Goal: Complete application form

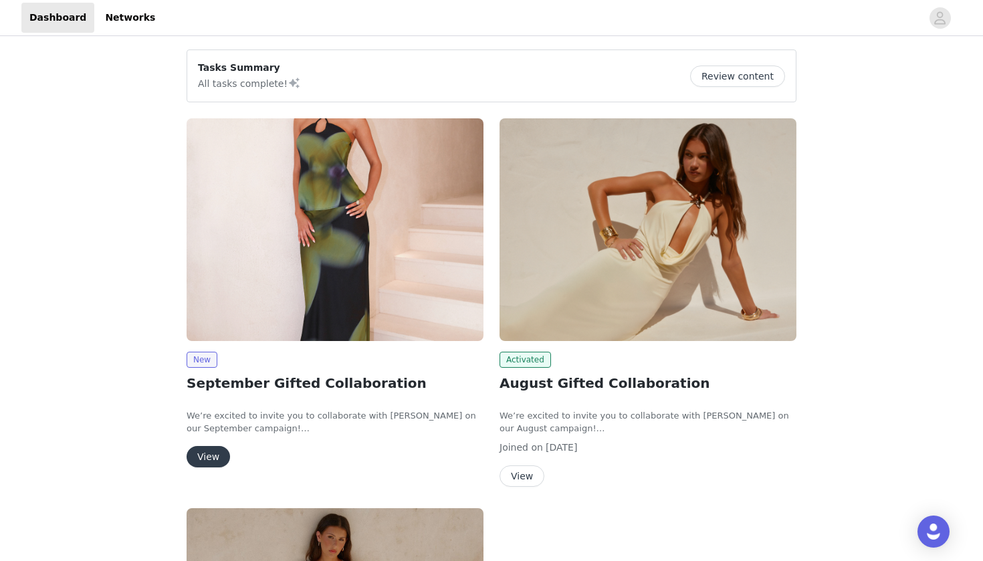
click at [208, 455] on button "View" at bounding box center [208, 456] width 43 height 21
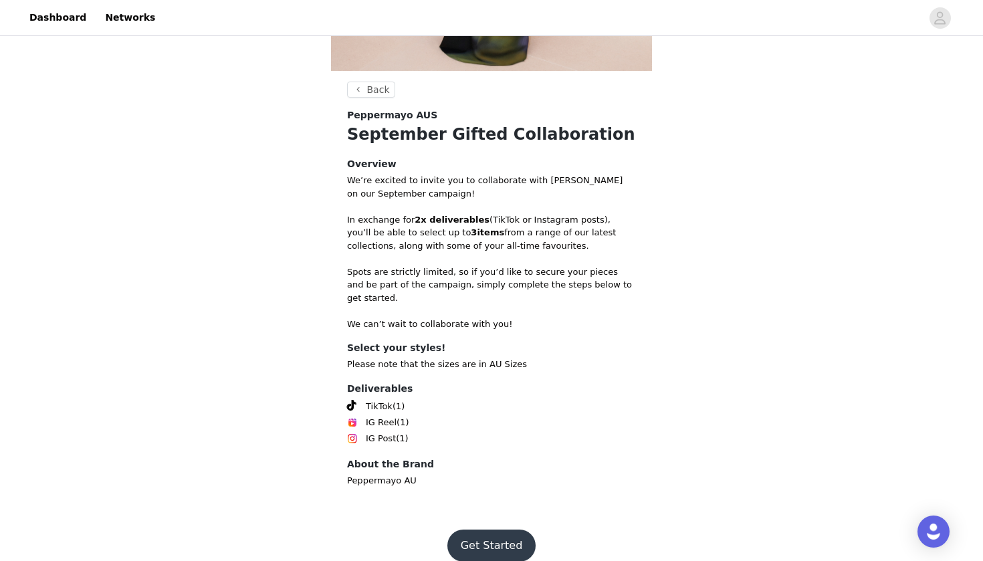
scroll to position [369, 0]
click at [496, 532] on button "Get Started" at bounding box center [492, 546] width 89 height 32
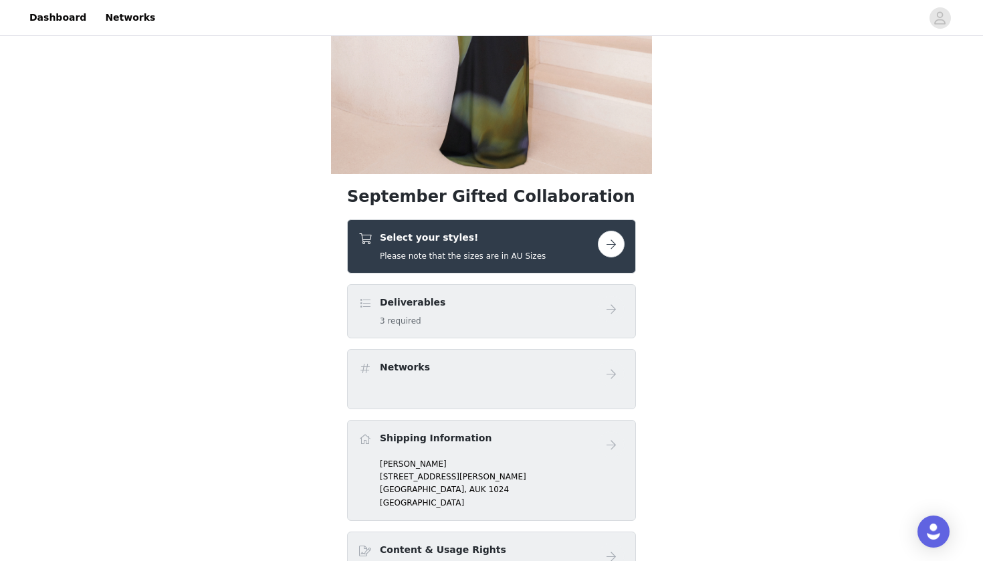
scroll to position [320, 0]
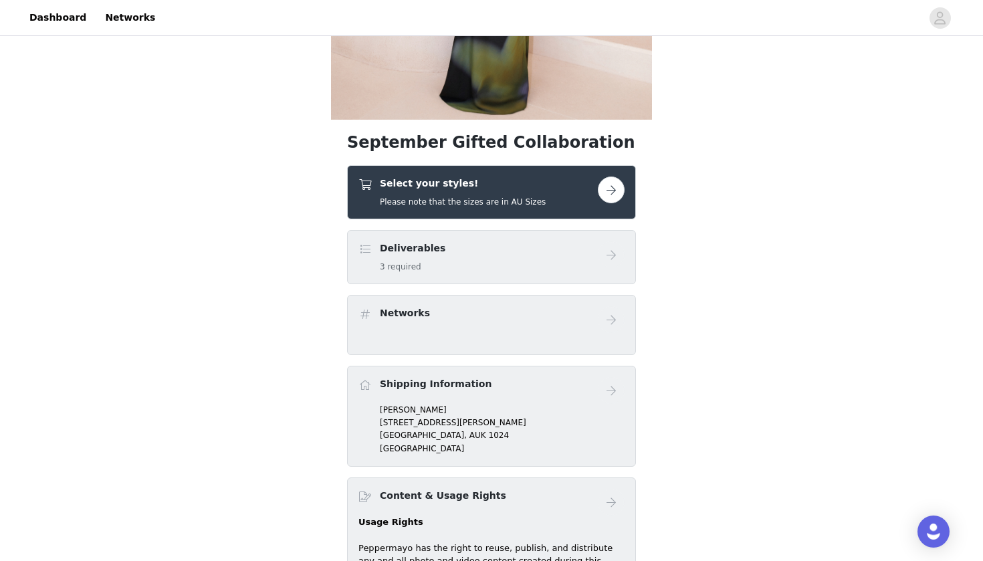
click at [607, 195] on button "button" at bounding box center [611, 190] width 27 height 27
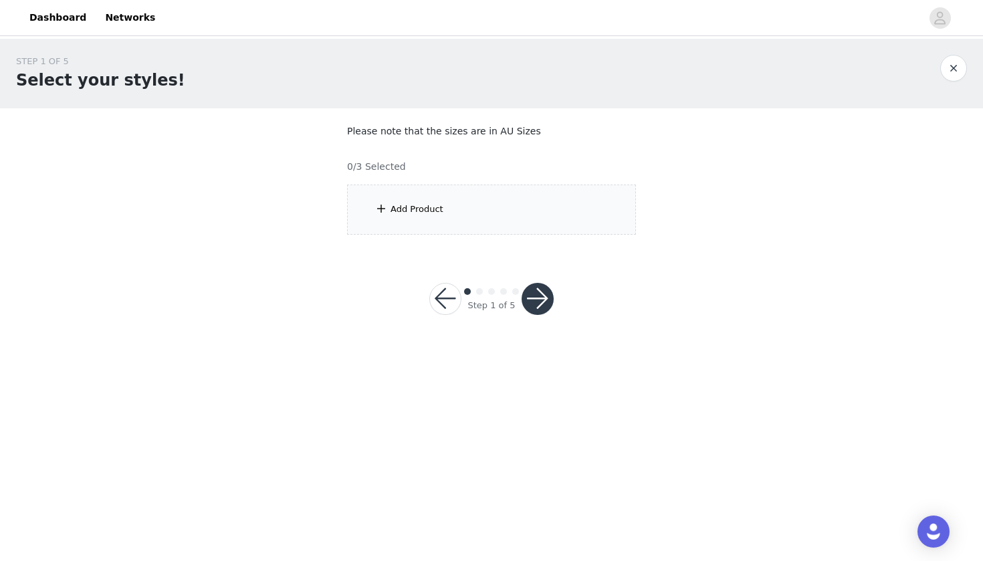
click at [508, 197] on div "Add Product" at bounding box center [491, 210] width 289 height 50
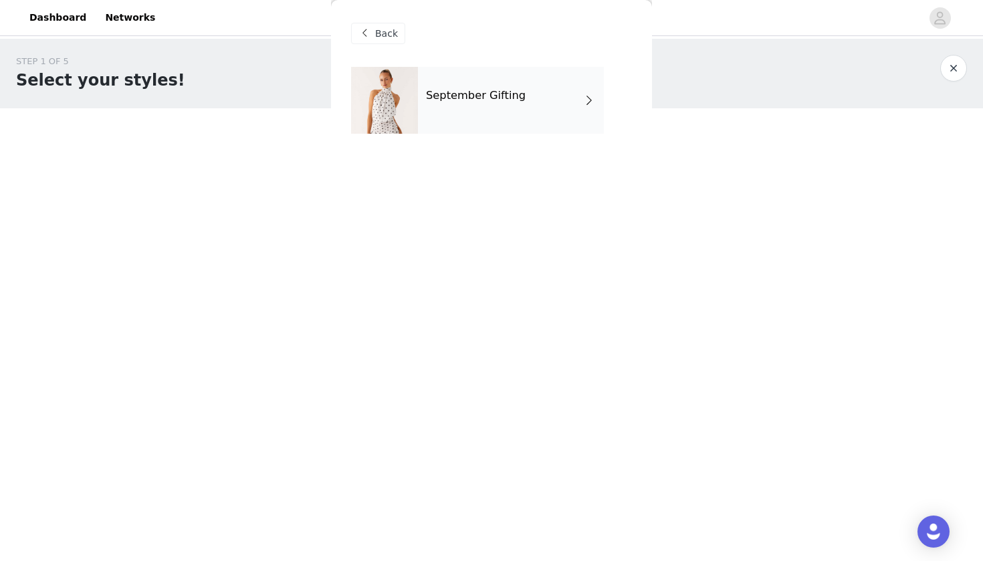
click at [536, 111] on div "September Gifting" at bounding box center [511, 100] width 186 height 67
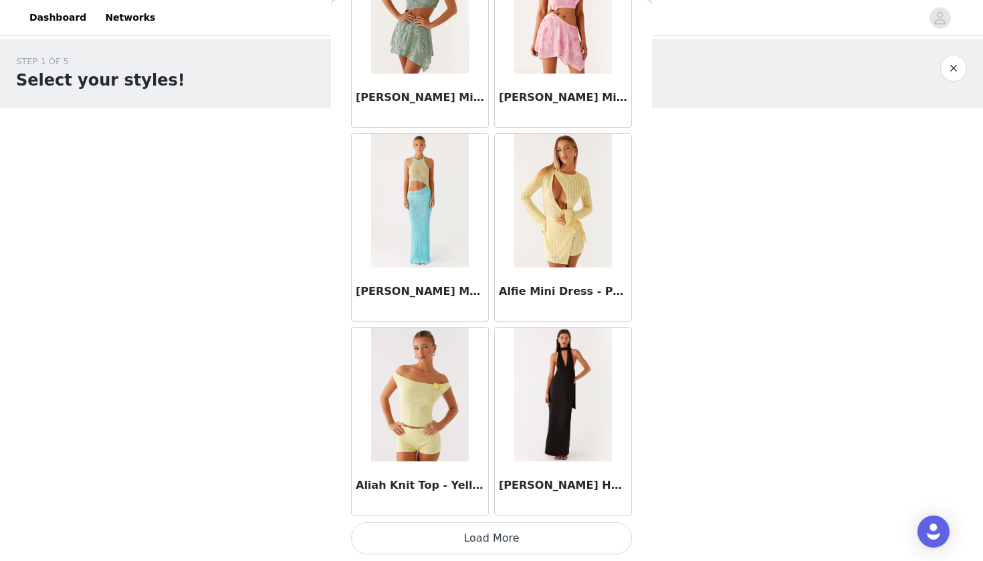
click at [521, 541] on button "Load More" at bounding box center [491, 538] width 281 height 32
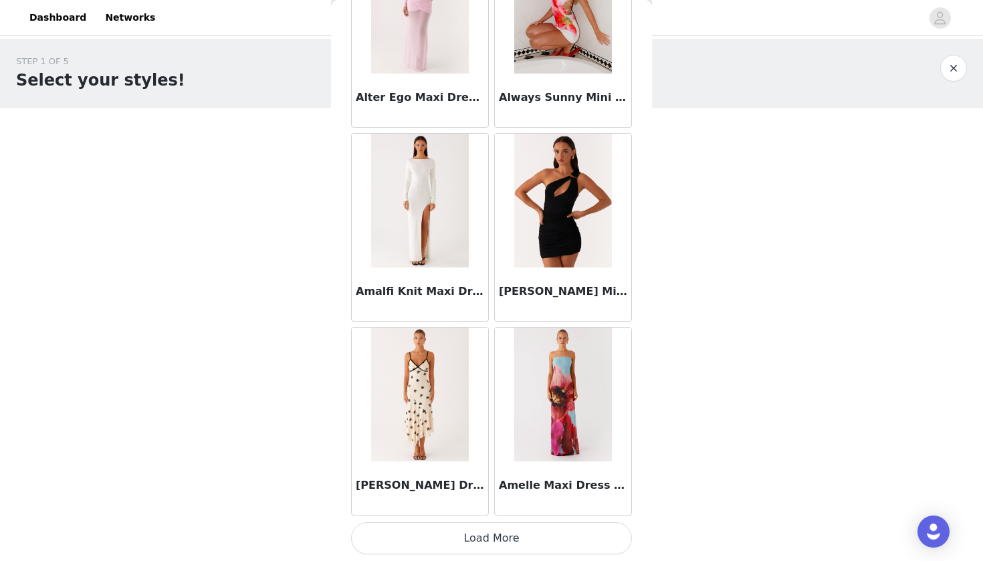
click at [544, 540] on button "Load More" at bounding box center [491, 538] width 281 height 32
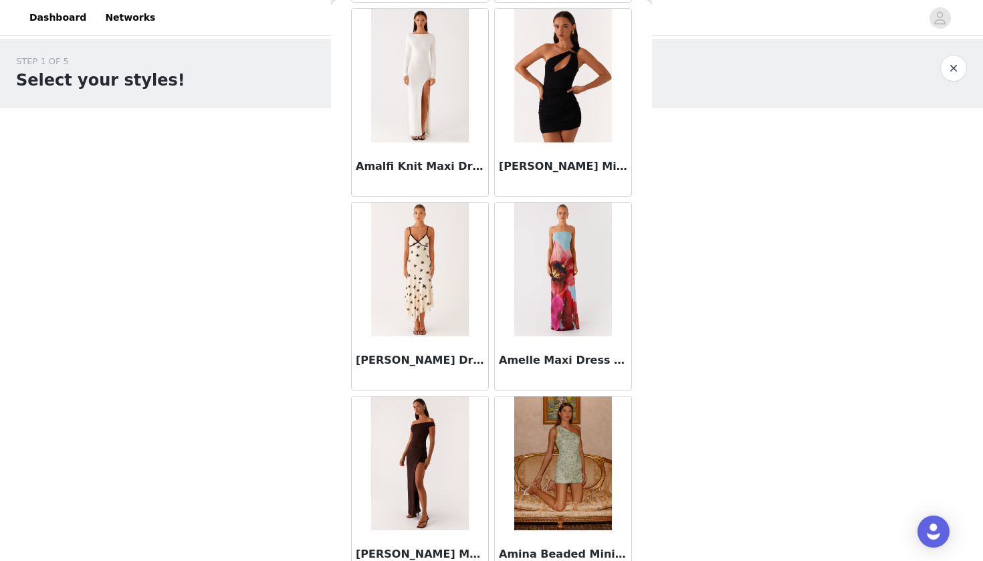
scroll to position [4041, 0]
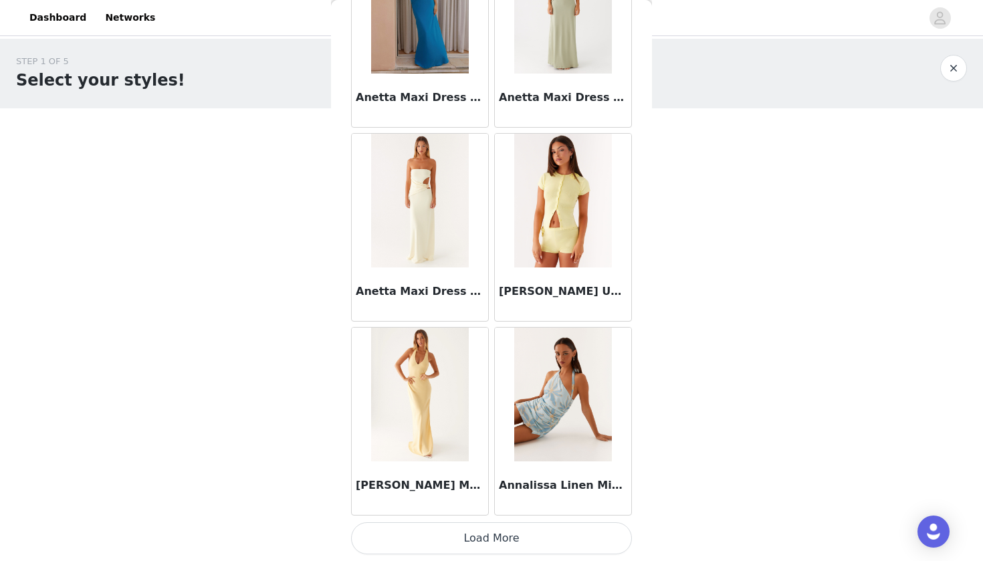
click at [544, 537] on button "Load More" at bounding box center [491, 538] width 281 height 32
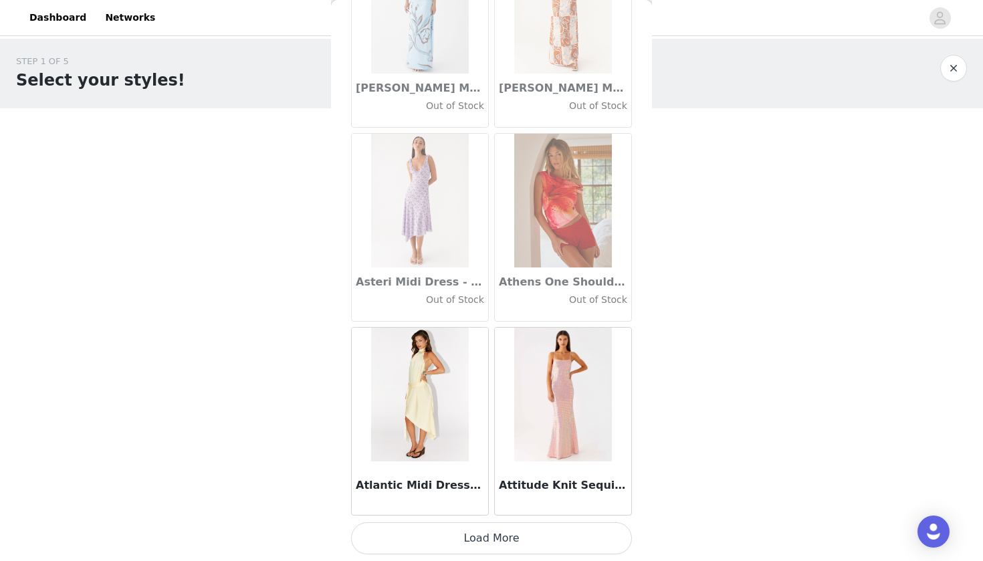
click at [561, 532] on button "Load More" at bounding box center [491, 538] width 281 height 32
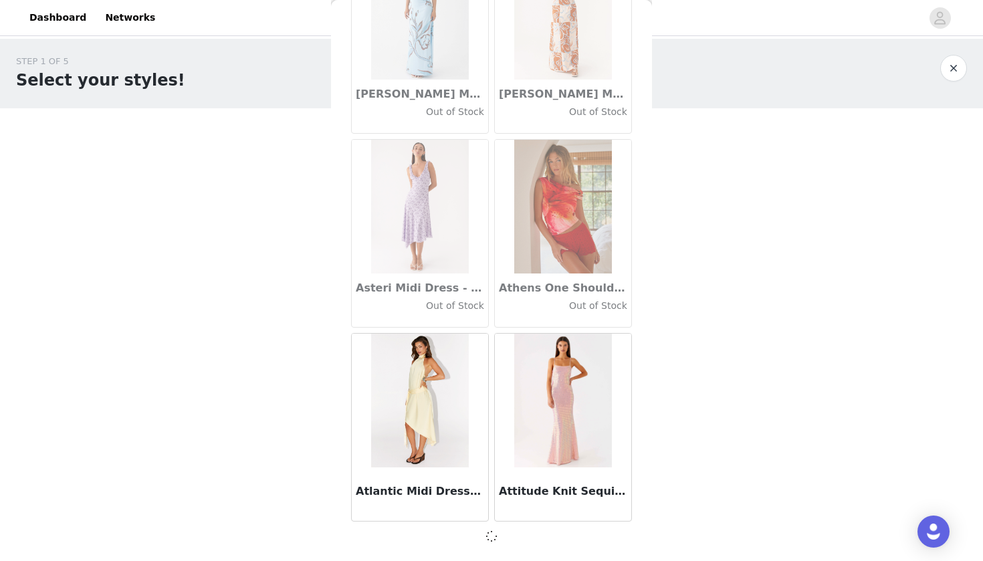
scroll to position [7300, 0]
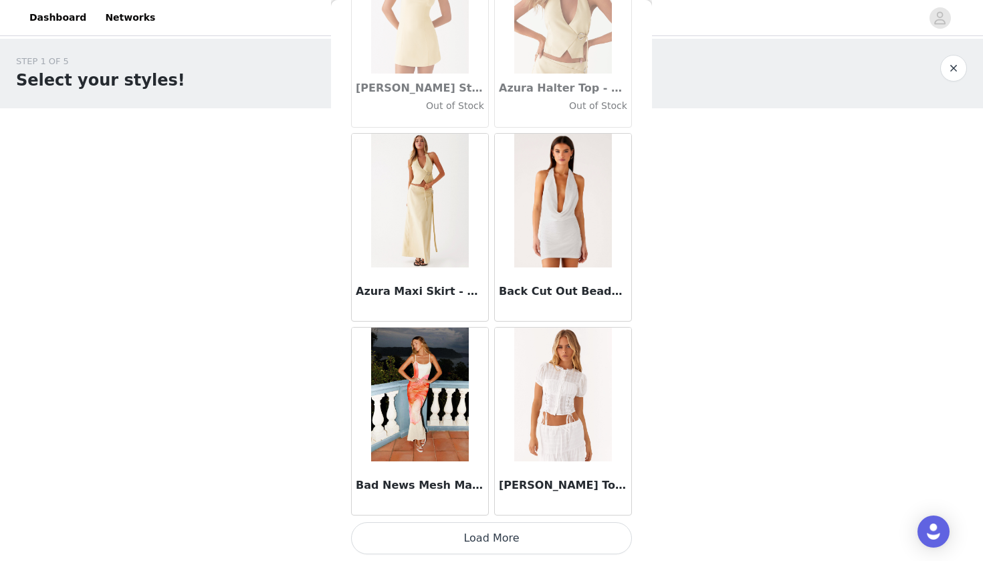
click at [551, 542] on button "Load More" at bounding box center [491, 538] width 281 height 32
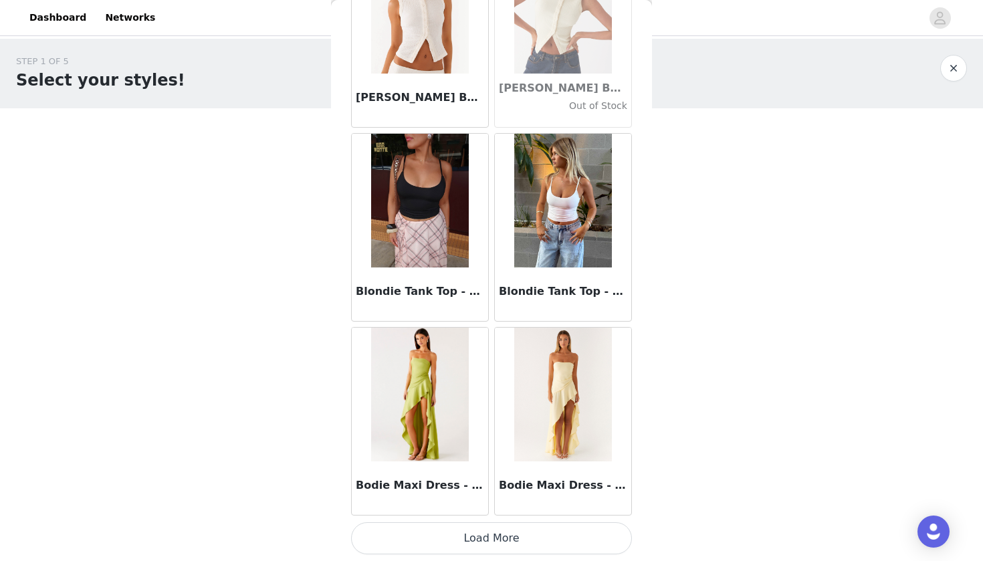
scroll to position [0, 0]
click at [545, 531] on button "Load More" at bounding box center [491, 538] width 281 height 32
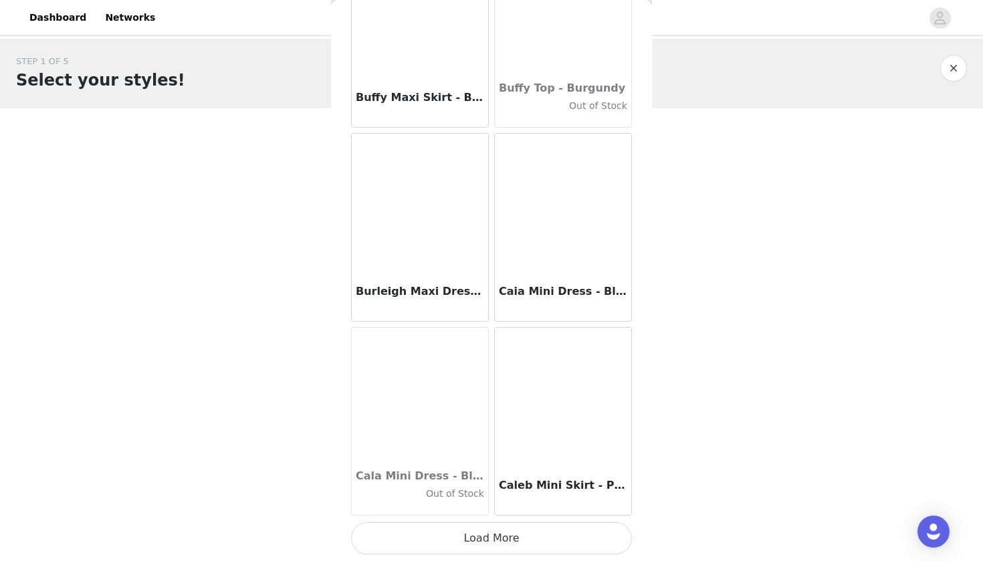
scroll to position [13126, 0]
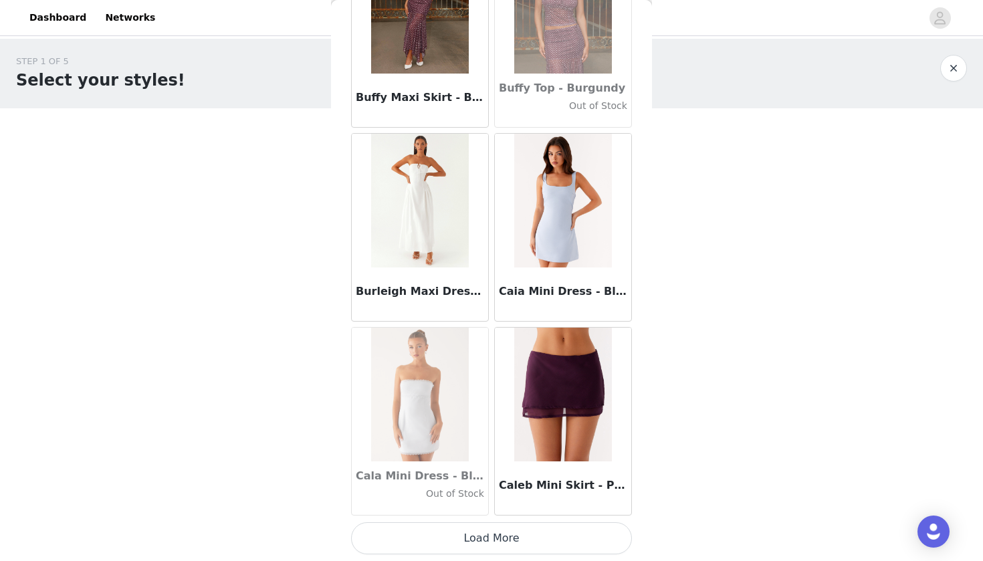
click at [541, 534] on button "Load More" at bounding box center [491, 538] width 281 height 32
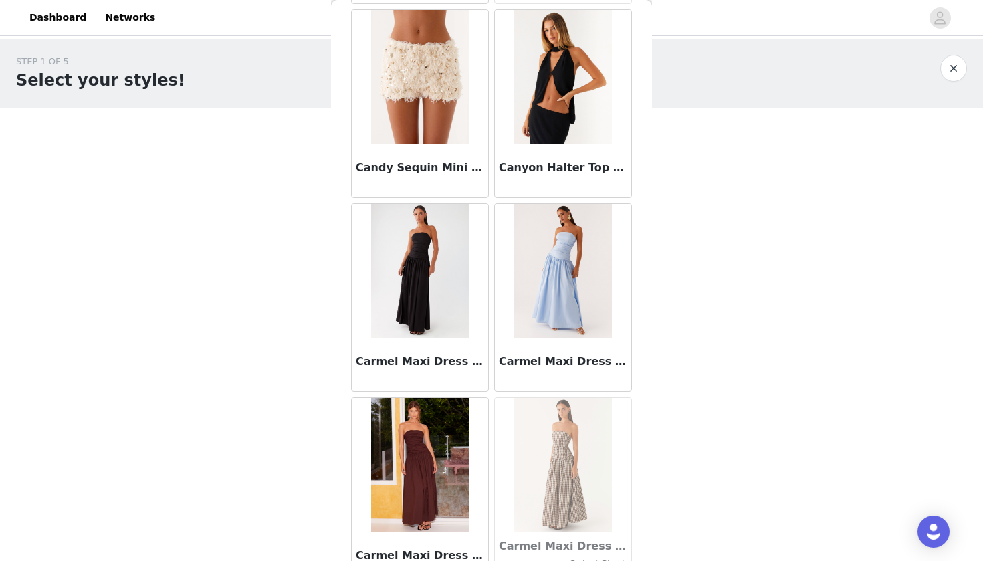
scroll to position [14121, 0]
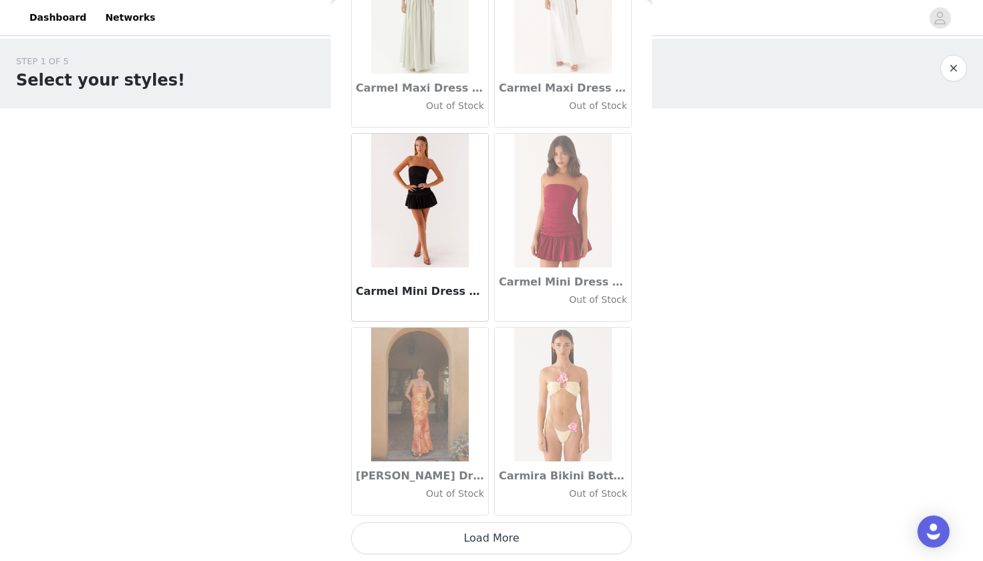
click at [515, 537] on button "Load More" at bounding box center [491, 538] width 281 height 32
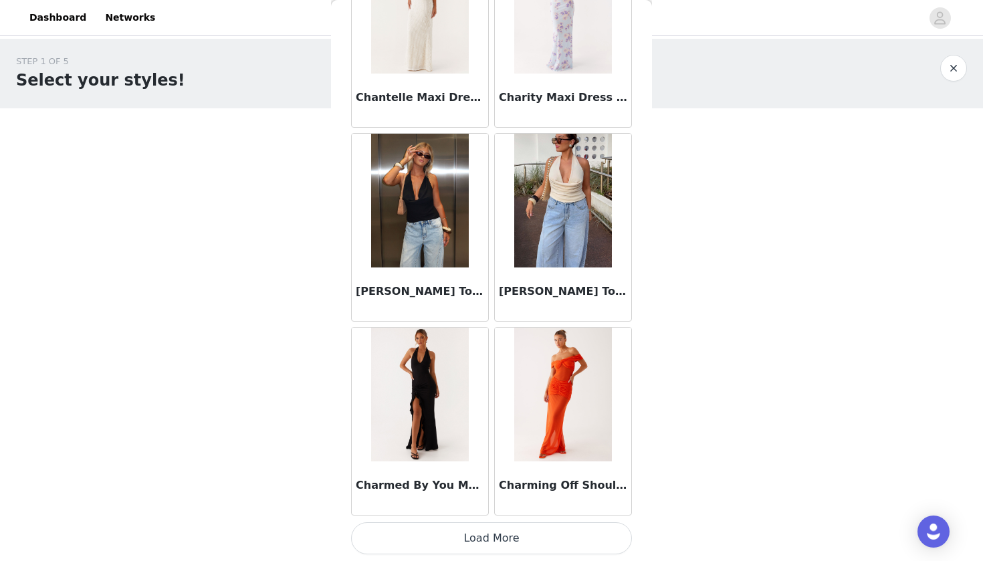
scroll to position [17006, 0]
click at [543, 531] on button "Load More" at bounding box center [491, 538] width 281 height 32
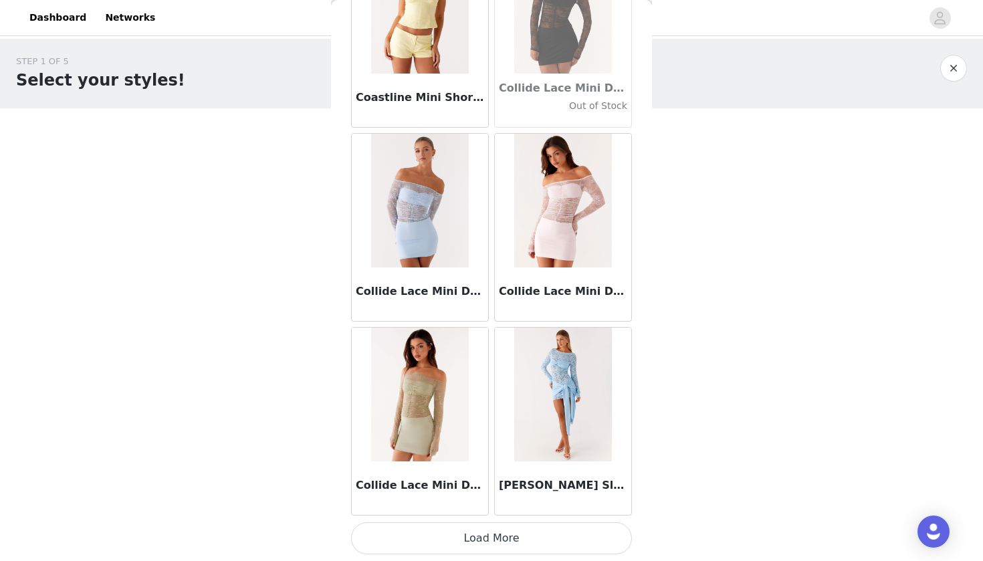
scroll to position [0, 0]
click at [541, 547] on button "Load More" at bounding box center [491, 538] width 281 height 32
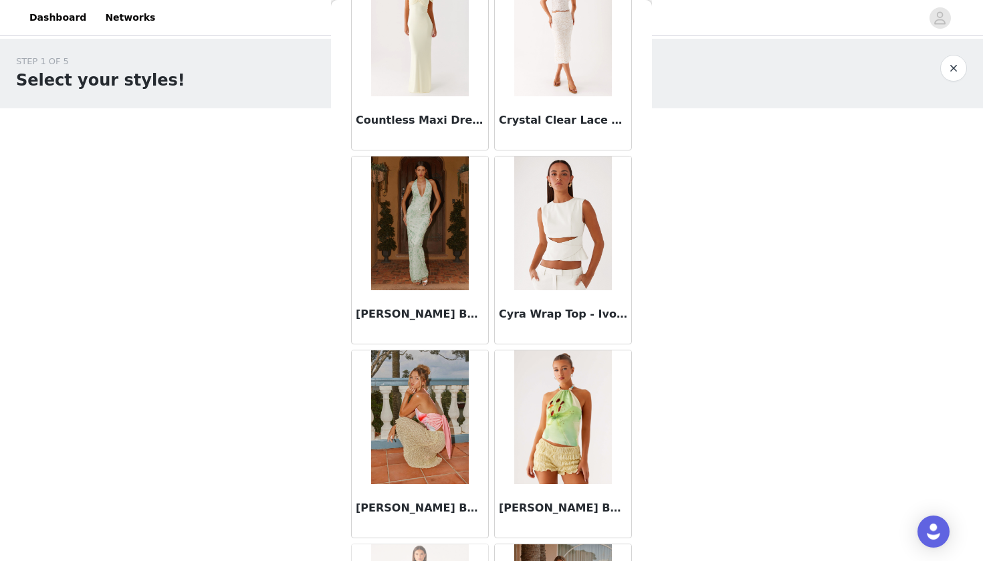
scroll to position [20088, 0]
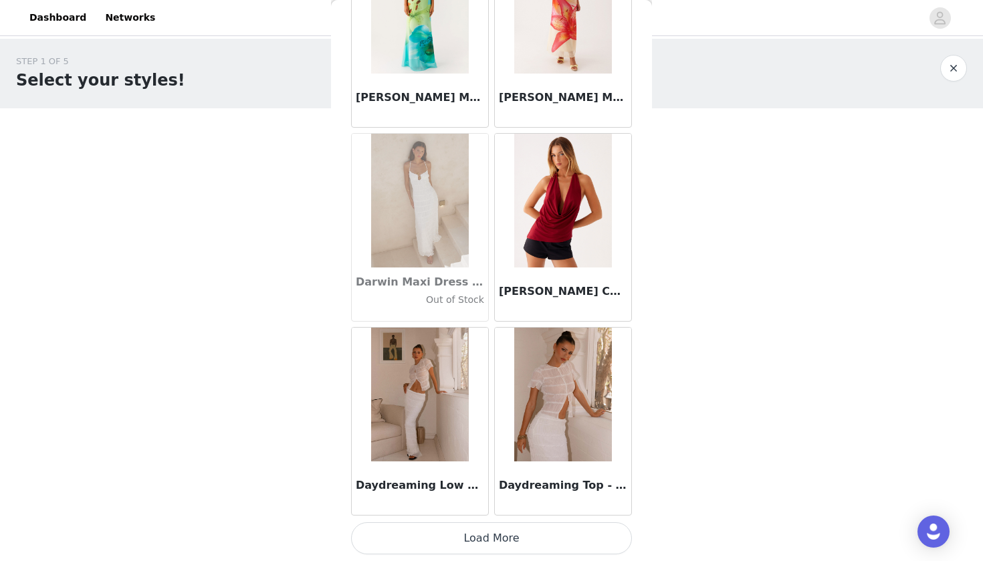
click at [514, 547] on button "Load More" at bounding box center [491, 538] width 281 height 32
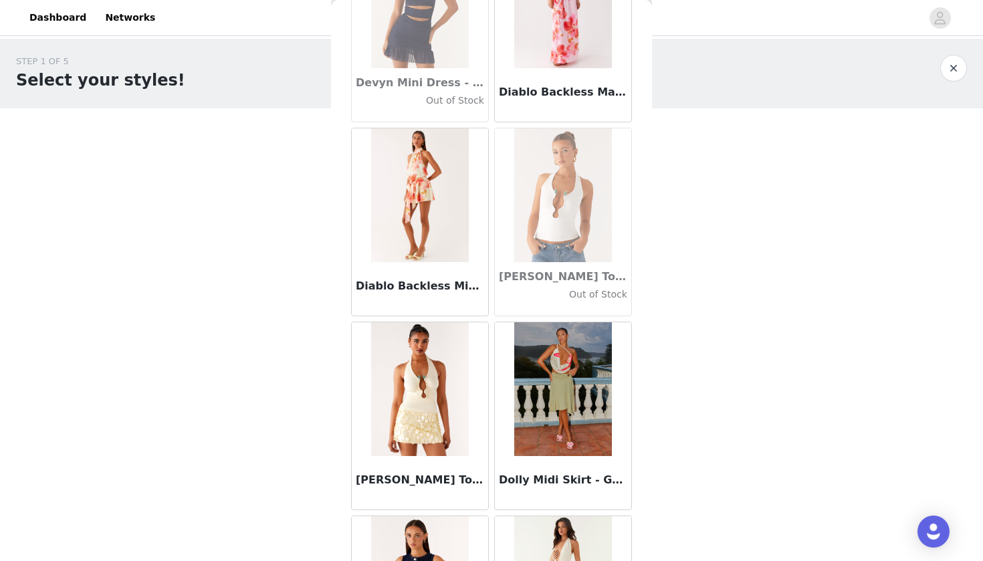
scroll to position [22407, 0]
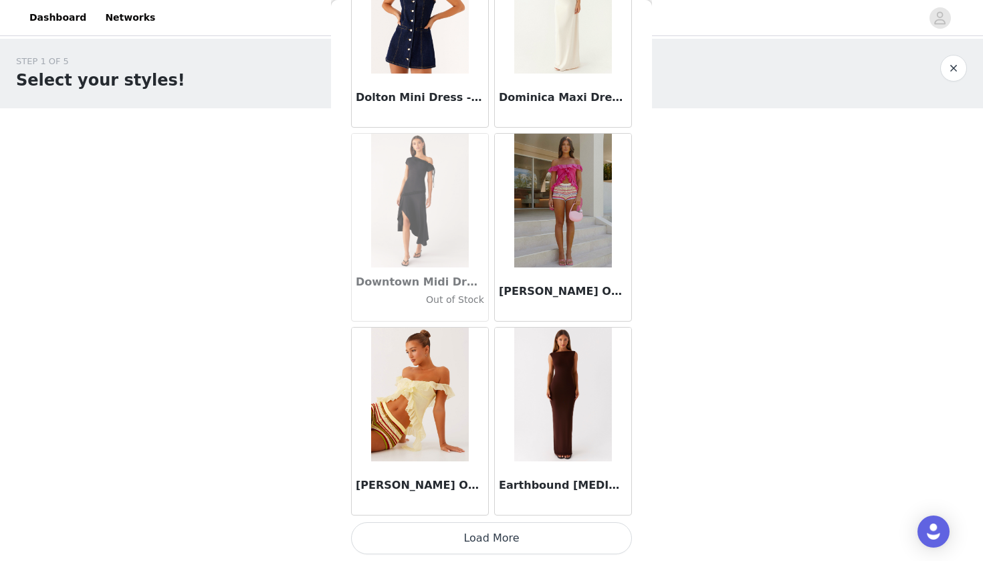
click at [537, 526] on button "Load More" at bounding box center [491, 538] width 281 height 32
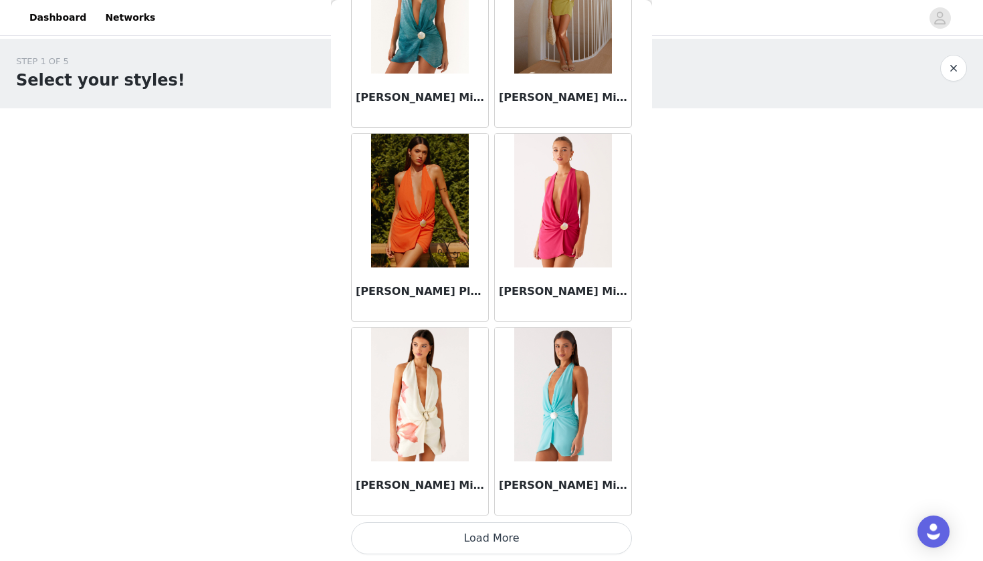
scroll to position [0, 0]
click at [572, 529] on button "Load More" at bounding box center [491, 538] width 281 height 32
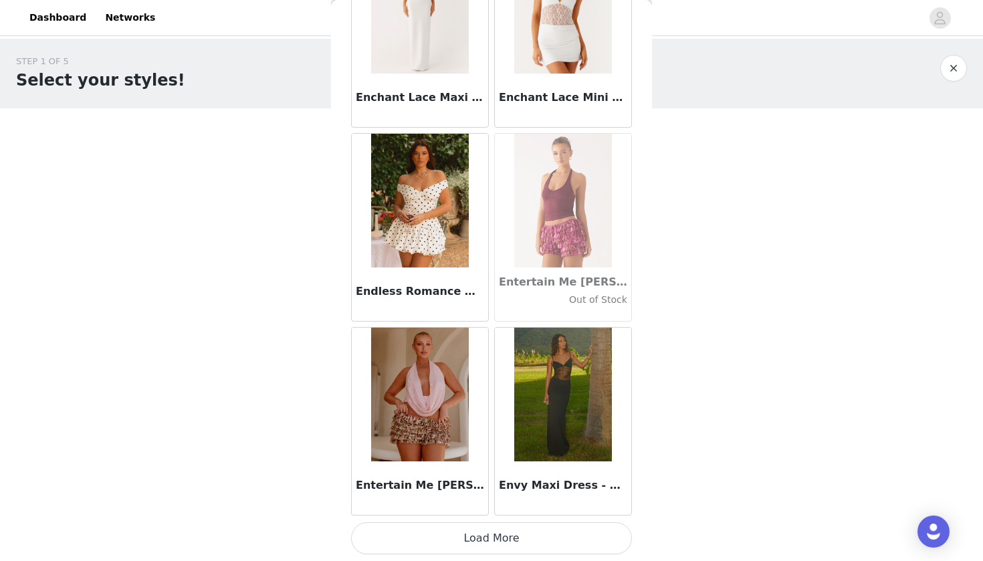
click at [561, 528] on button "Load More" at bounding box center [491, 538] width 281 height 32
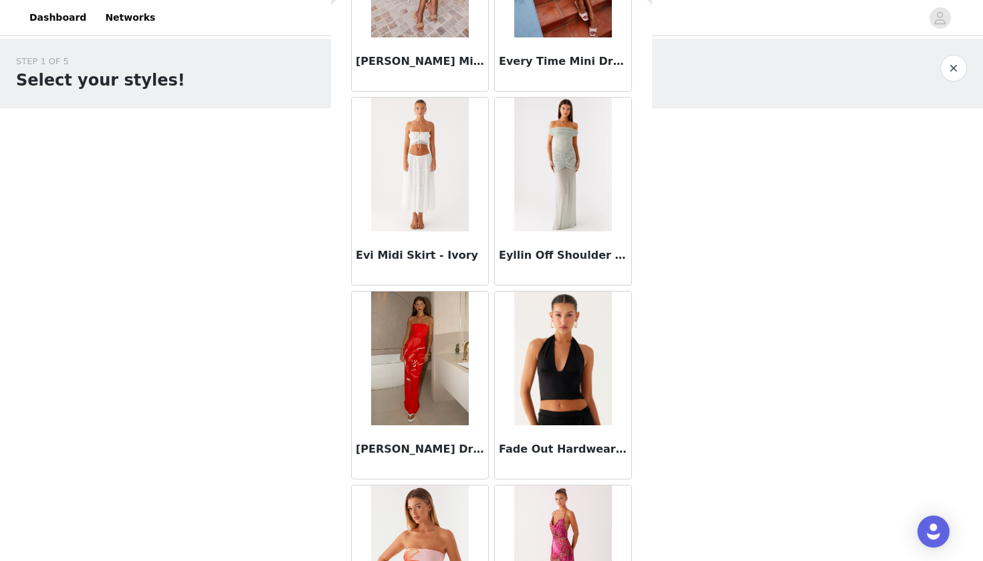
scroll to position [28227, 0]
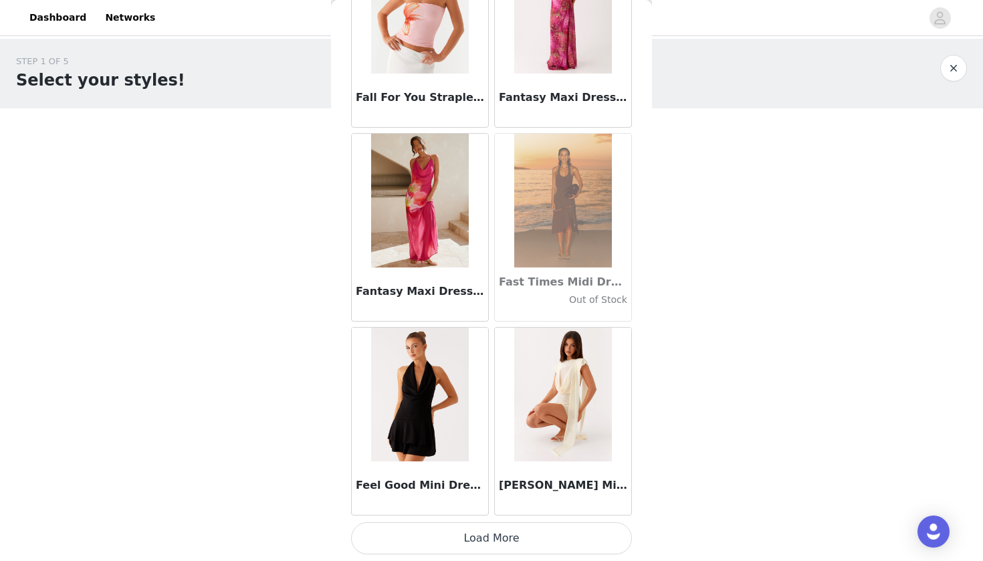
click at [577, 529] on button "Load More" at bounding box center [491, 538] width 281 height 32
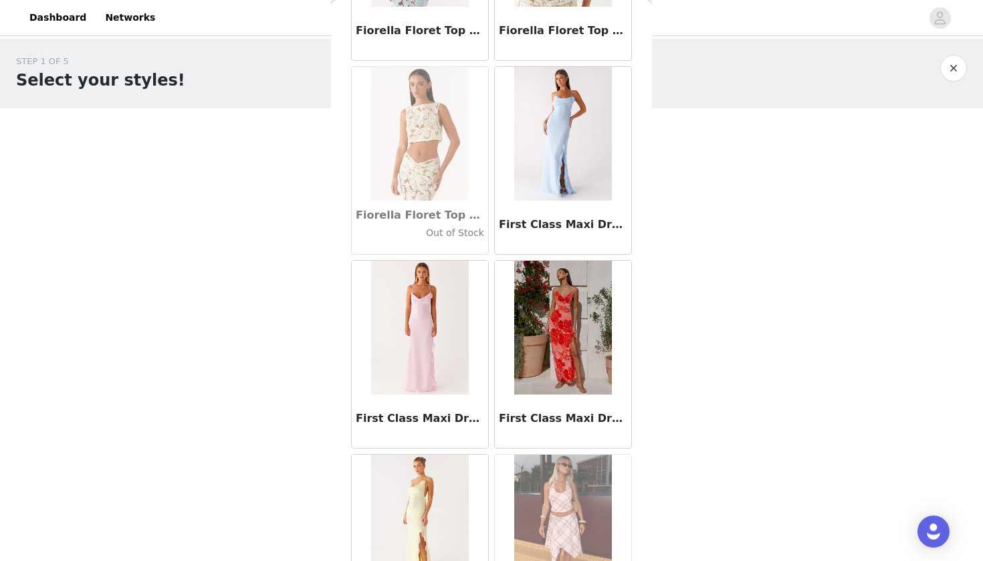
scroll to position [30348, 0]
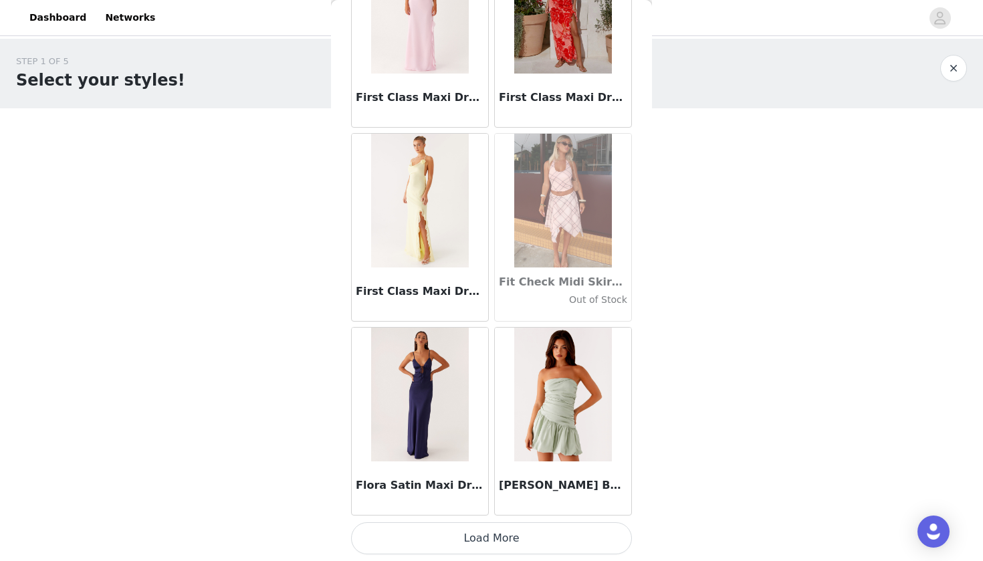
click at [566, 541] on button "Load More" at bounding box center [491, 538] width 281 height 32
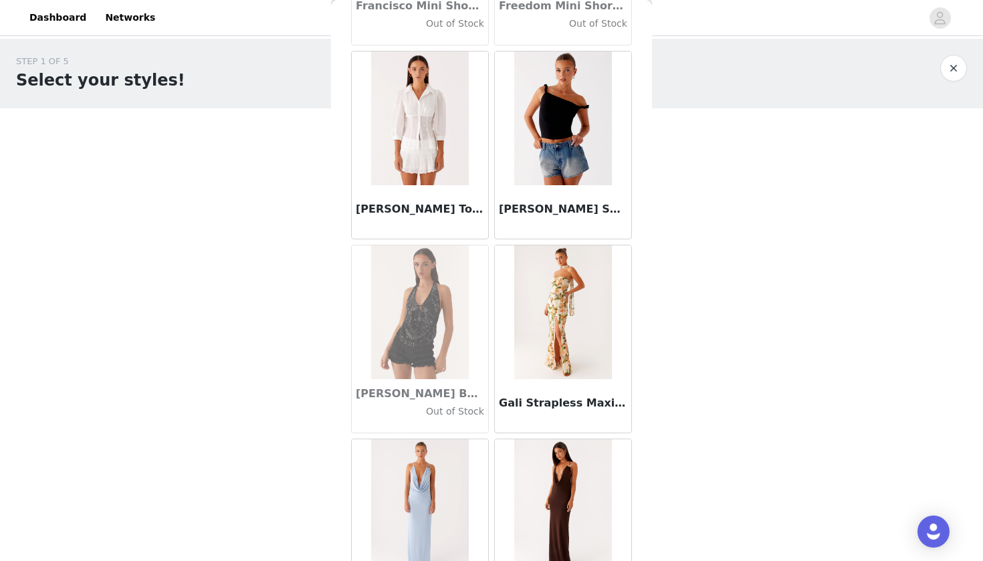
scroll to position [31571, 0]
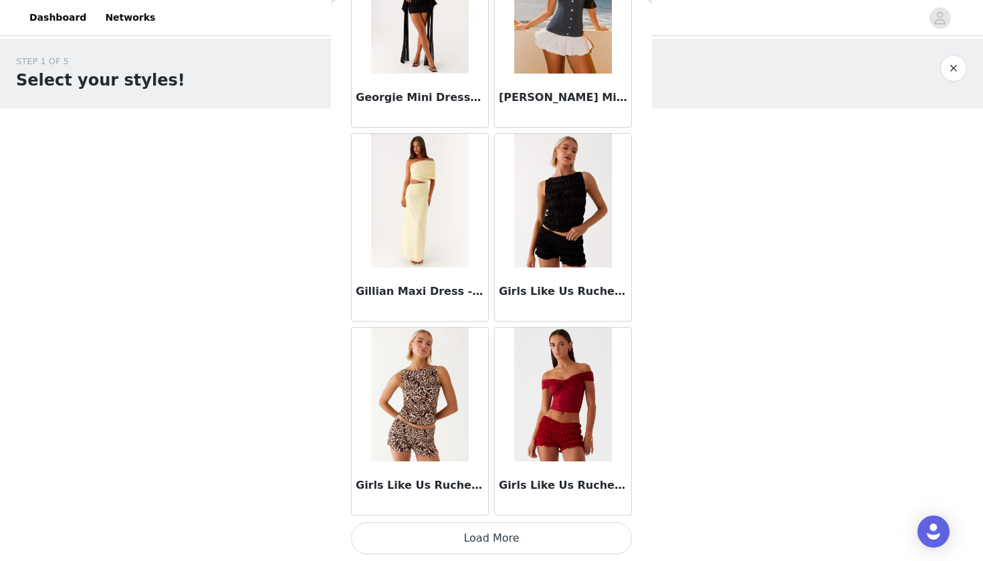
click at [569, 546] on button "Load More" at bounding box center [491, 538] width 281 height 32
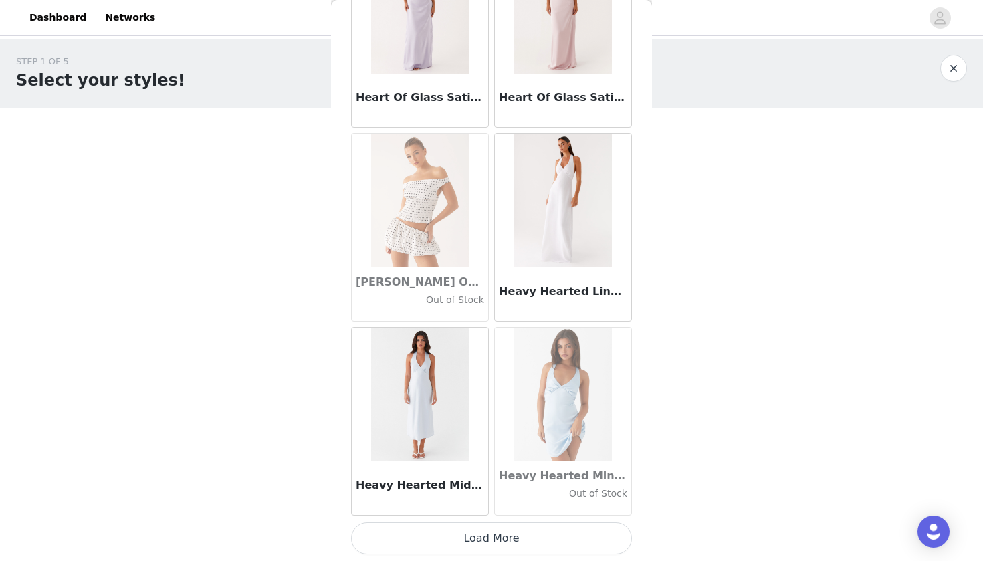
scroll to position [0, 0]
click at [551, 539] on button "Load More" at bounding box center [491, 538] width 281 height 32
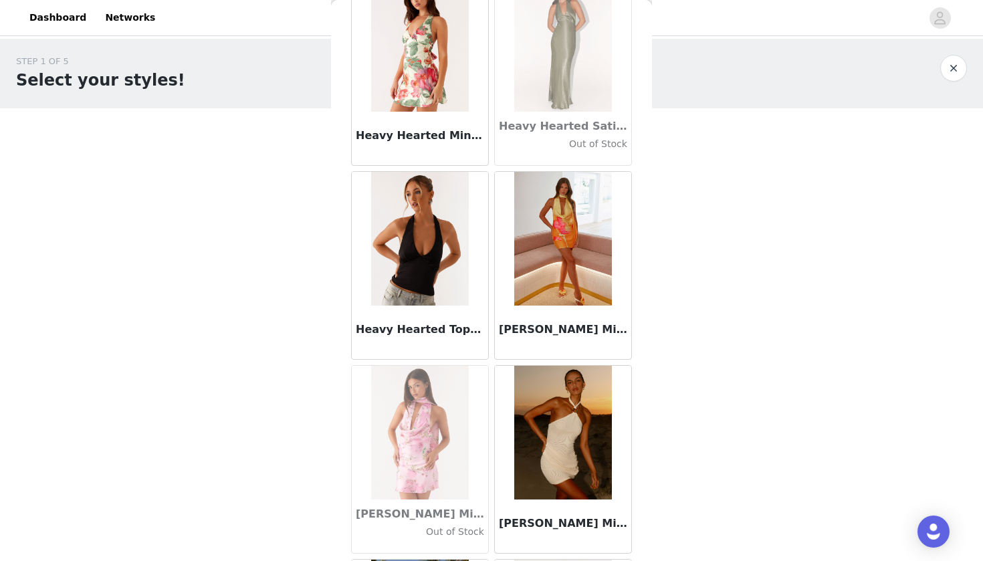
scroll to position [35699, 0]
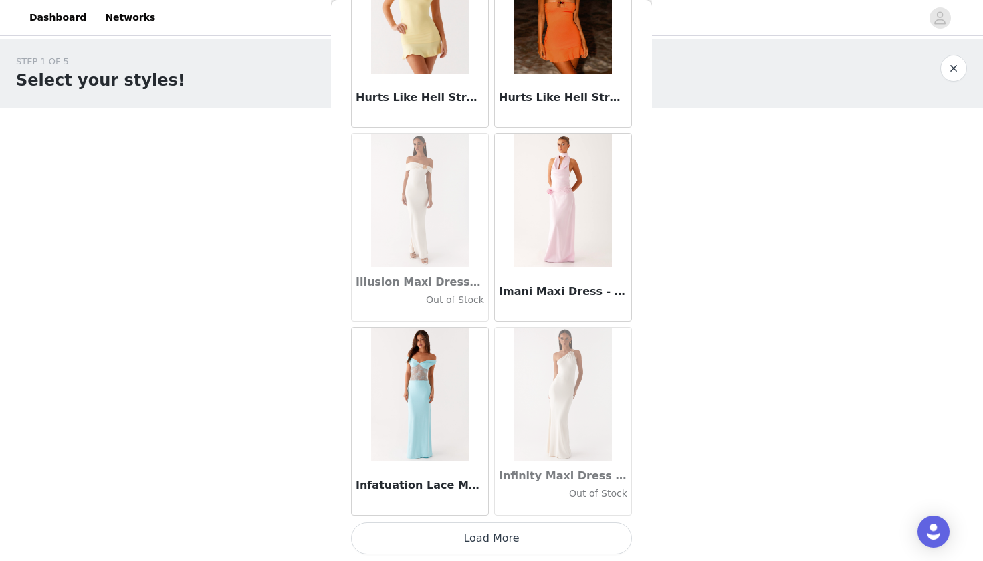
click at [549, 548] on button "Load More" at bounding box center [491, 538] width 281 height 32
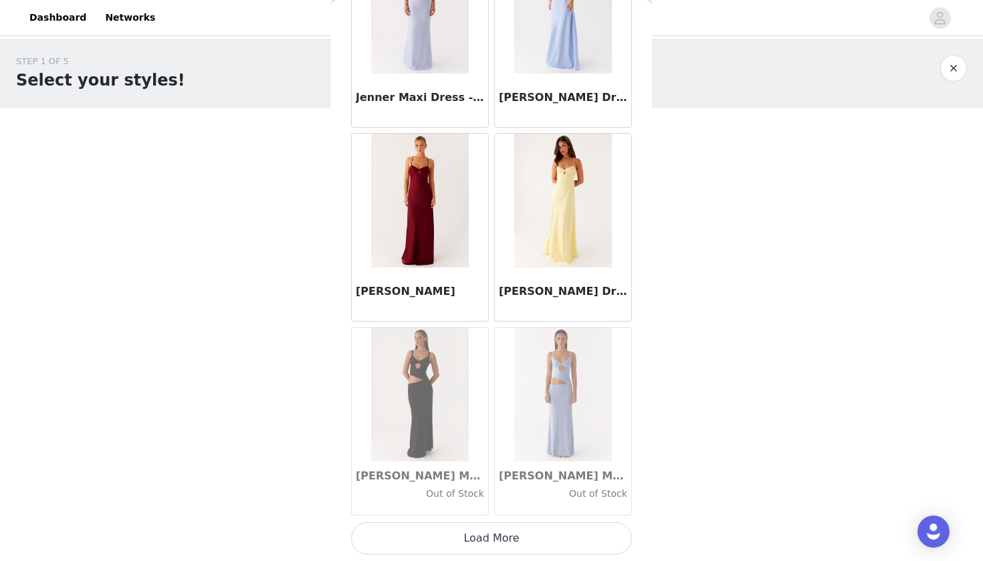
click at [550, 545] on button "Load More" at bounding box center [491, 538] width 281 height 32
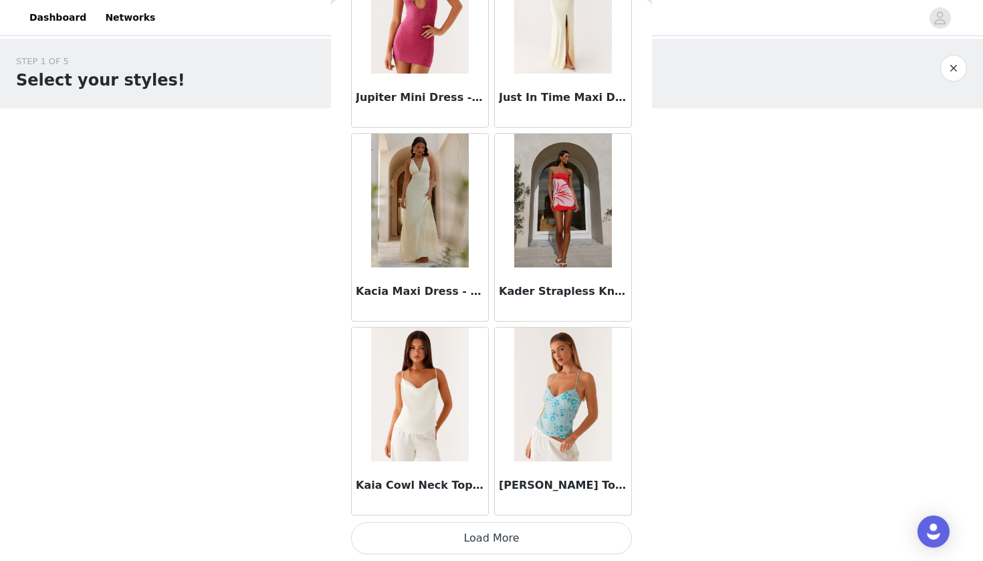
scroll to position [40285, 0]
click at [547, 532] on button "Load More" at bounding box center [491, 538] width 281 height 32
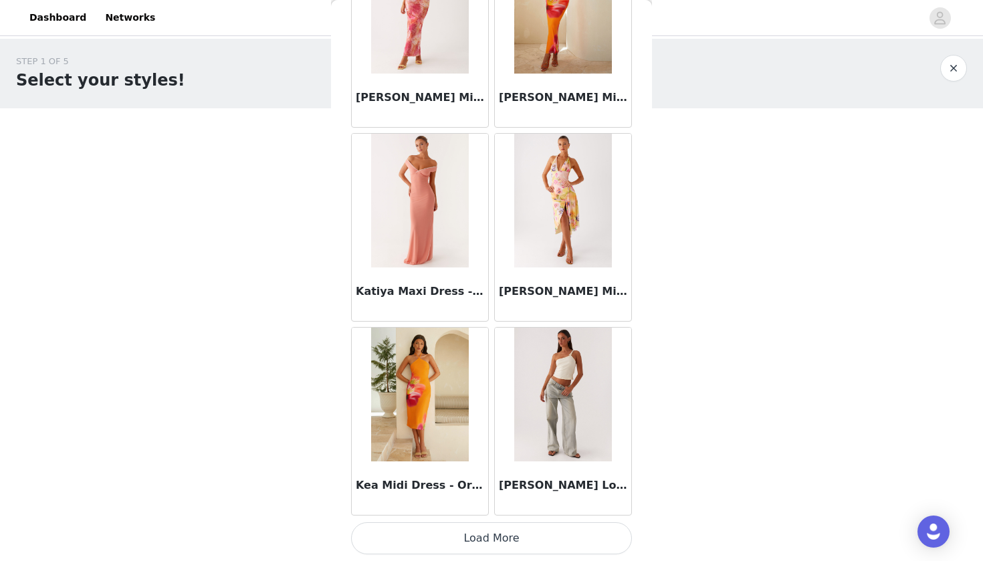
scroll to position [0, 0]
click at [557, 547] on button "Load More" at bounding box center [491, 538] width 281 height 32
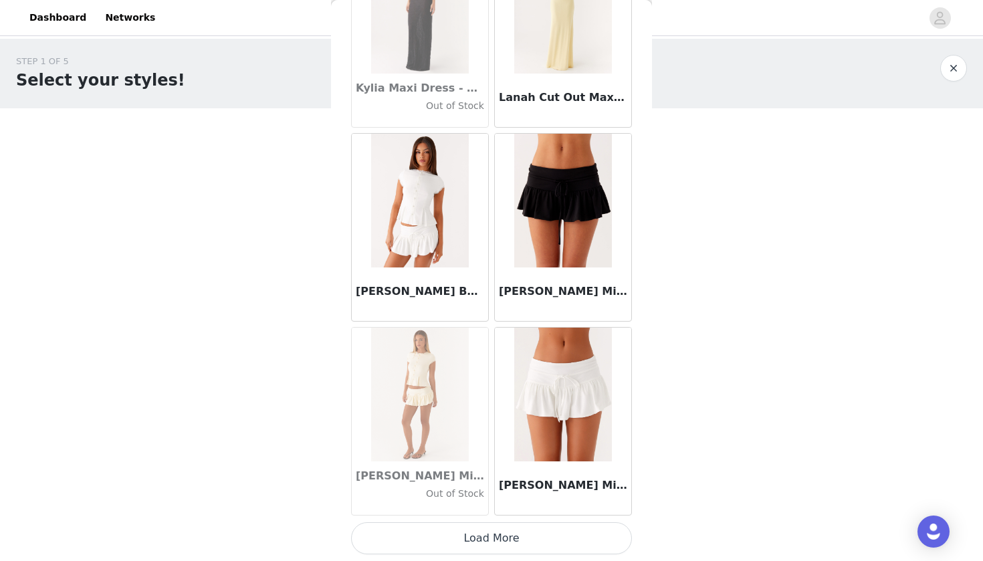
scroll to position [44165, 0]
click at [543, 536] on button "Load More" at bounding box center [491, 538] width 281 height 32
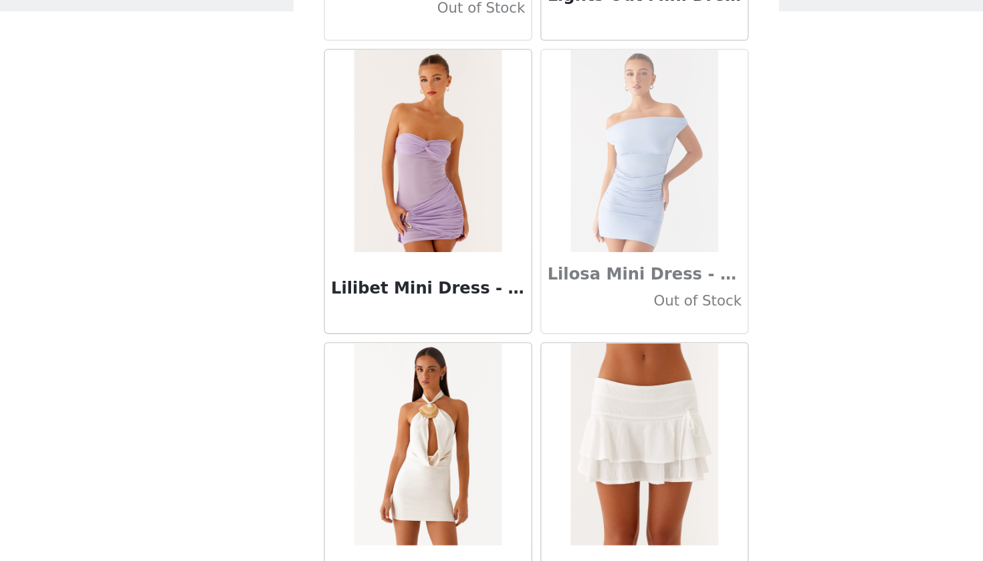
scroll to position [46105, 0]
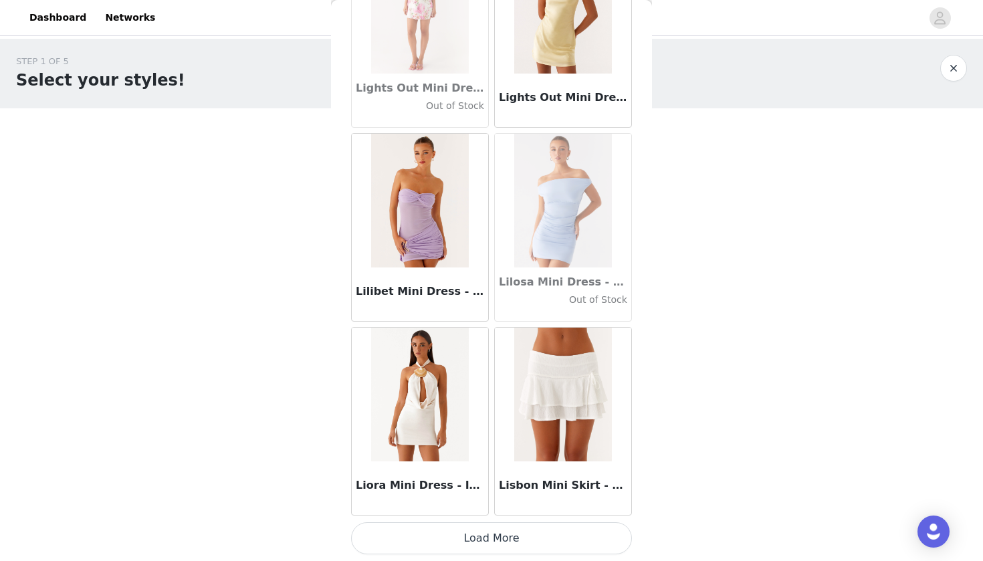
click at [512, 548] on button "Load More" at bounding box center [491, 538] width 281 height 32
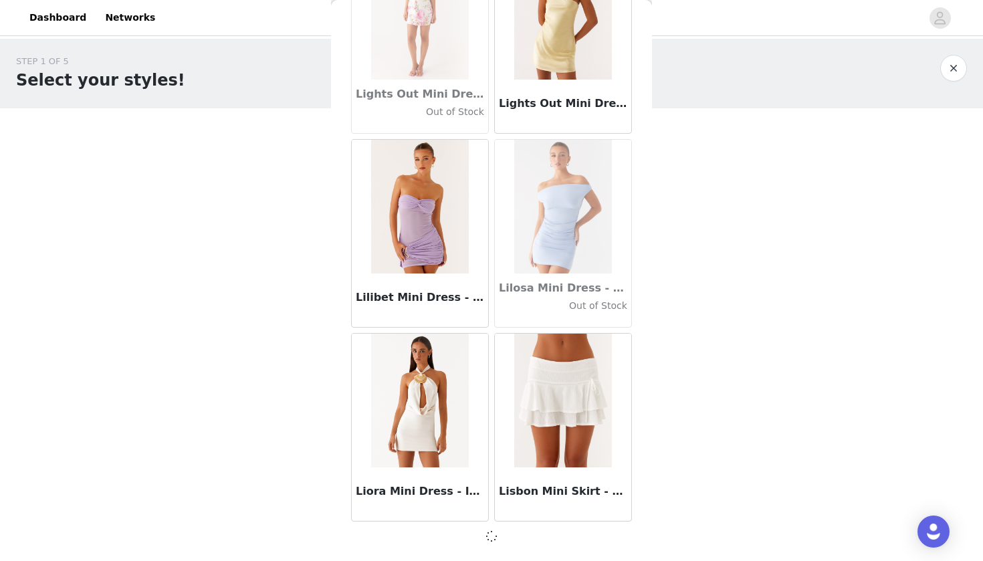
scroll to position [46099, 0]
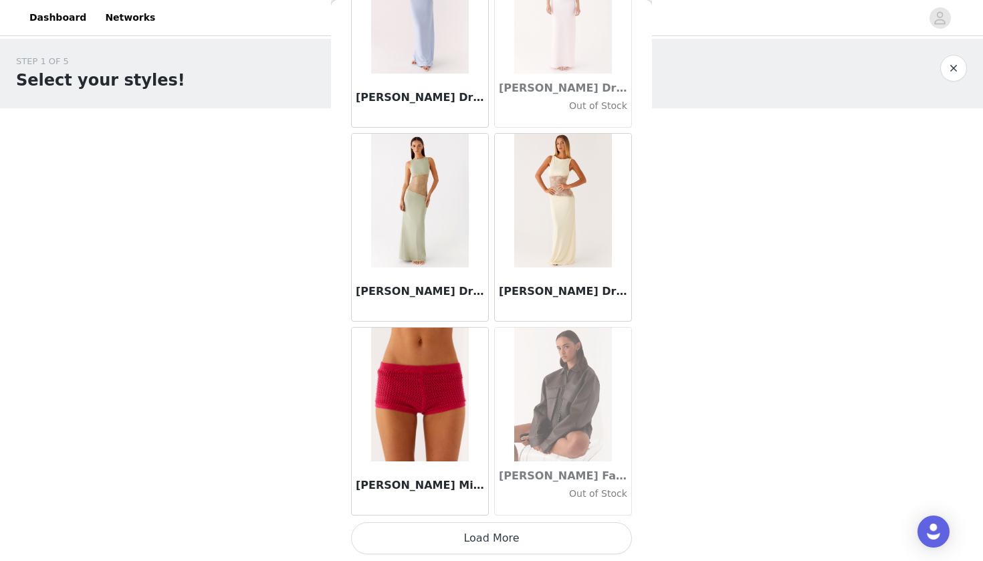
click at [528, 530] on button "Load More" at bounding box center [491, 538] width 281 height 32
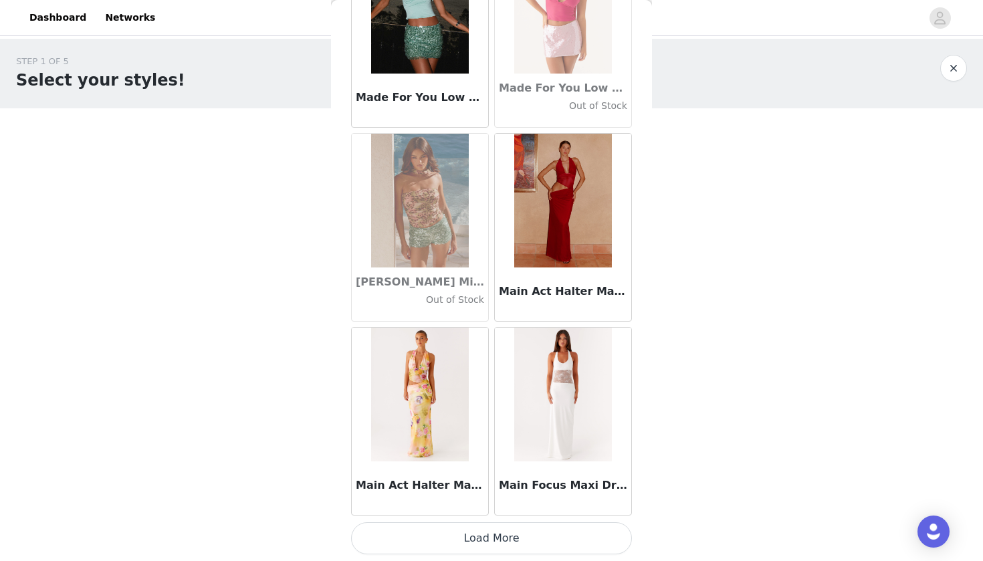
click at [549, 543] on button "Load More" at bounding box center [491, 538] width 281 height 32
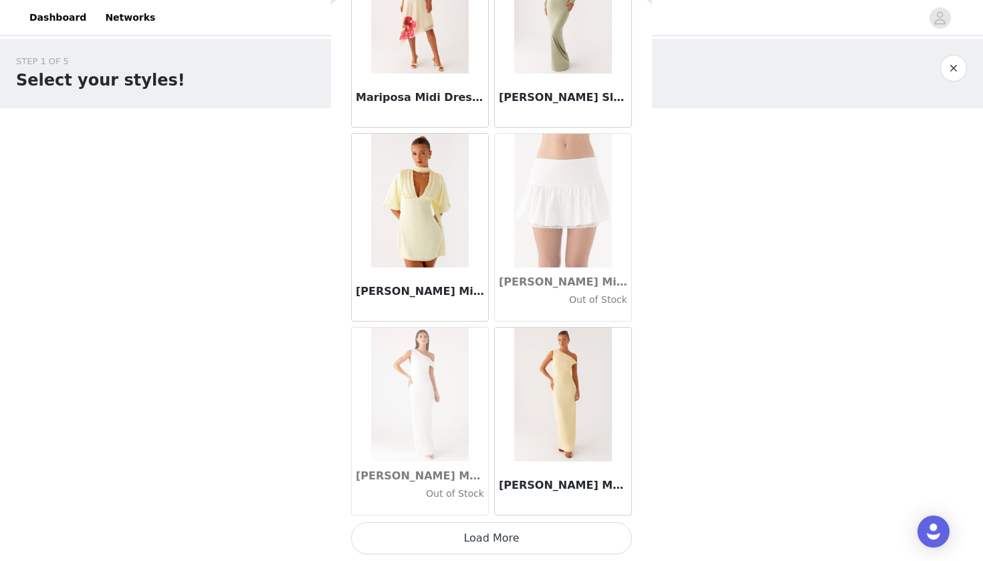
scroll to position [0, 0]
click at [549, 542] on button "Load More" at bounding box center [491, 538] width 281 height 32
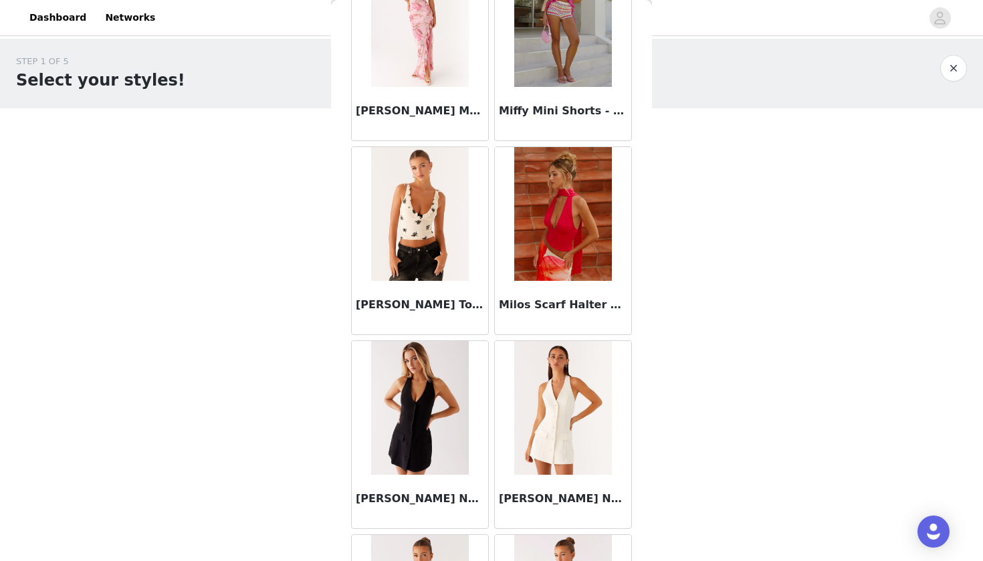
scroll to position [53465, 0]
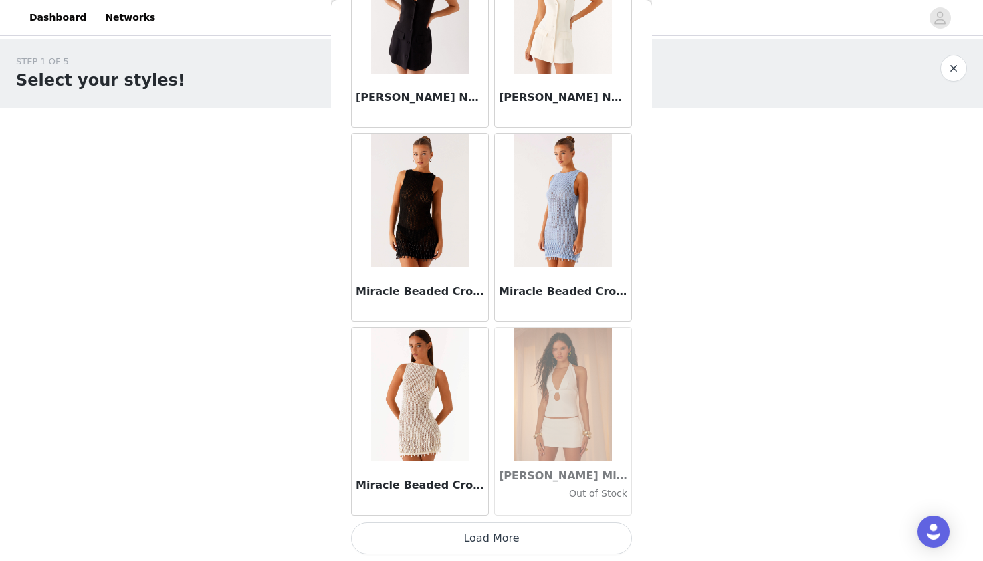
click at [520, 534] on button "Load More" at bounding box center [491, 538] width 281 height 32
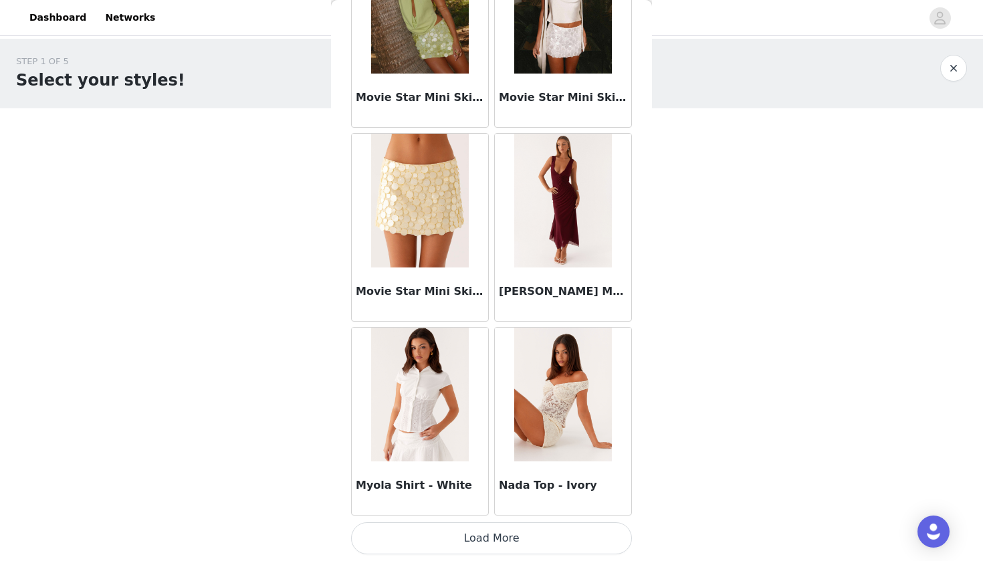
scroll to position [0, 0]
click at [528, 552] on button "Load More" at bounding box center [491, 538] width 281 height 32
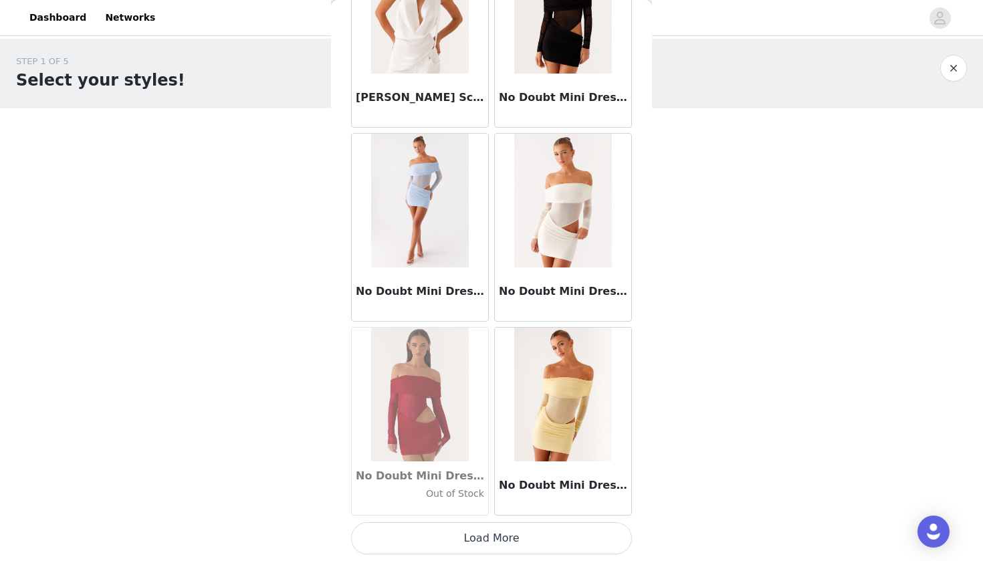
click at [523, 538] on button "Load More" at bounding box center [491, 538] width 281 height 32
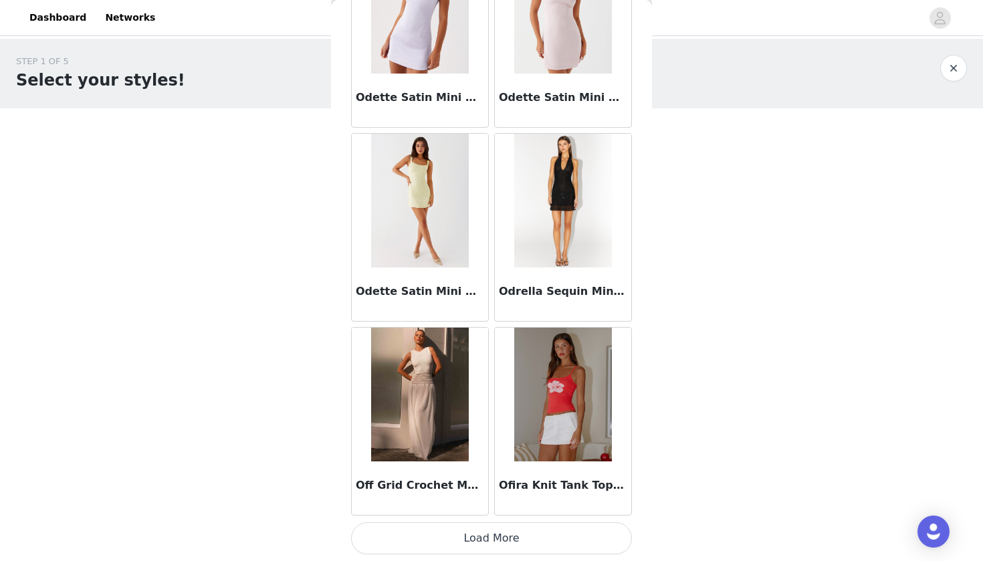
scroll to position [59685, 0]
click at [545, 537] on button "Load More" at bounding box center [491, 538] width 281 height 32
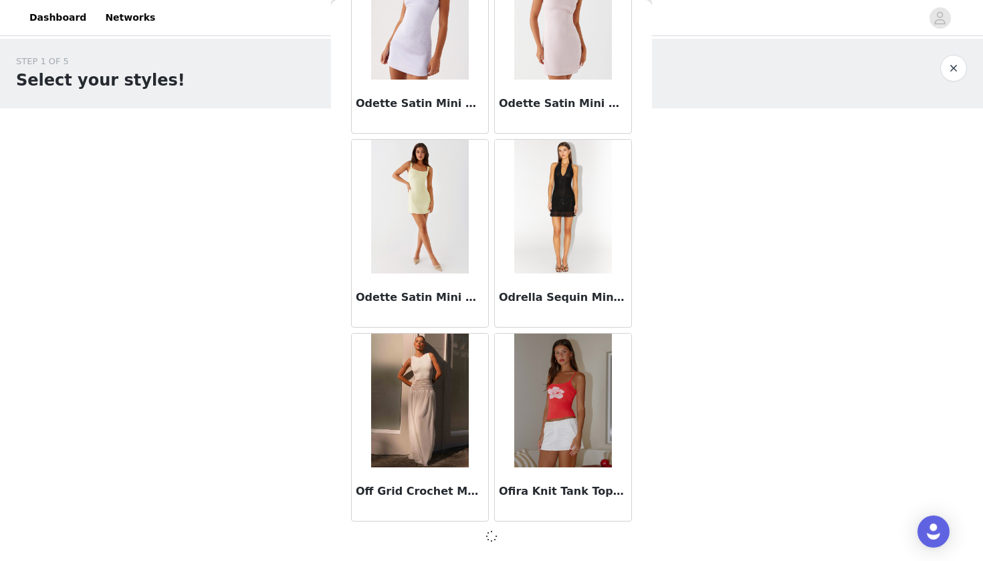
scroll to position [59679, 0]
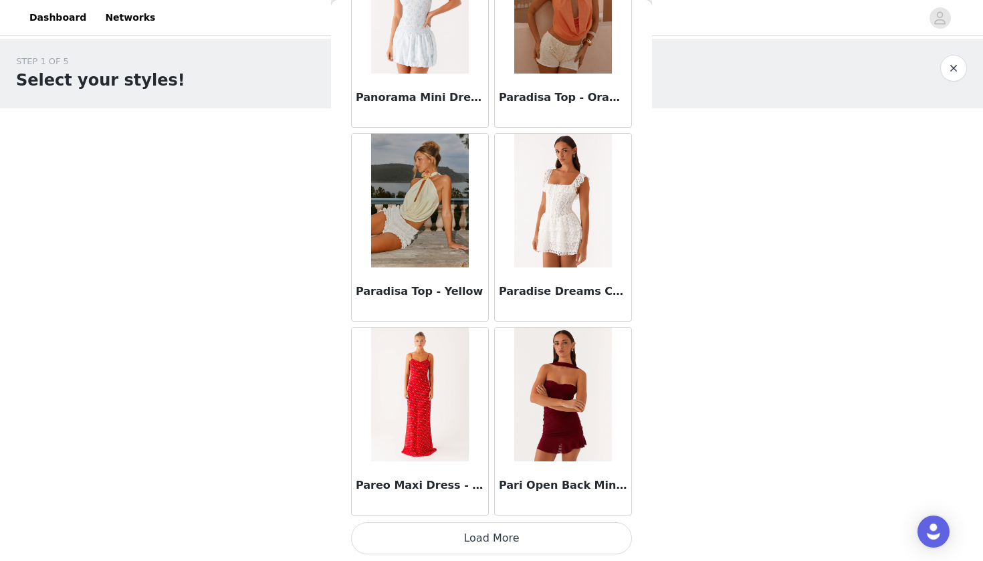
click at [516, 533] on button "Load More" at bounding box center [491, 538] width 281 height 32
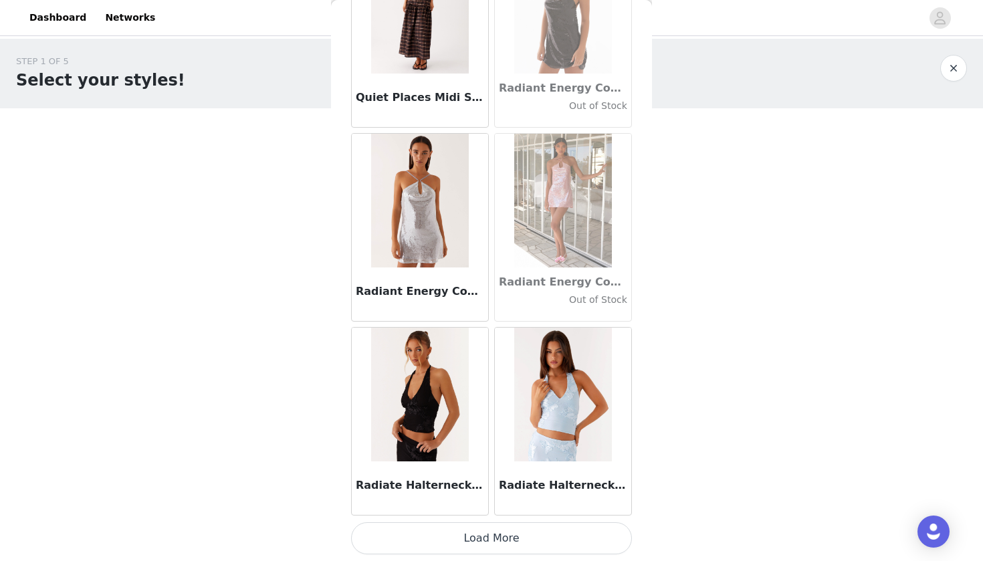
scroll to position [63565, 0]
click at [529, 531] on button "Load More" at bounding box center [491, 538] width 281 height 32
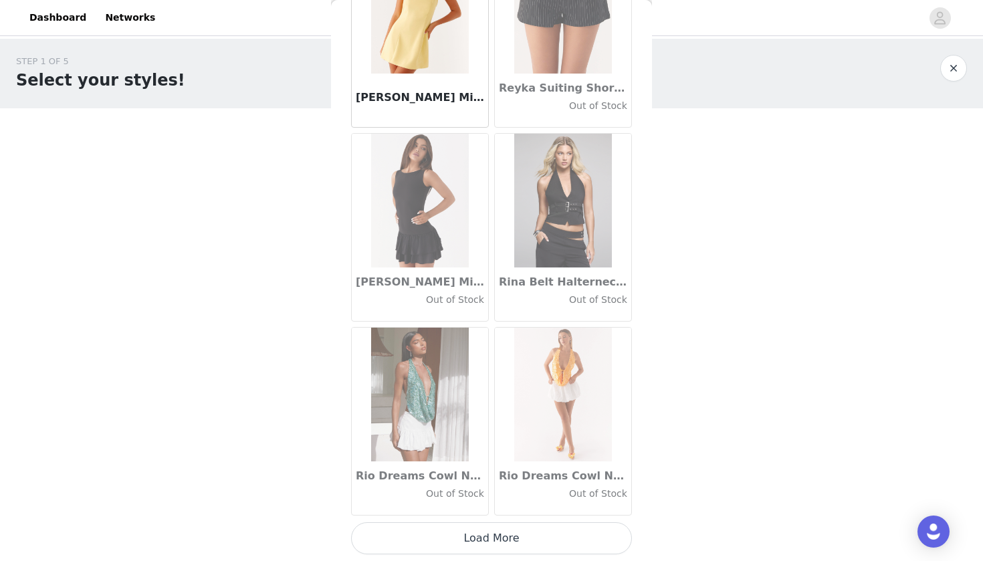
scroll to position [0, 0]
click at [528, 543] on button "Load More" at bounding box center [491, 538] width 281 height 32
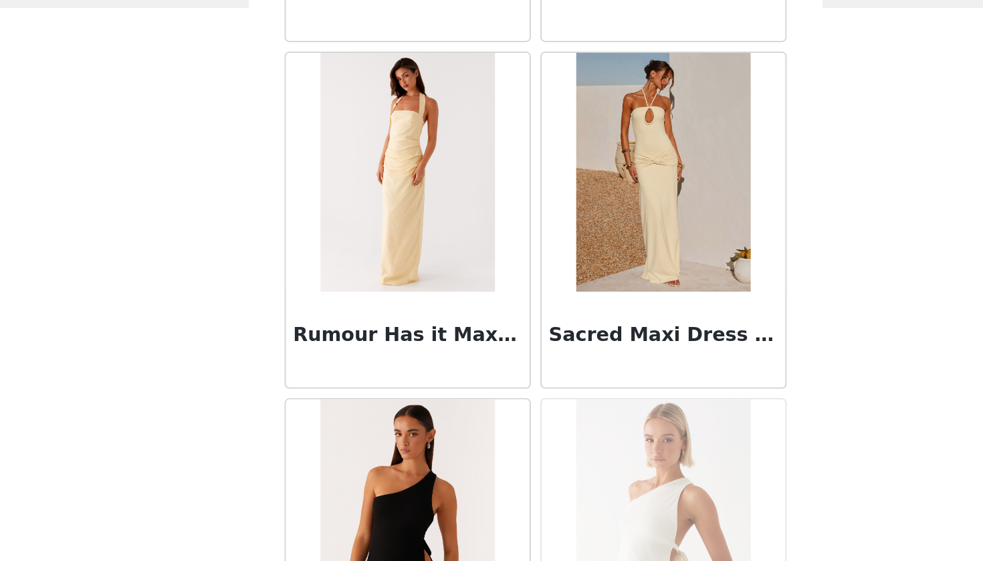
scroll to position [67445, 0]
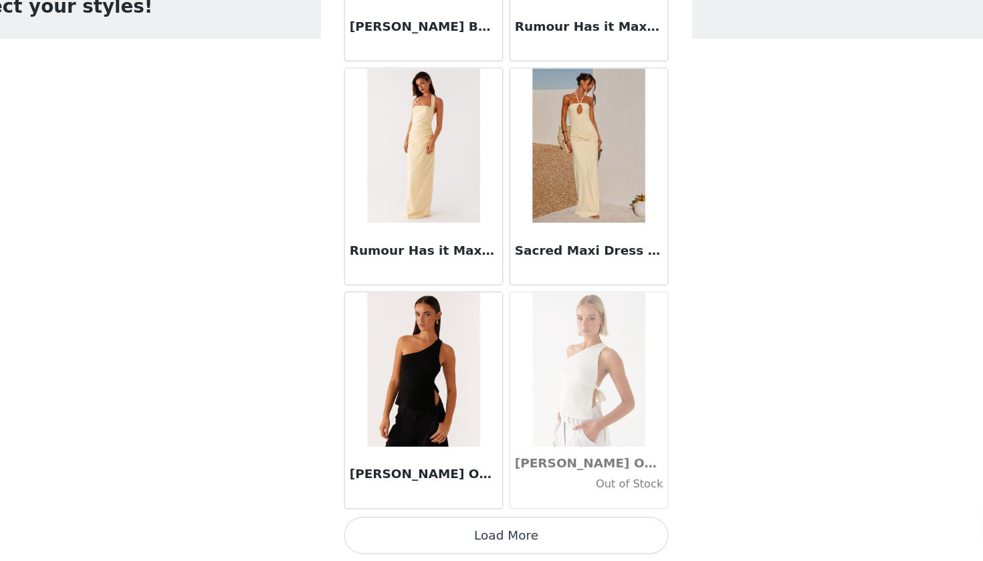
click at [431, 522] on button "Load More" at bounding box center [491, 538] width 281 height 32
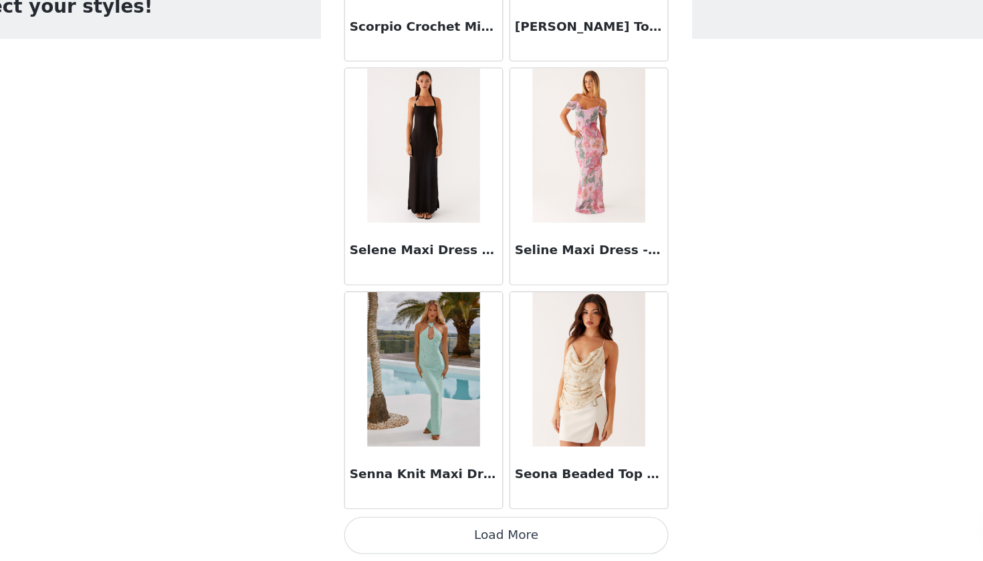
click at [446, 522] on button "Load More" at bounding box center [491, 538] width 281 height 32
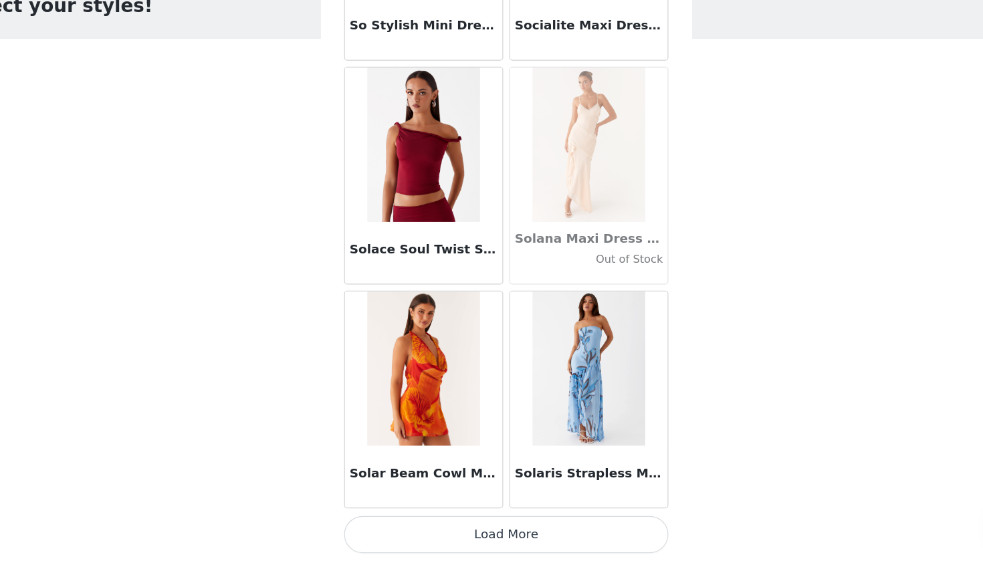
scroll to position [0, 0]
click at [470, 522] on button "Load More" at bounding box center [491, 538] width 281 height 32
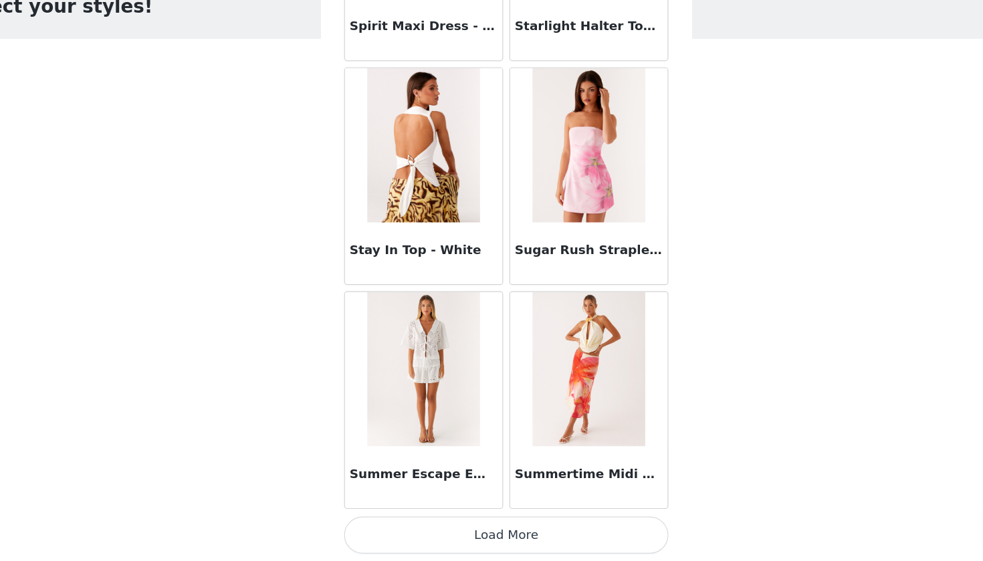
click at [461, 522] on button "Load More" at bounding box center [491, 538] width 281 height 32
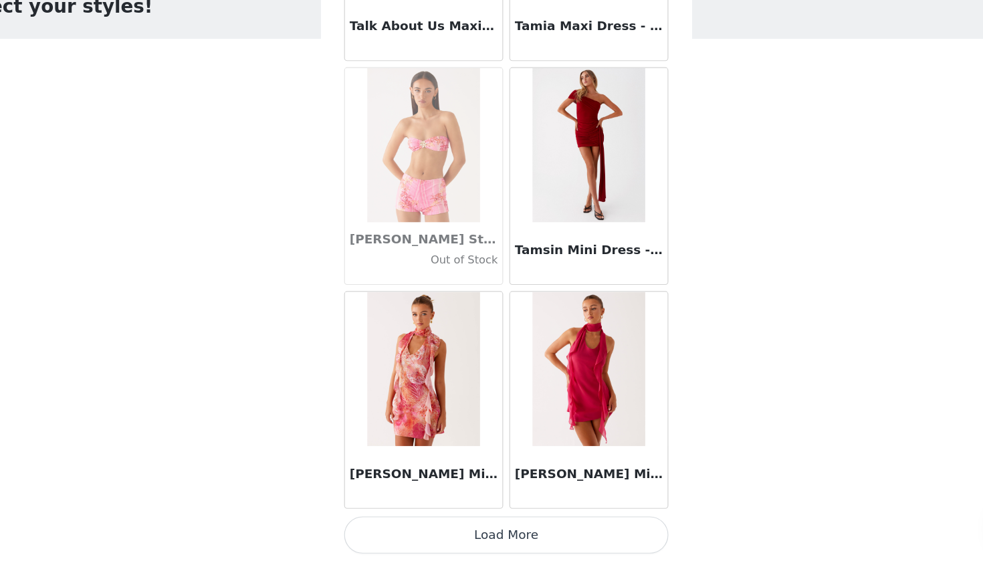
click at [462, 522] on button "Load More" at bounding box center [491, 538] width 281 height 32
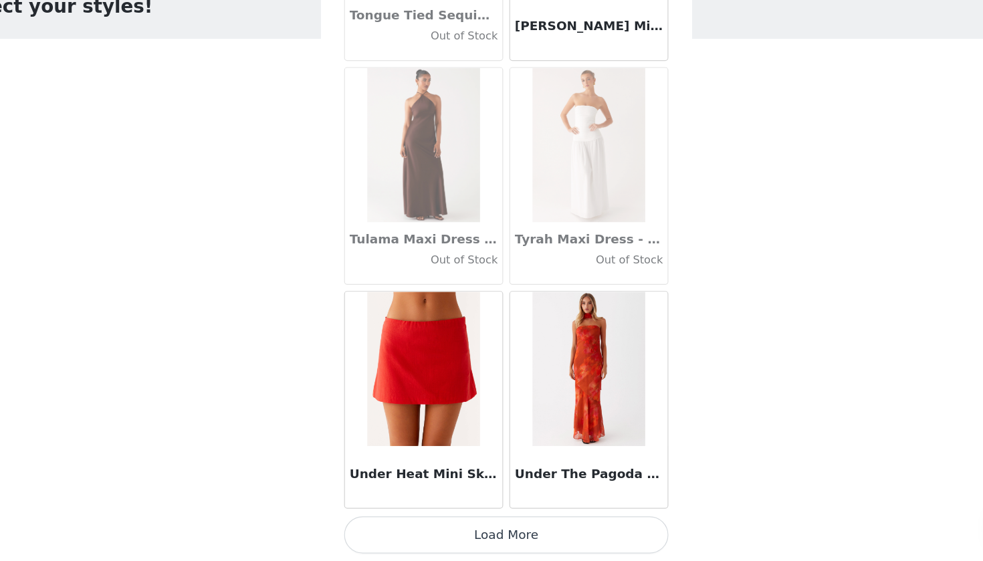
click at [450, 522] on button "Load More" at bounding box center [491, 538] width 281 height 32
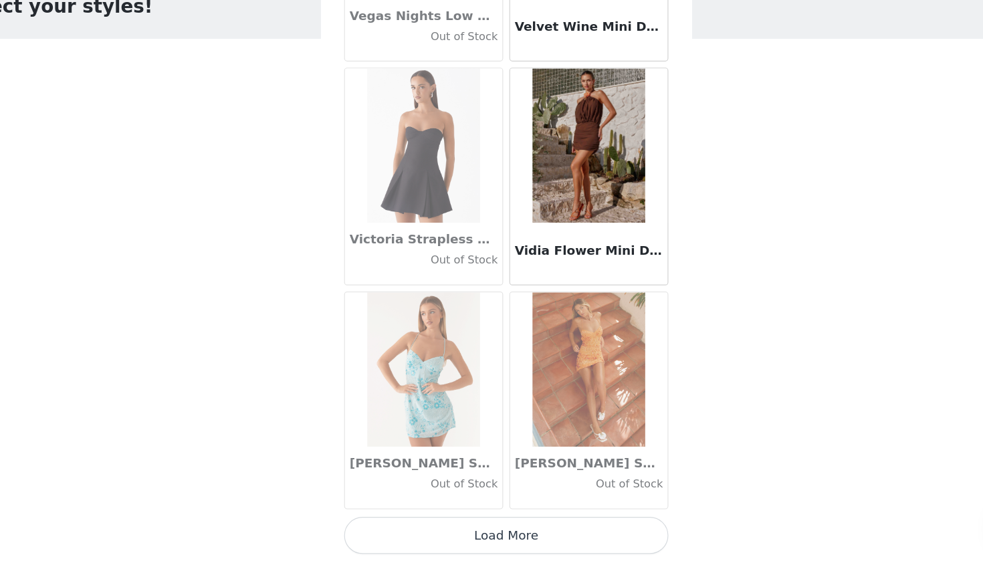
click at [450, 522] on button "Load More" at bounding box center [491, 538] width 281 height 32
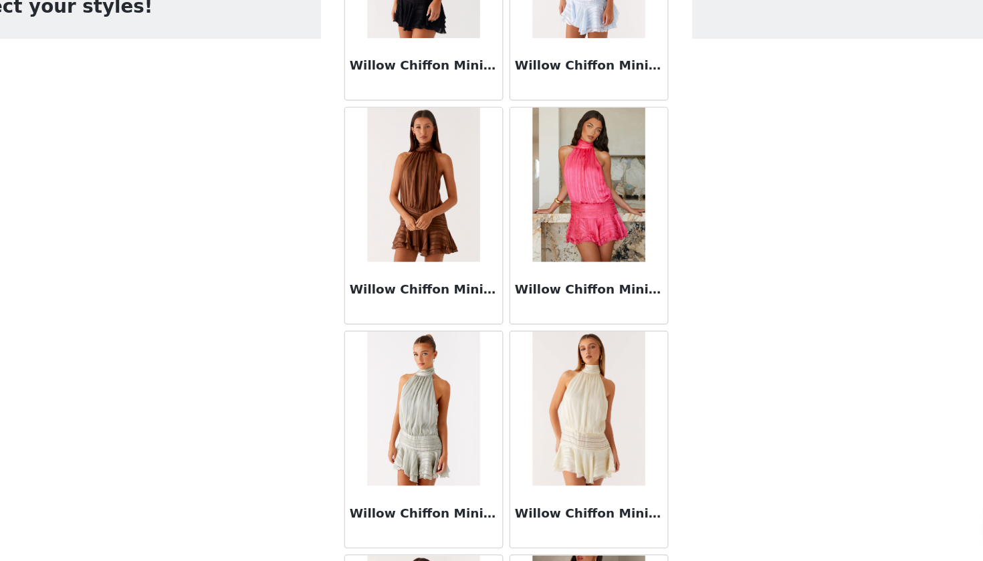
scroll to position [80398, 0]
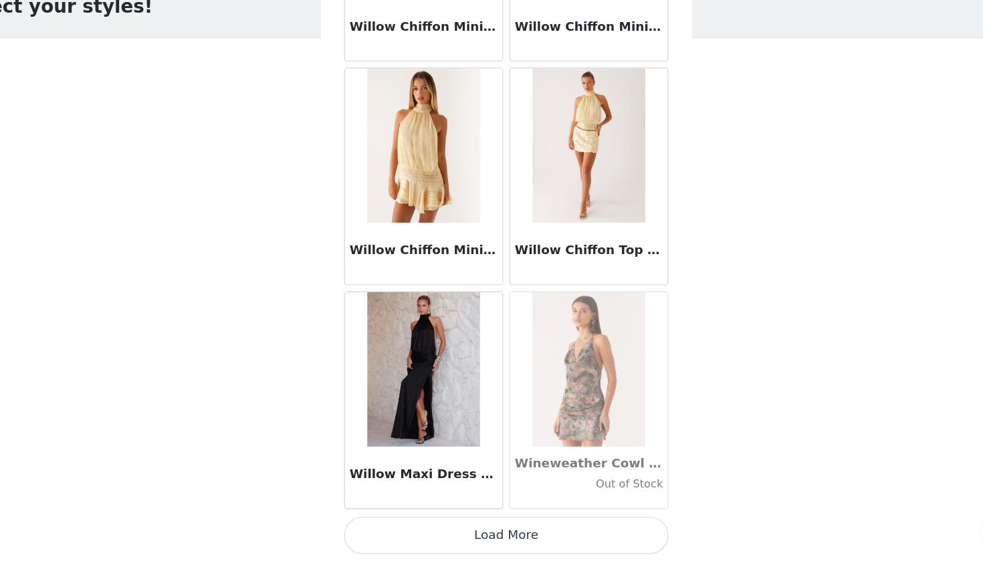
click at [454, 522] on button "Load More" at bounding box center [491, 538] width 281 height 32
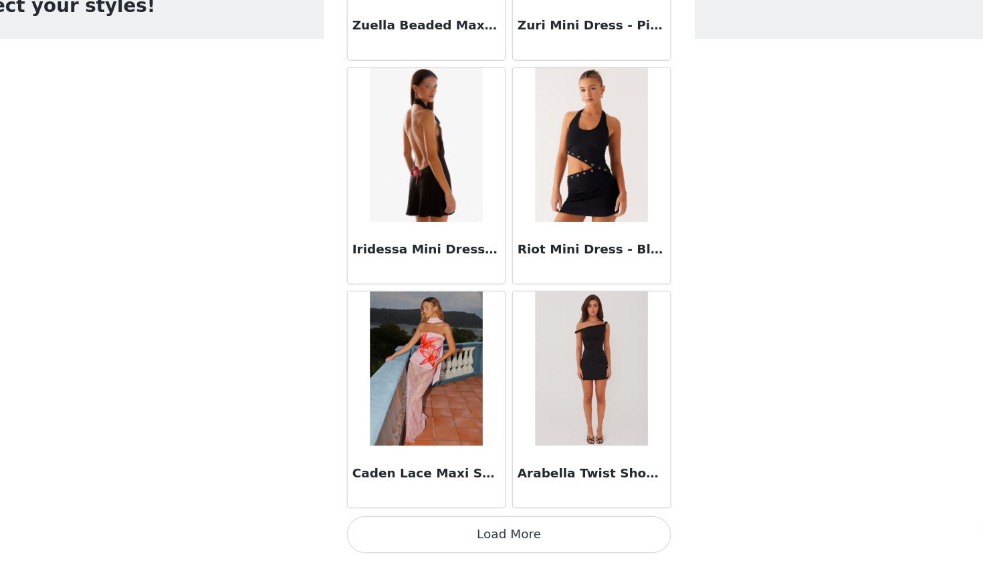
scroll to position [0, 0]
click at [508, 522] on button "Load More" at bounding box center [491, 538] width 281 height 32
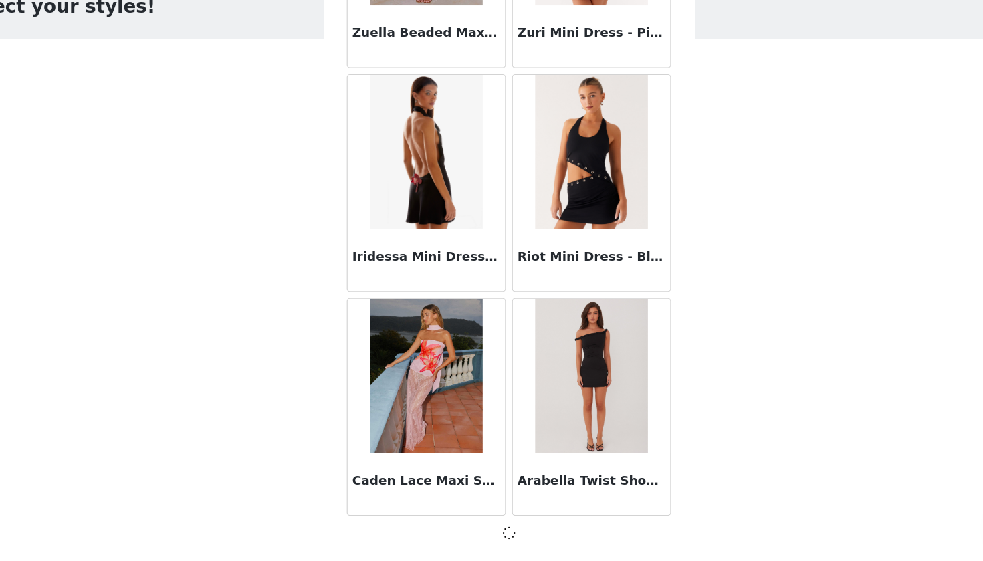
scroll to position [82959, 0]
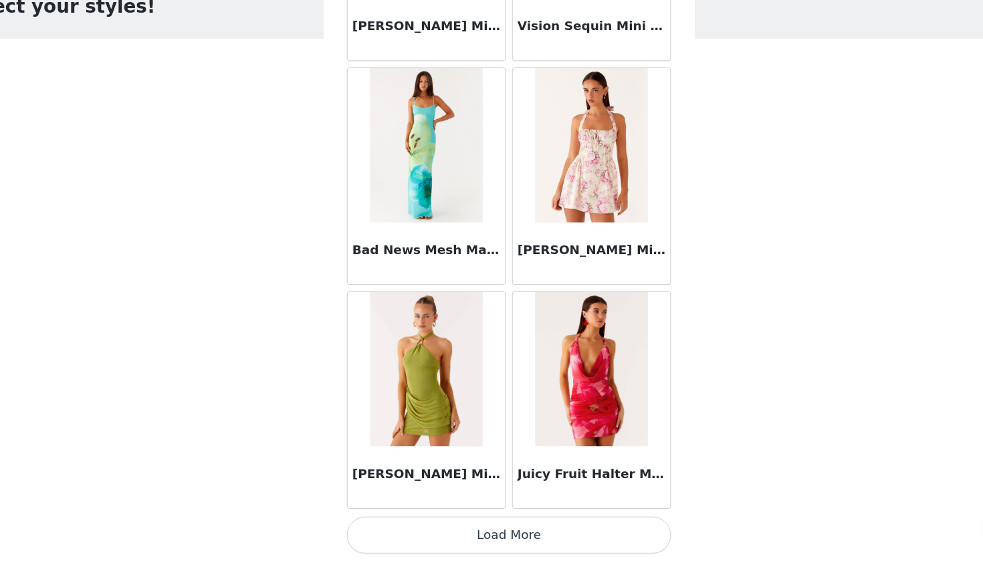
click at [486, 522] on button "Load More" at bounding box center [491, 538] width 281 height 32
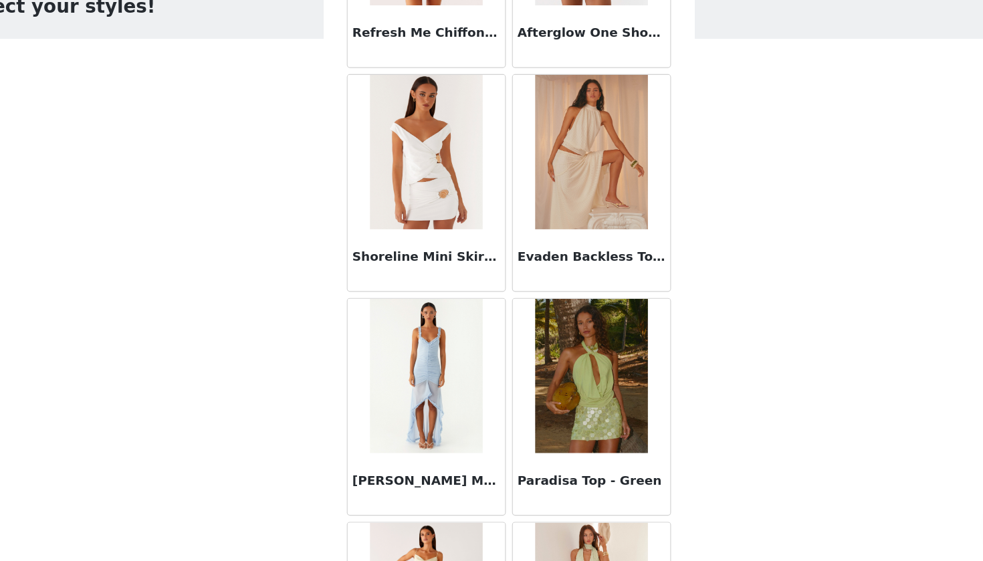
scroll to position [85684, 0]
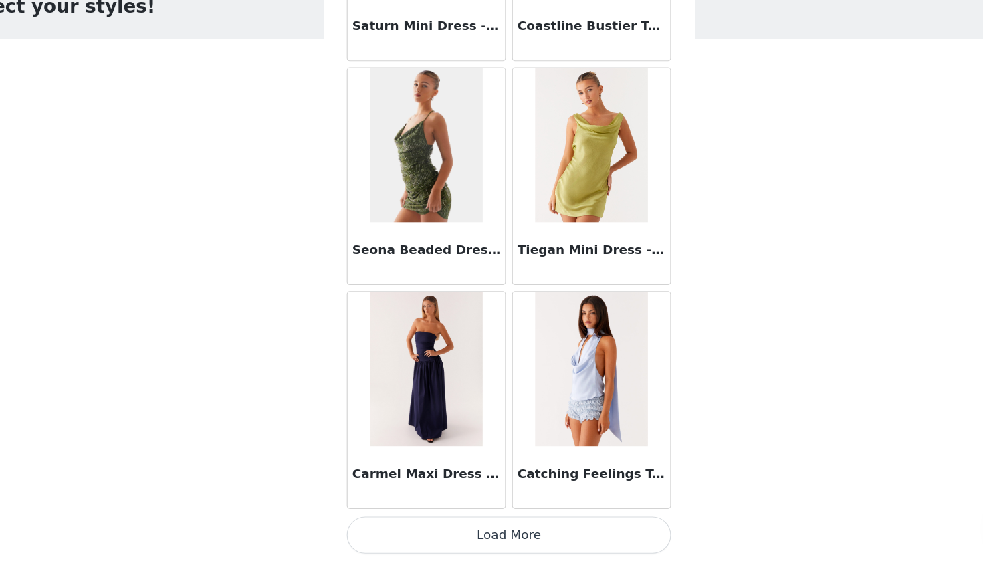
click at [471, 522] on button "Load More" at bounding box center [491, 538] width 281 height 32
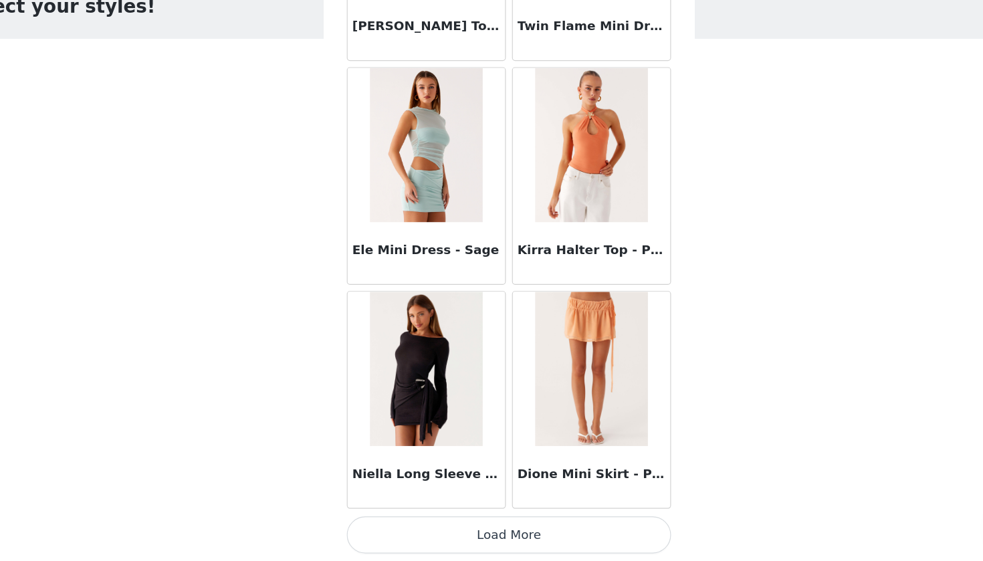
scroll to position [88785, 0]
click at [466, 522] on button "Load More" at bounding box center [491, 538] width 281 height 32
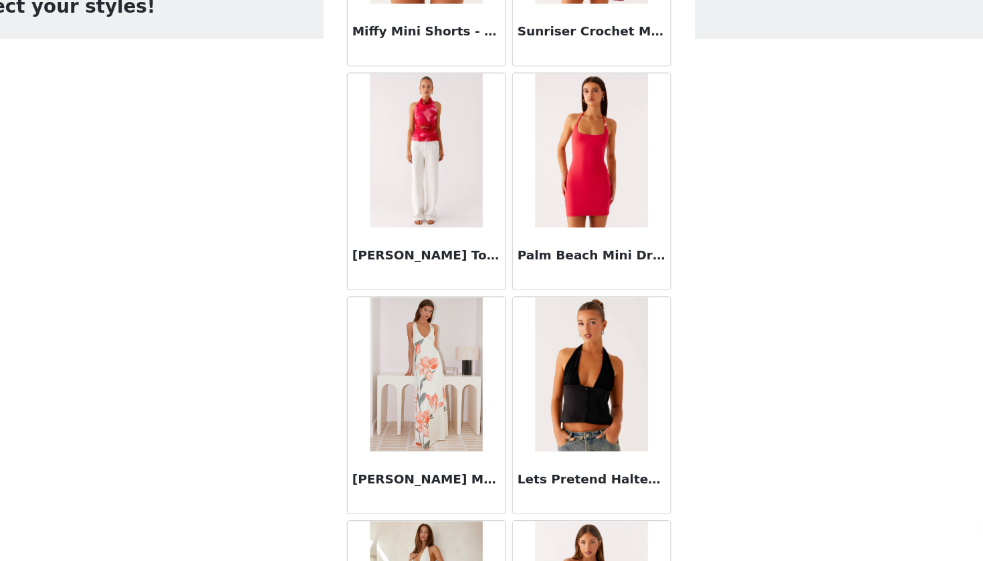
scroll to position [89573, 0]
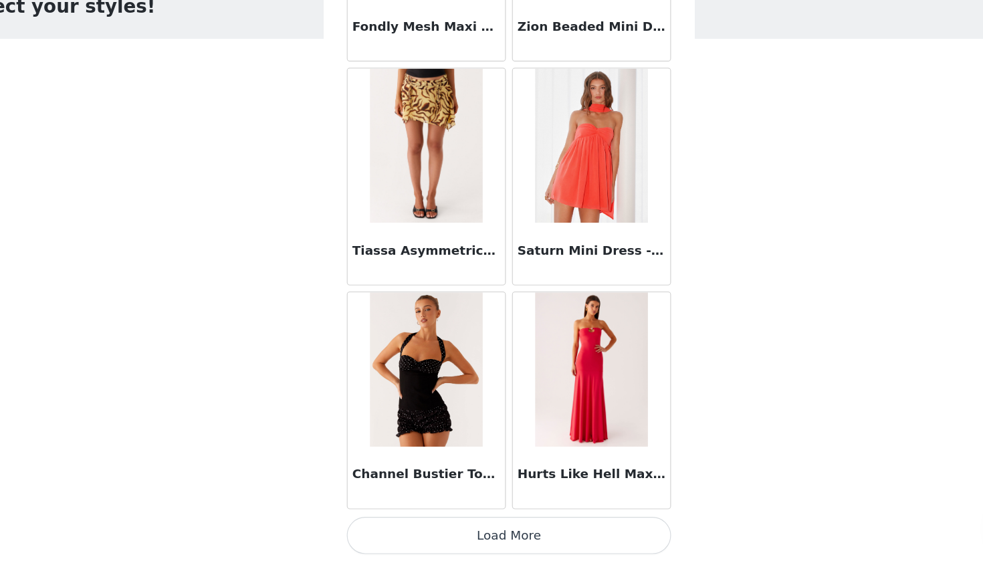
click at [459, 522] on button "Load More" at bounding box center [491, 538] width 281 height 32
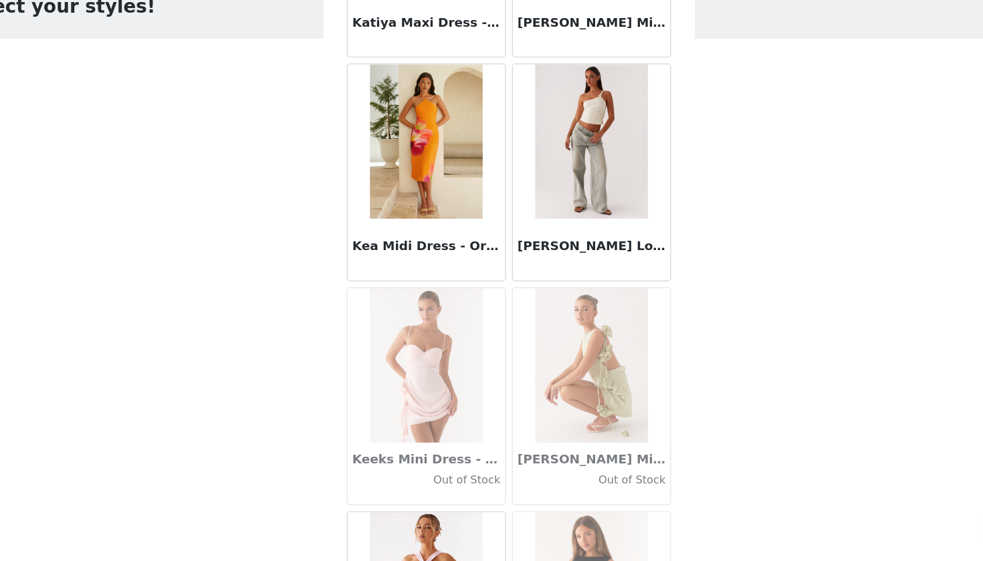
scroll to position [42401, 0]
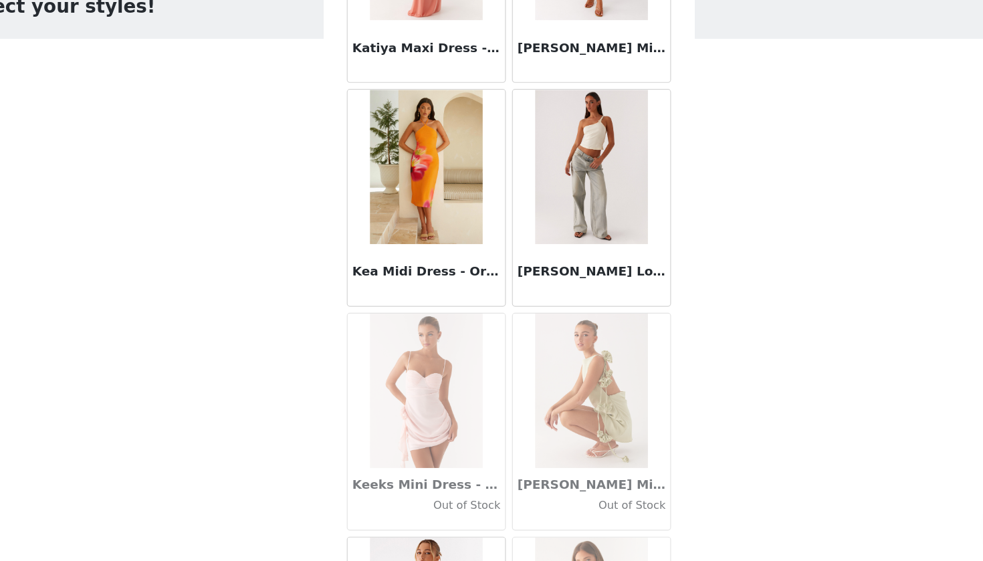
click at [499, 302] on h3 "[PERSON_NAME] Low Rise Denim Jeans - Vintage" at bounding box center [563, 310] width 128 height 16
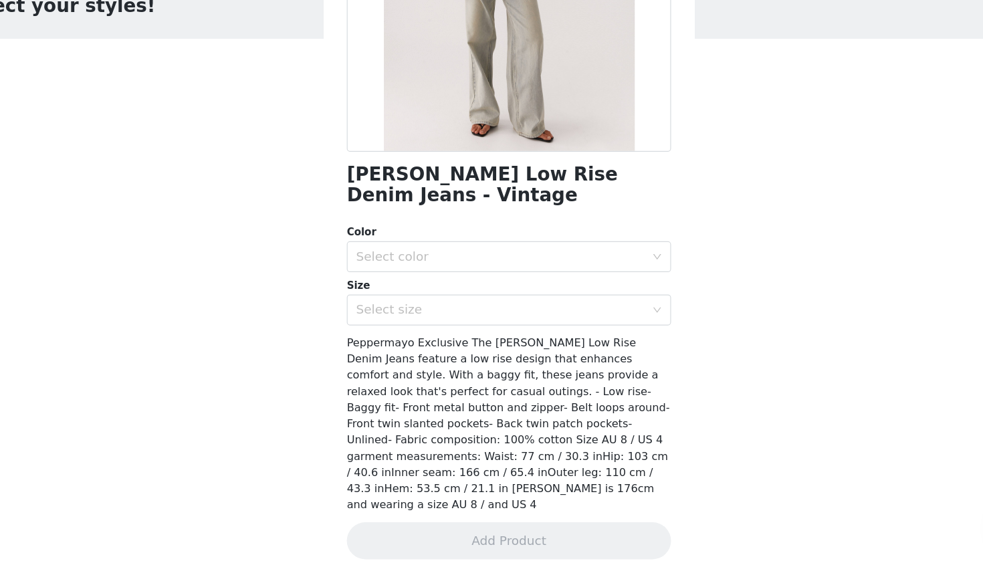
scroll to position [0, 0]
click at [421, 291] on div "Select color" at bounding box center [484, 297] width 250 height 13
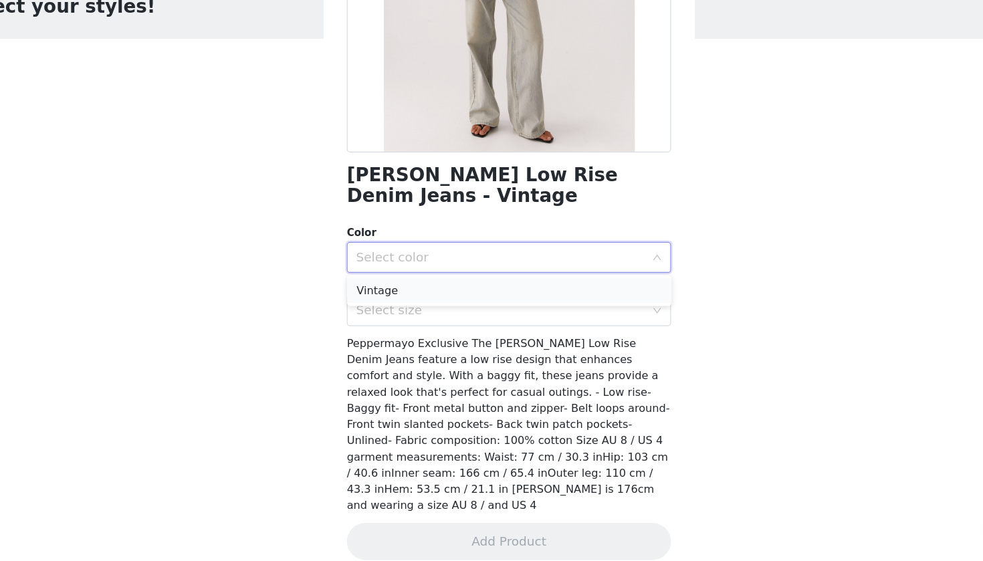
click at [420, 316] on li "Vintage" at bounding box center [491, 326] width 281 height 21
click at [419, 331] on div "Select size" at bounding box center [487, 343] width 256 height 25
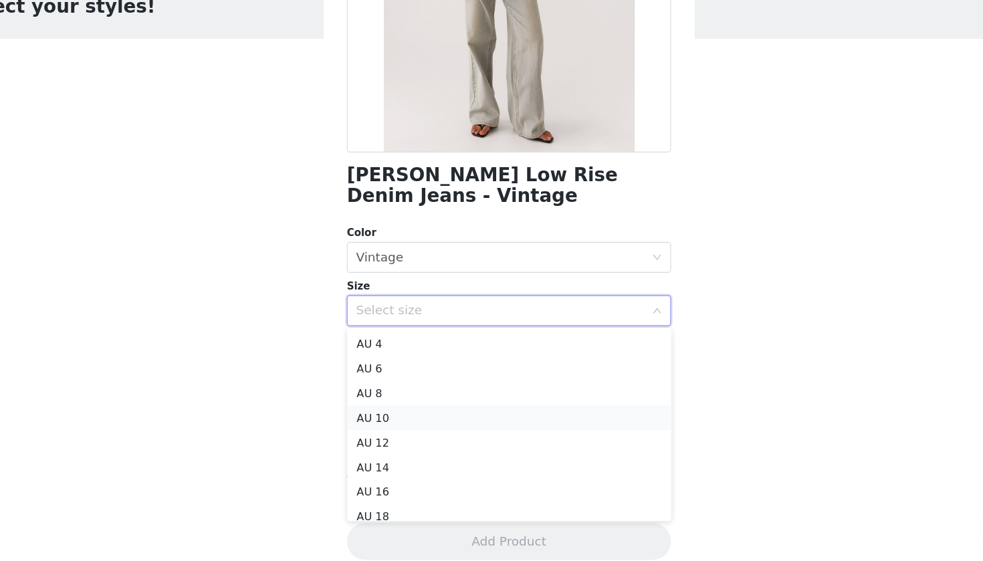
click at [400, 426] on li "AU 10" at bounding box center [491, 436] width 281 height 21
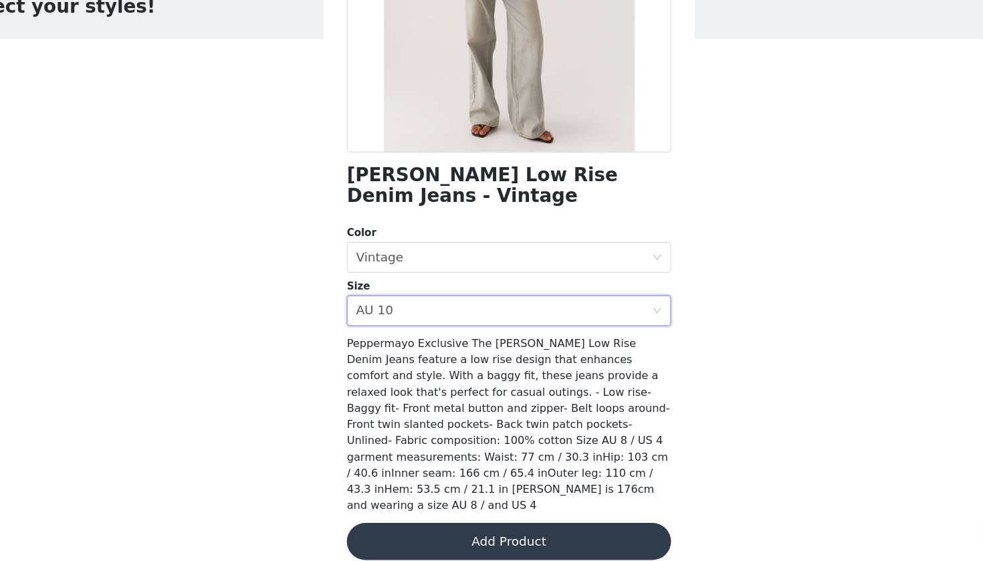
scroll to position [149, 0]
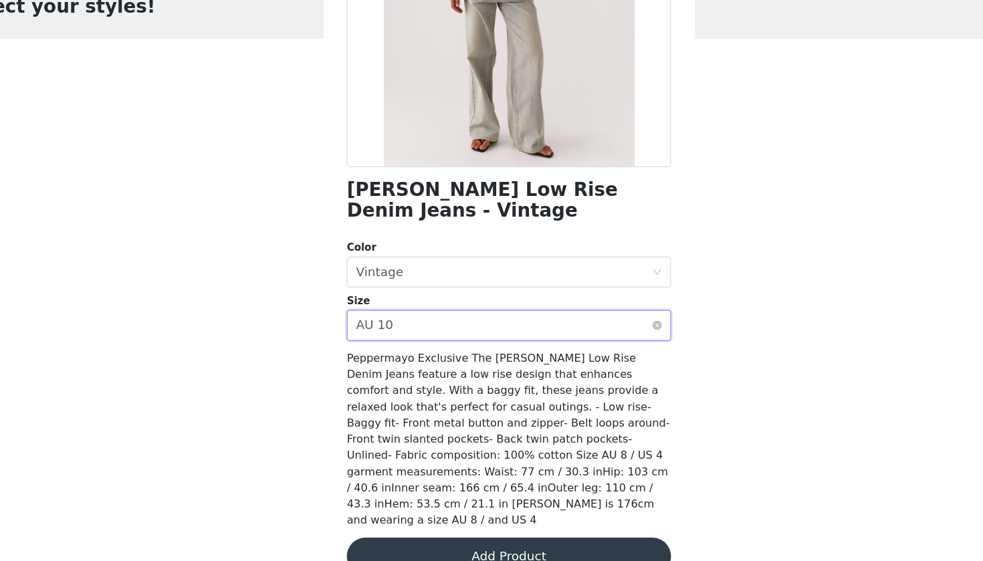
click at [391, 344] on div "Select size AU 10" at bounding box center [487, 356] width 256 height 25
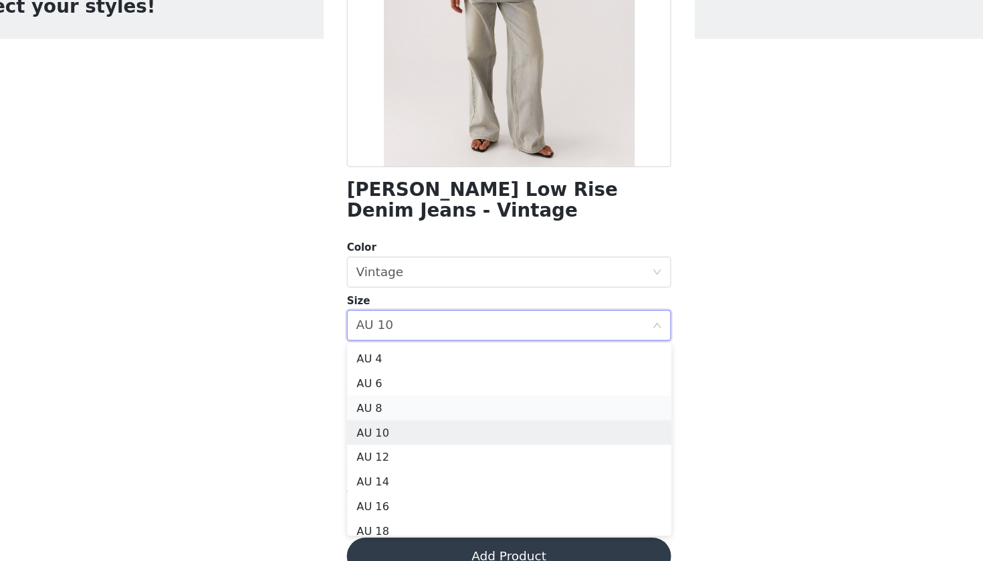
click at [372, 417] on li "AU 8" at bounding box center [491, 427] width 281 height 21
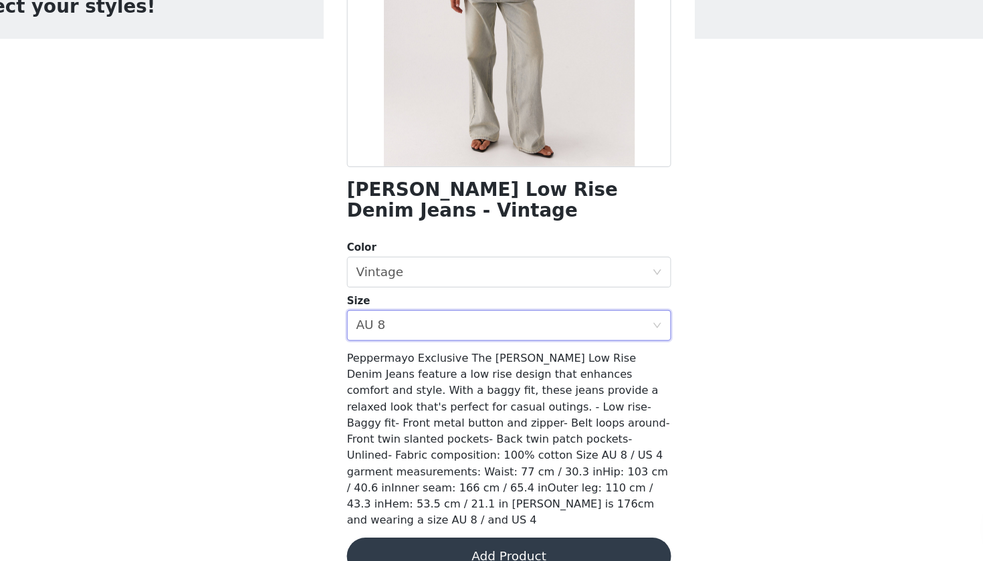
click at [397, 541] on button "Add Product" at bounding box center [491, 557] width 281 height 32
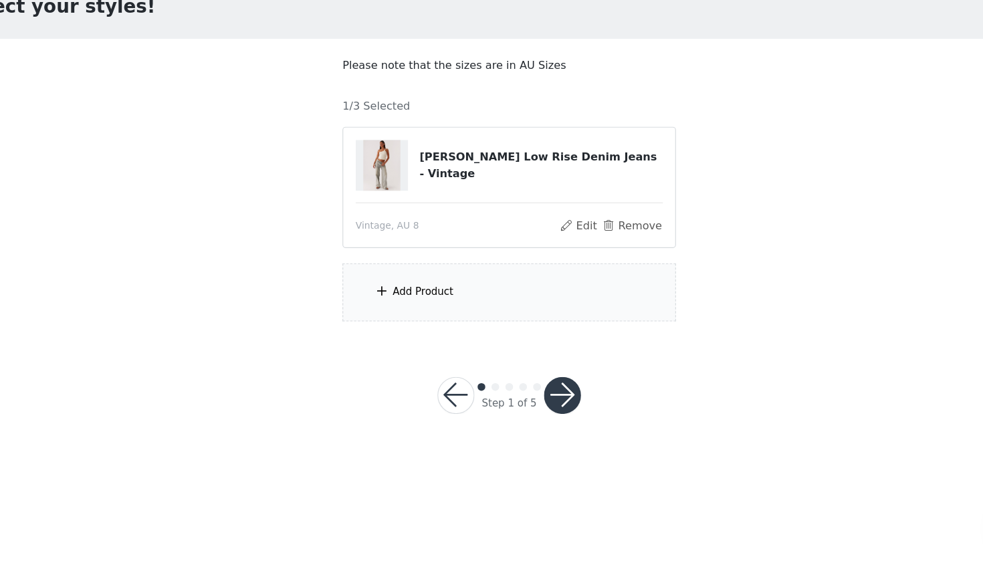
click at [415, 303] on div "Add Product" at bounding box center [491, 328] width 289 height 50
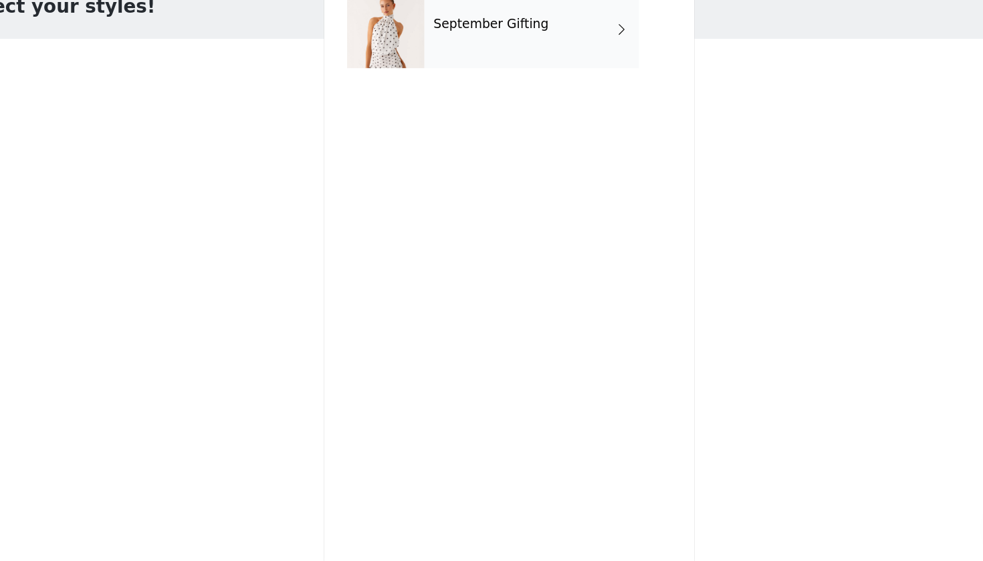
click at [452, 67] on div "September Gifting" at bounding box center [491, 110] width 281 height 87
click at [449, 67] on div "September Gifting" at bounding box center [511, 100] width 186 height 67
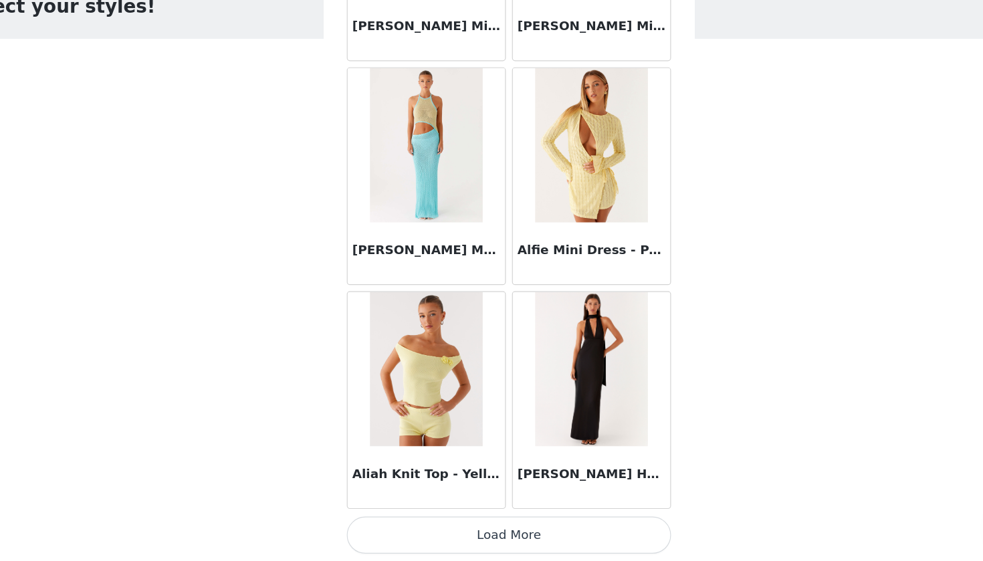
scroll to position [1486, 0]
click at [481, 522] on button "Load More" at bounding box center [491, 538] width 281 height 32
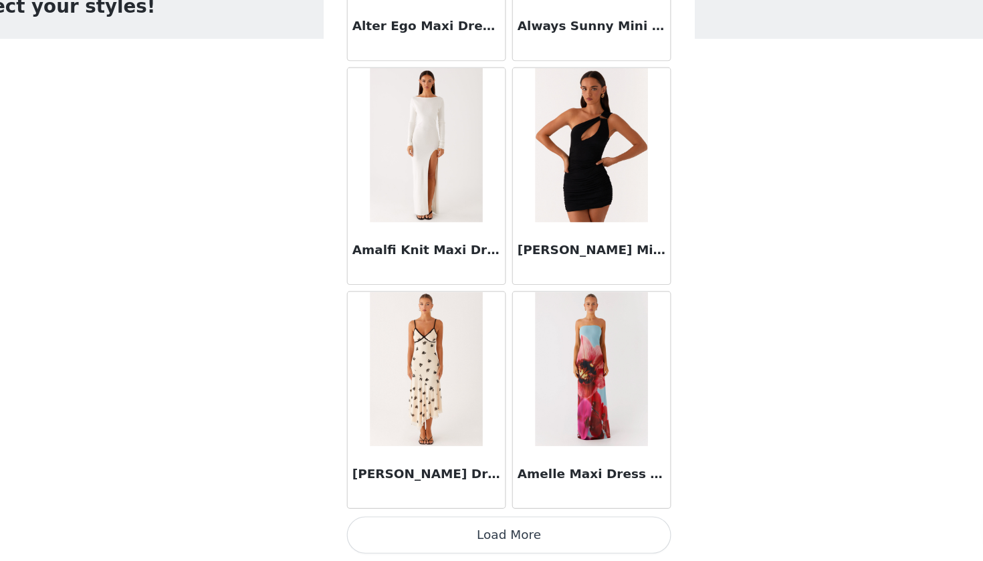
scroll to position [3426, 0]
click at [486, 522] on button "Load More" at bounding box center [491, 538] width 281 height 32
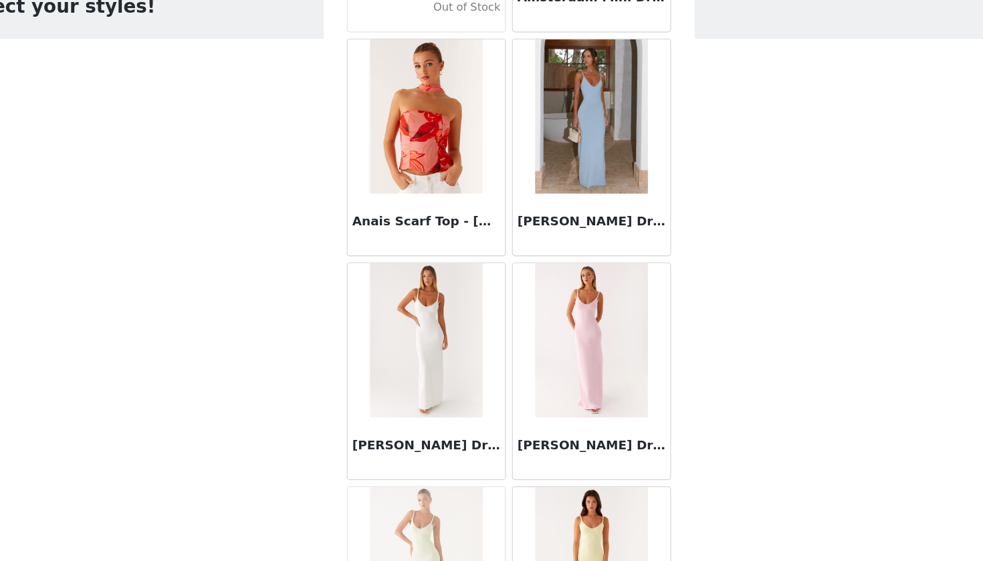
scroll to position [4235, 0]
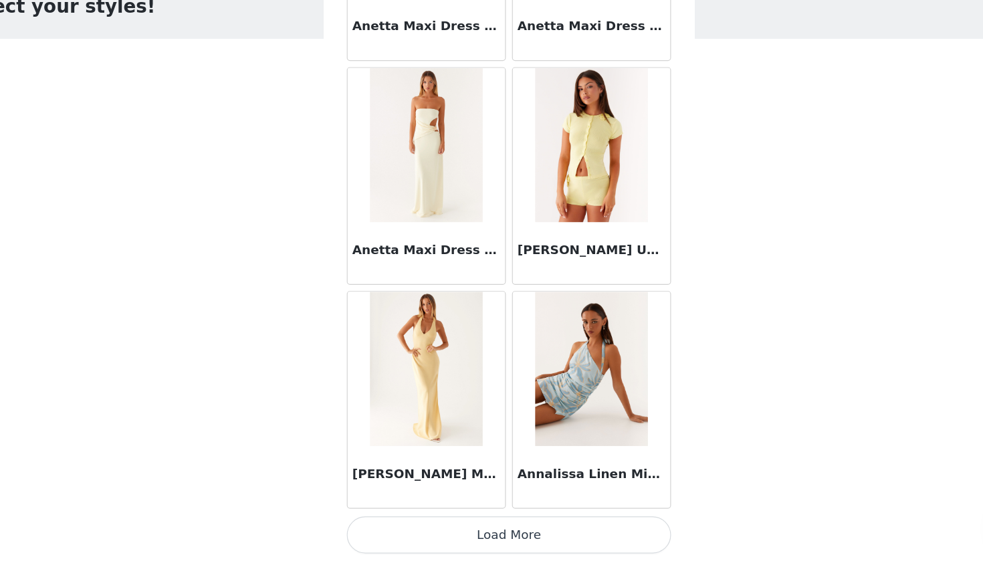
click at [510, 522] on button "Load More" at bounding box center [491, 538] width 281 height 32
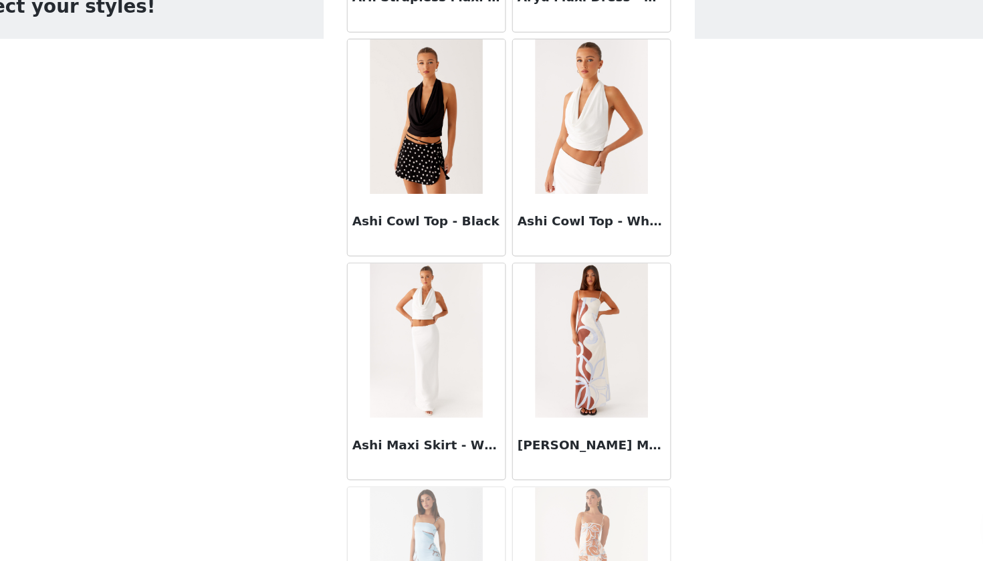
scroll to position [6750, 0]
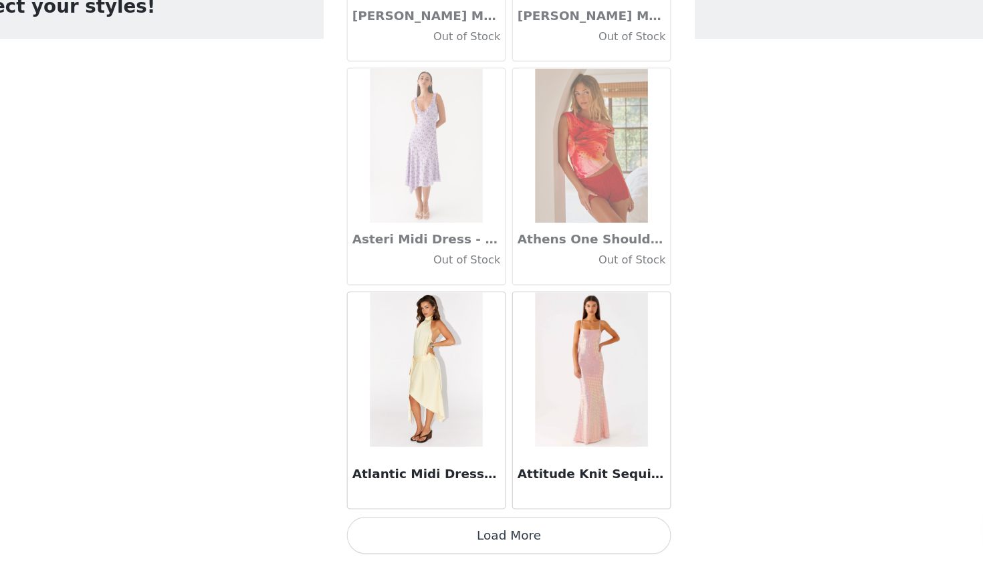
click at [472, 522] on button "Load More" at bounding box center [491, 538] width 281 height 32
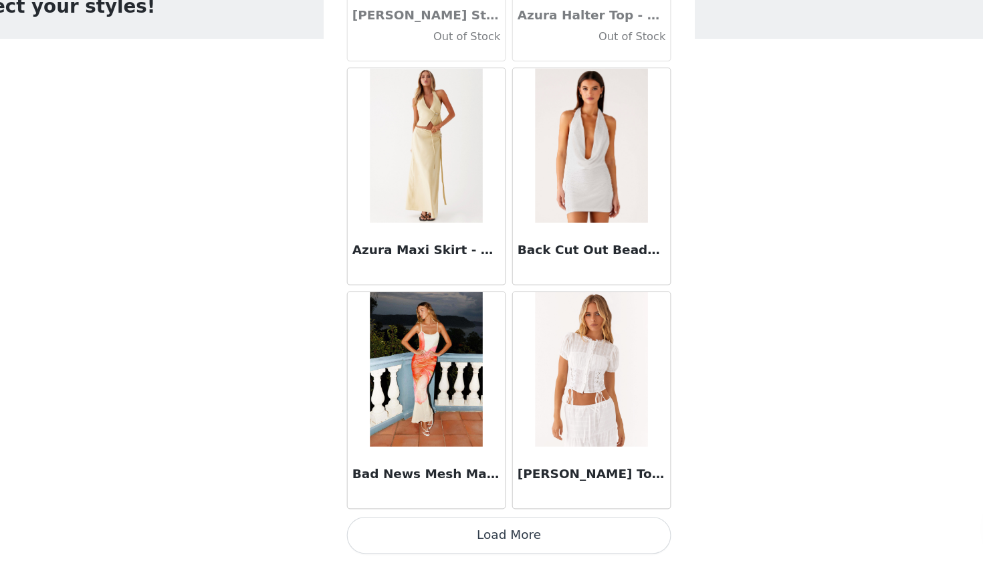
click at [468, 522] on button "Load More" at bounding box center [491, 538] width 281 height 32
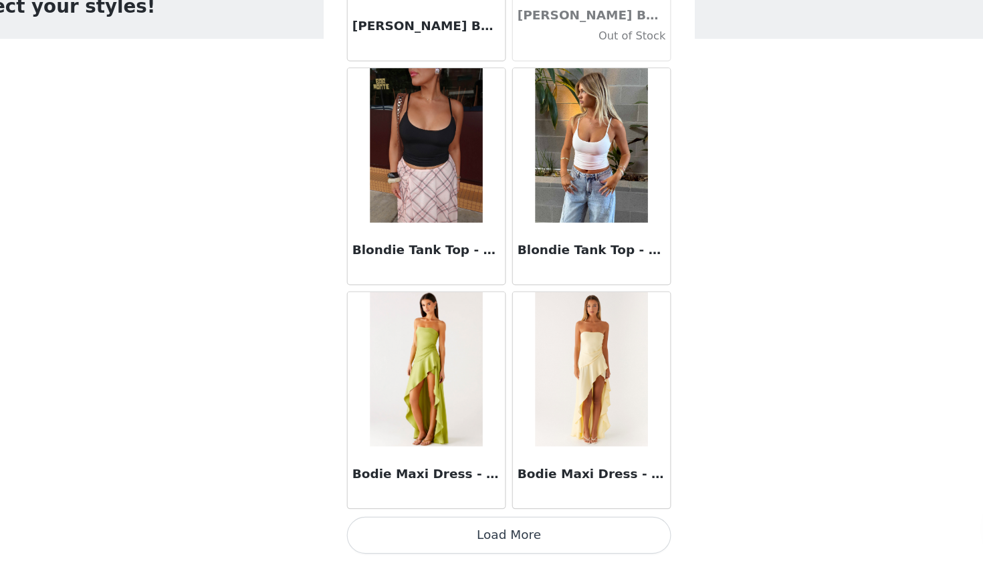
scroll to position [11186, 0]
click at [468, 522] on button "Load More" at bounding box center [491, 538] width 281 height 32
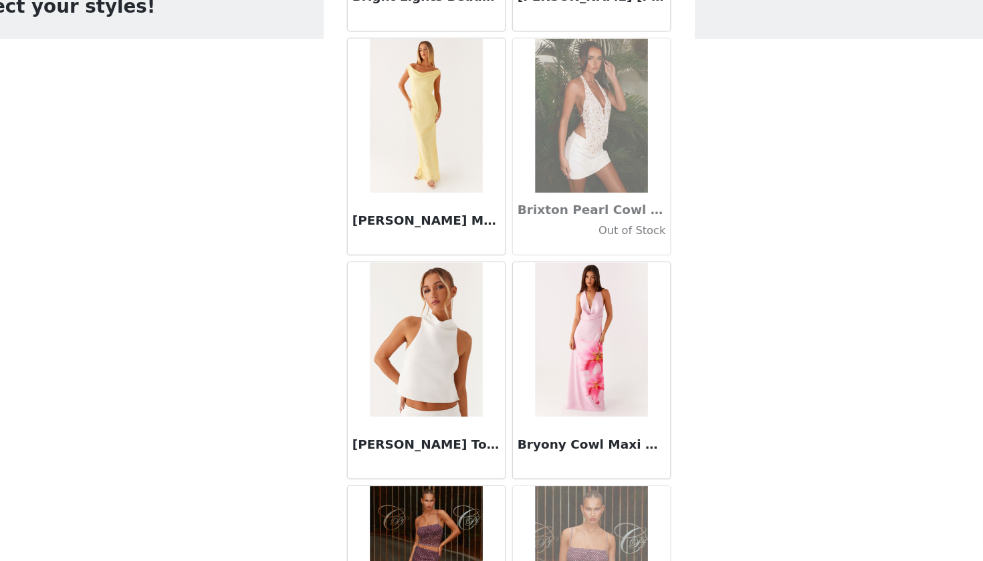
scroll to position [12570, 0]
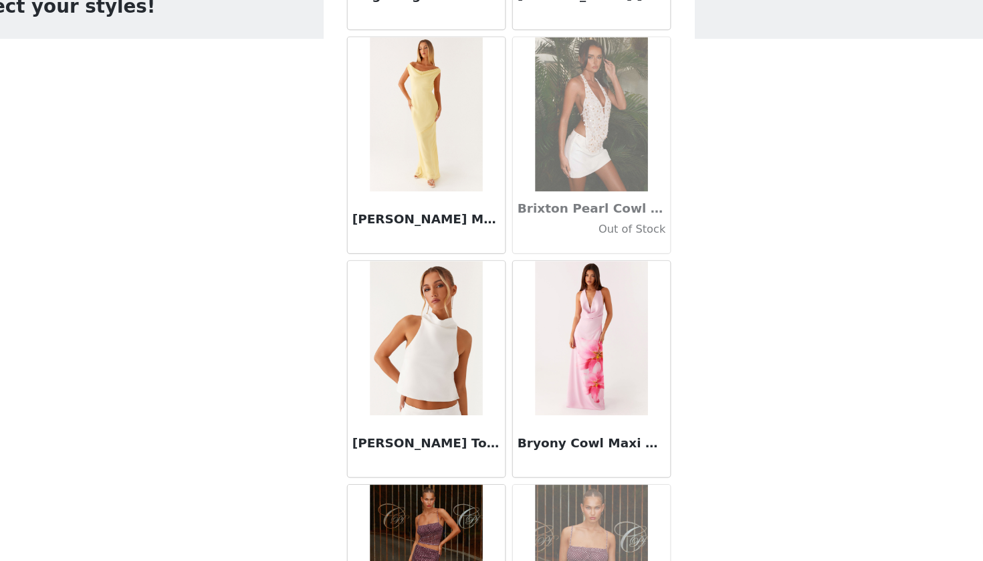
click at [386, 301] on img at bounding box center [419, 368] width 97 height 134
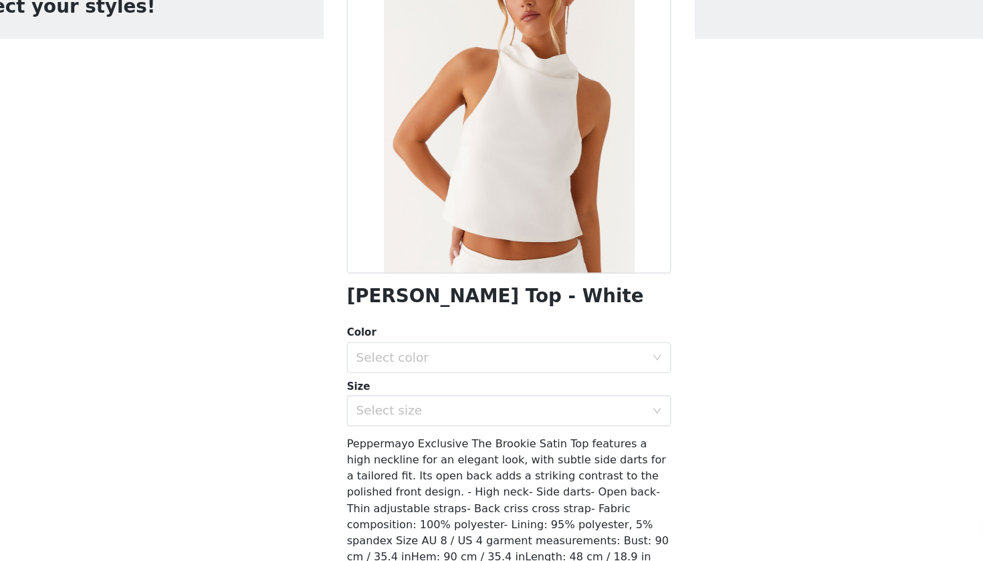
scroll to position [59, 0]
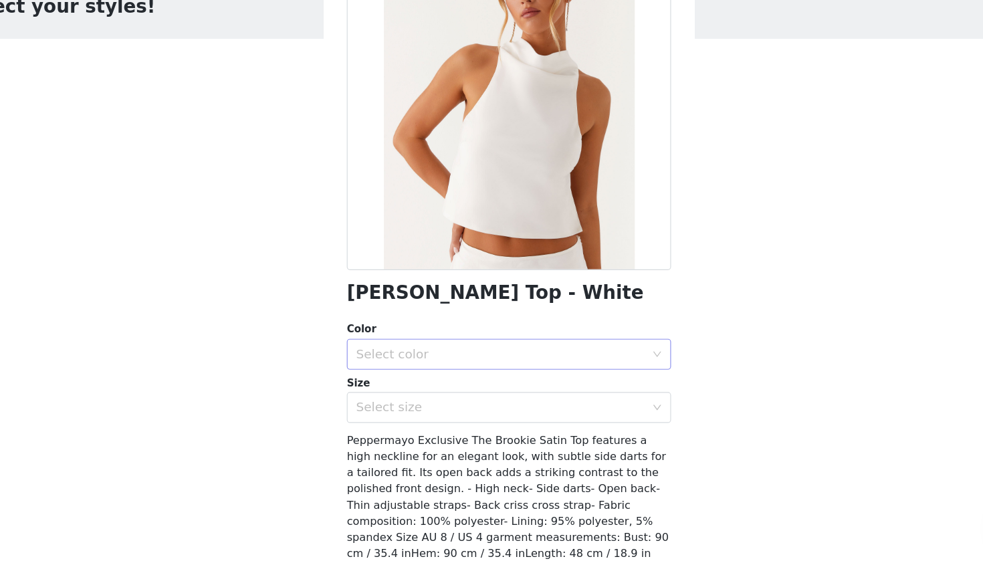
click at [472, 369] on div "Select color" at bounding box center [491, 382] width 281 height 27
click at [466, 400] on li "White" at bounding box center [491, 410] width 281 height 21
click at [404, 421] on div "Select size" at bounding box center [484, 427] width 250 height 13
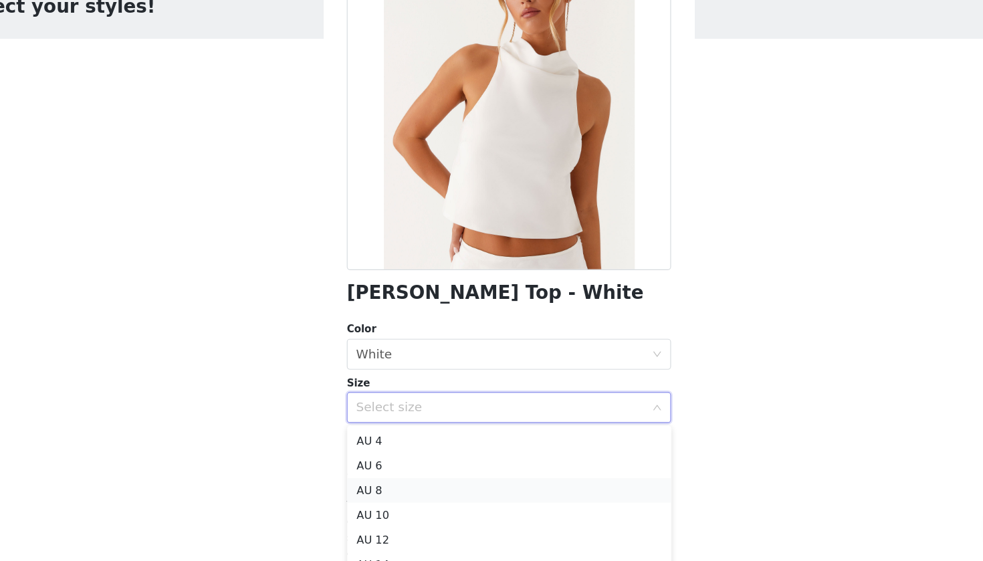
click at [393, 489] on li "AU 8" at bounding box center [491, 499] width 281 height 21
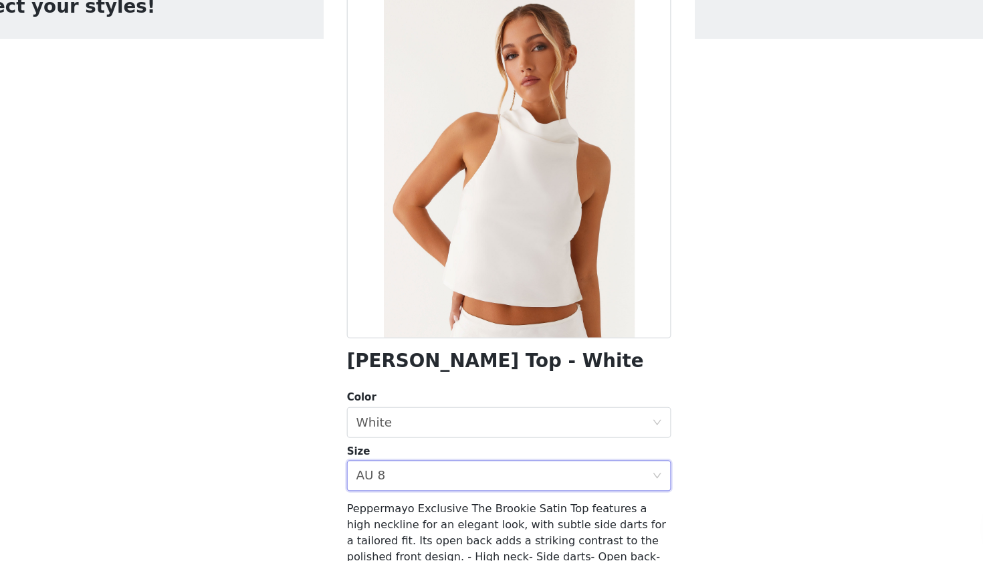
scroll to position [0, 0]
click at [411, 474] on div "Select size AU 8" at bounding box center [487, 486] width 256 height 25
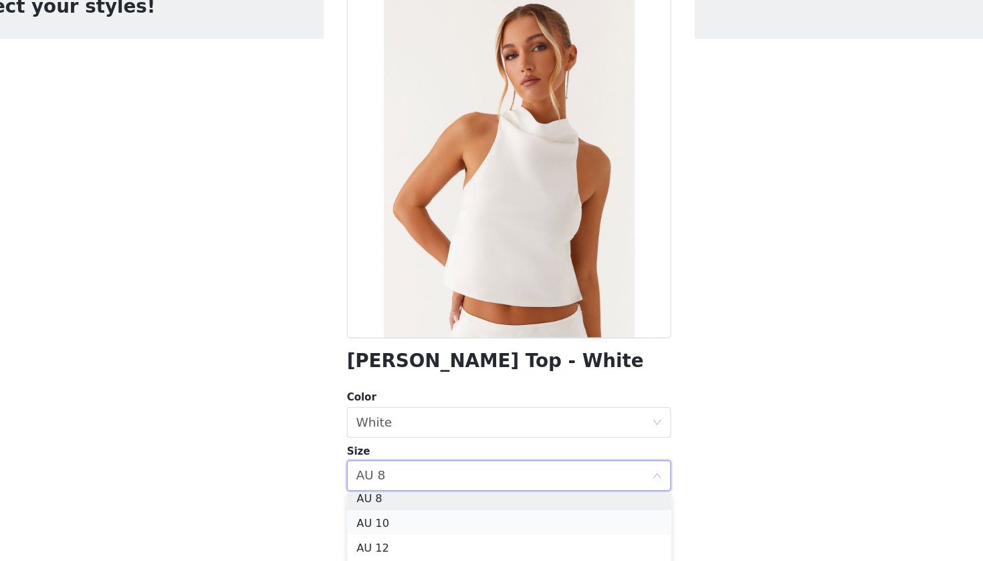
scroll to position [52, 0]
click at [403, 517] on li "AU 10" at bounding box center [491, 527] width 281 height 21
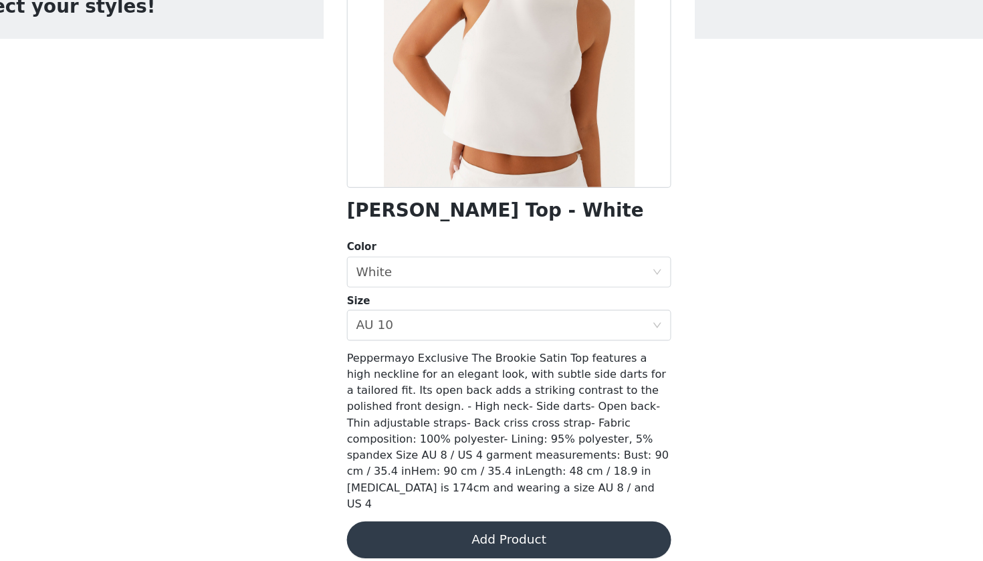
scroll to position [129, 0]
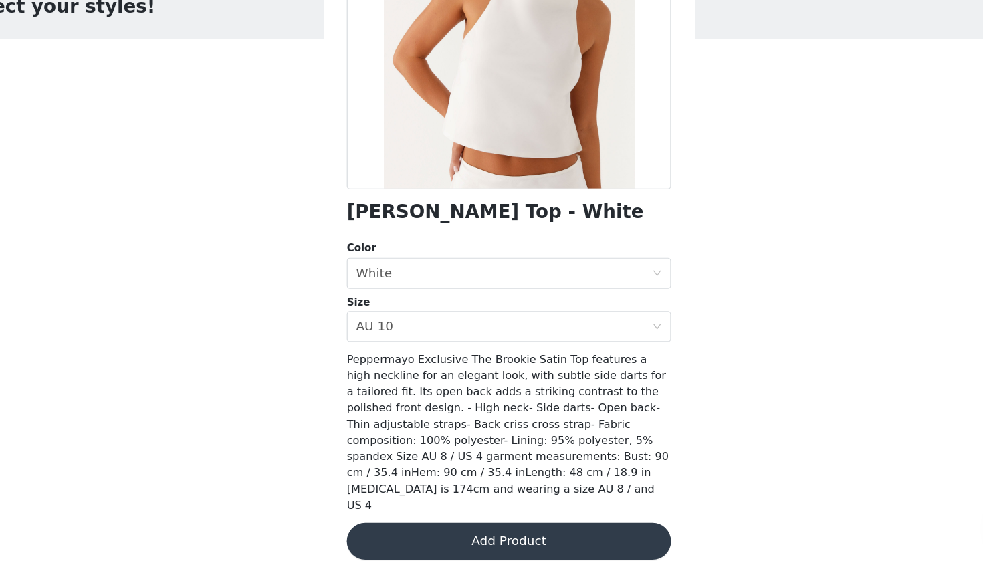
click at [421, 528] on button "Add Product" at bounding box center [491, 544] width 281 height 32
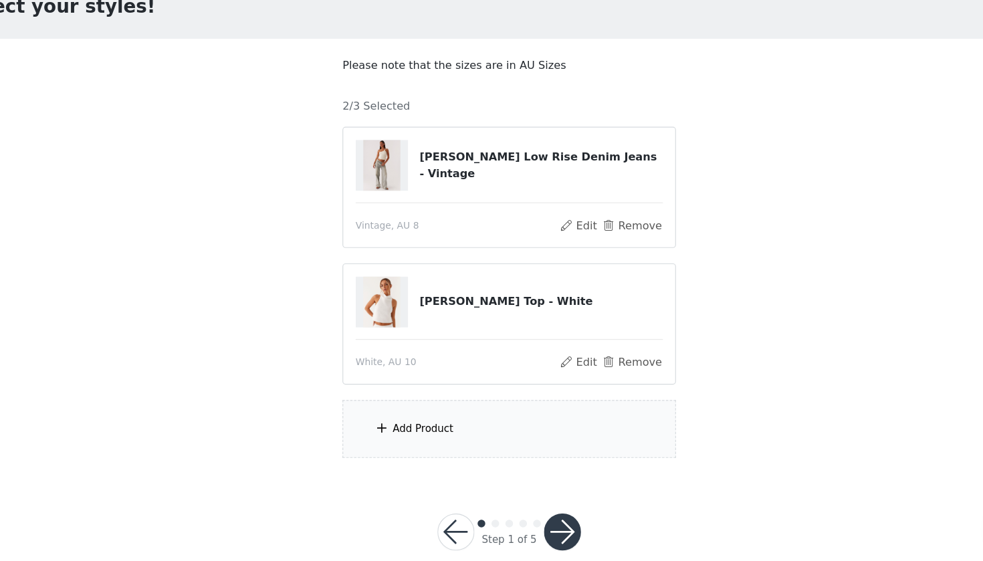
click at [411, 421] on div "Add Product" at bounding box center [491, 446] width 289 height 50
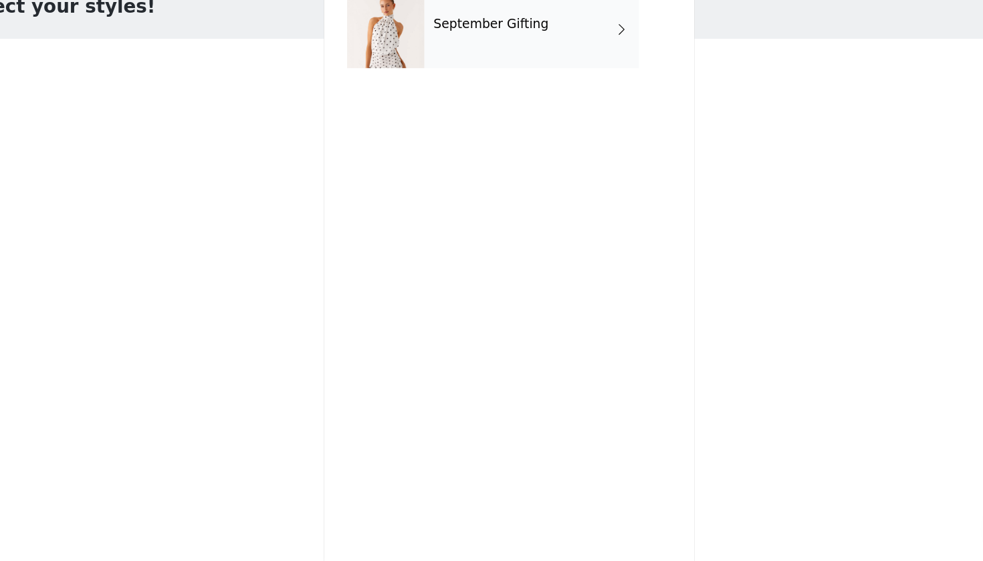
click at [452, 67] on div "September Gifting" at bounding box center [511, 100] width 186 height 67
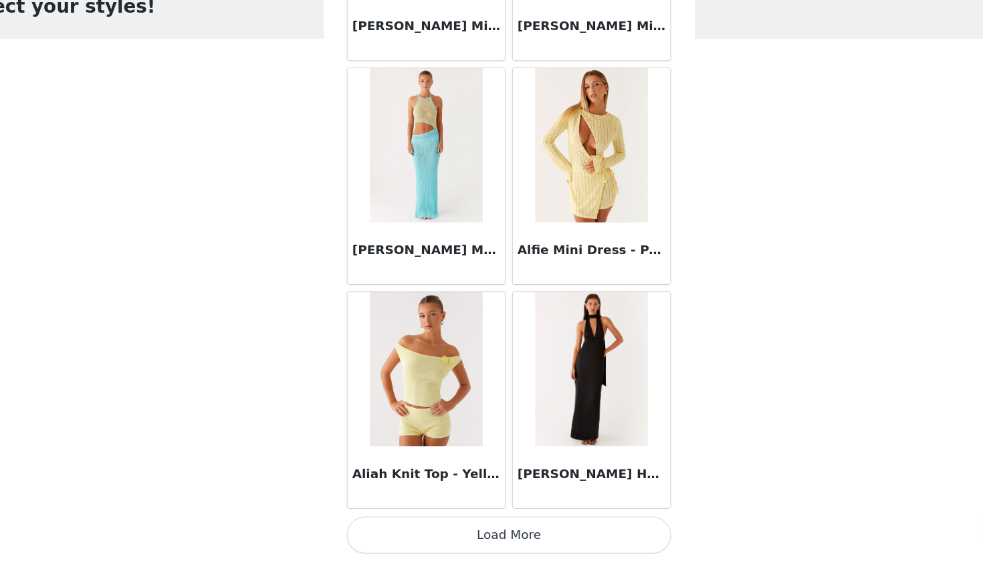
click at [476, 522] on button "Load More" at bounding box center [491, 538] width 281 height 32
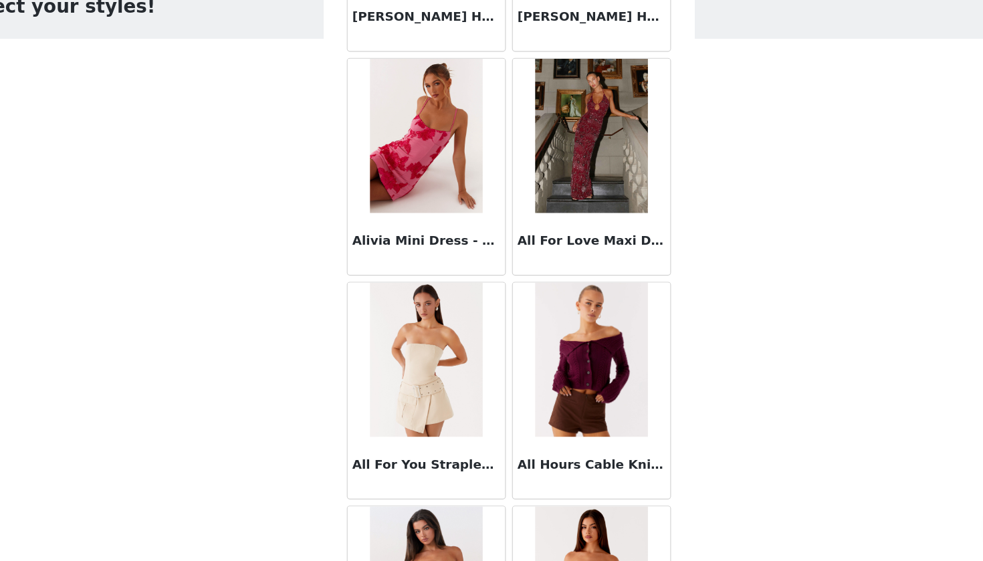
scroll to position [2482, 0]
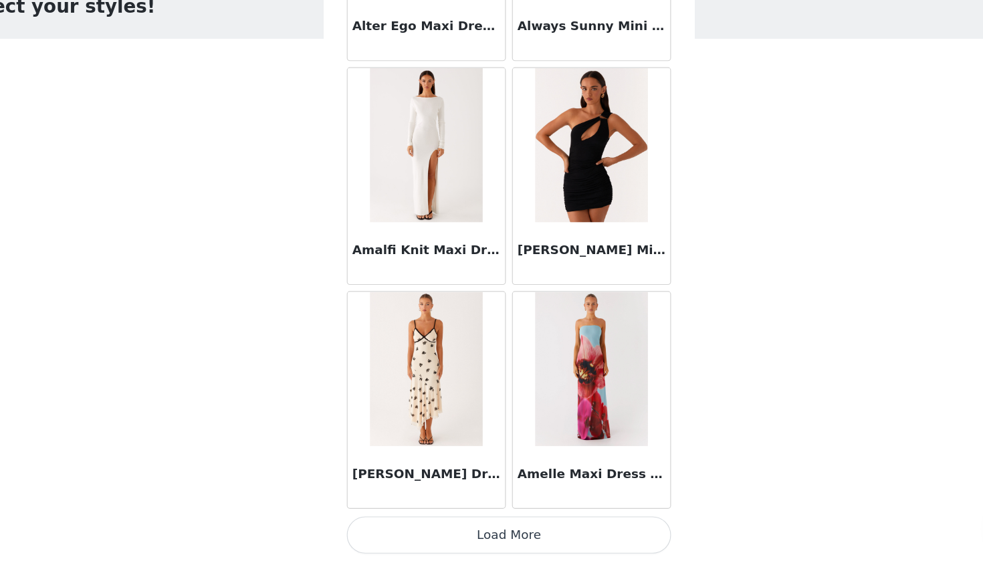
click at [499, 522] on button "Load More" at bounding box center [491, 538] width 281 height 32
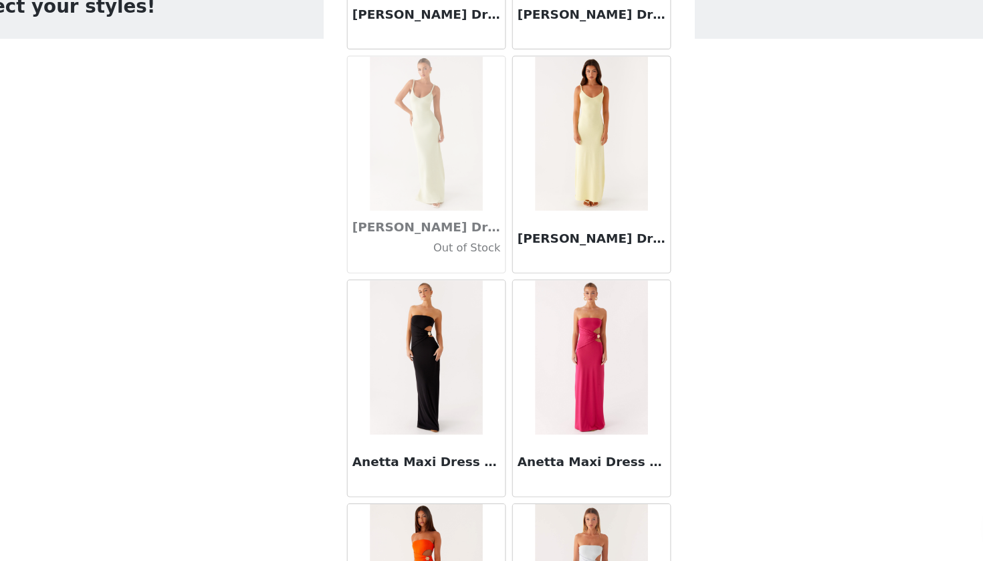
scroll to position [5305, 0]
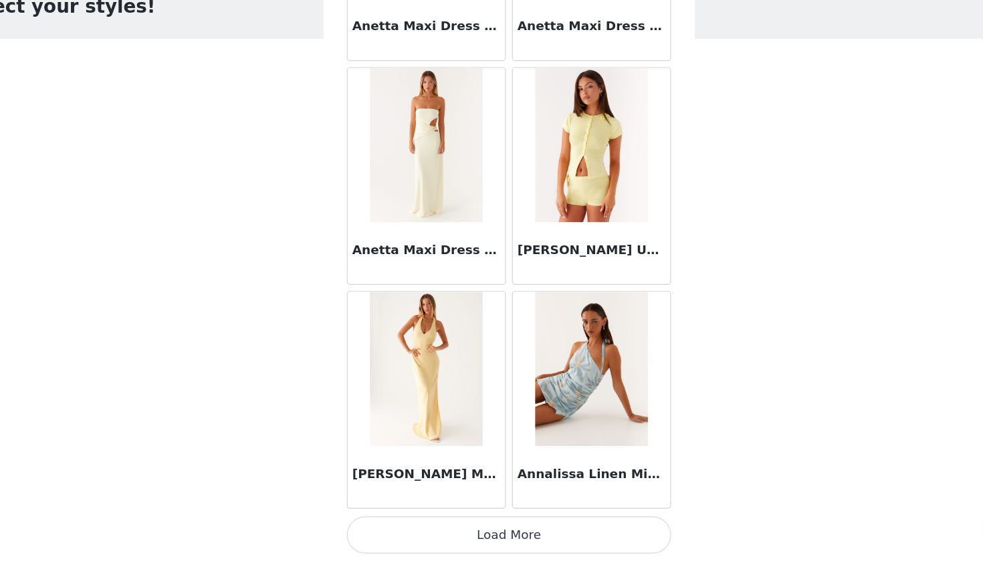
click at [495, 522] on button "Load More" at bounding box center [491, 538] width 281 height 32
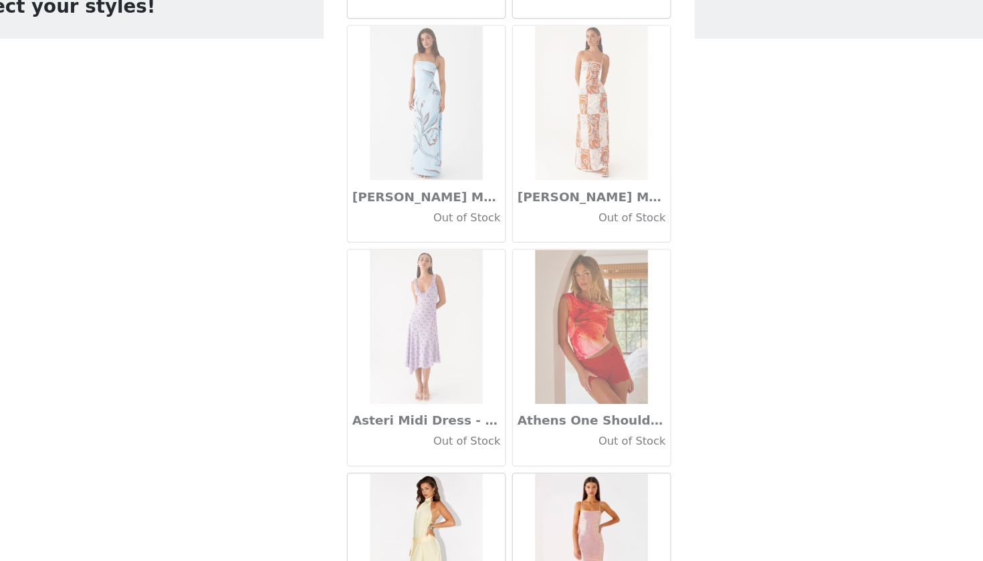
scroll to position [6810, 0]
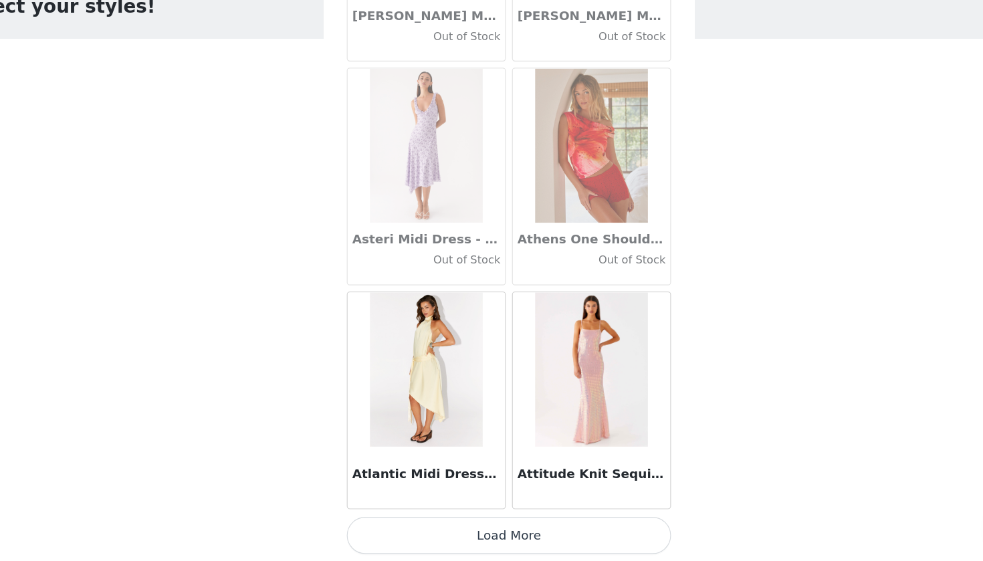
click at [498, 522] on button "Load More" at bounding box center [491, 538] width 281 height 32
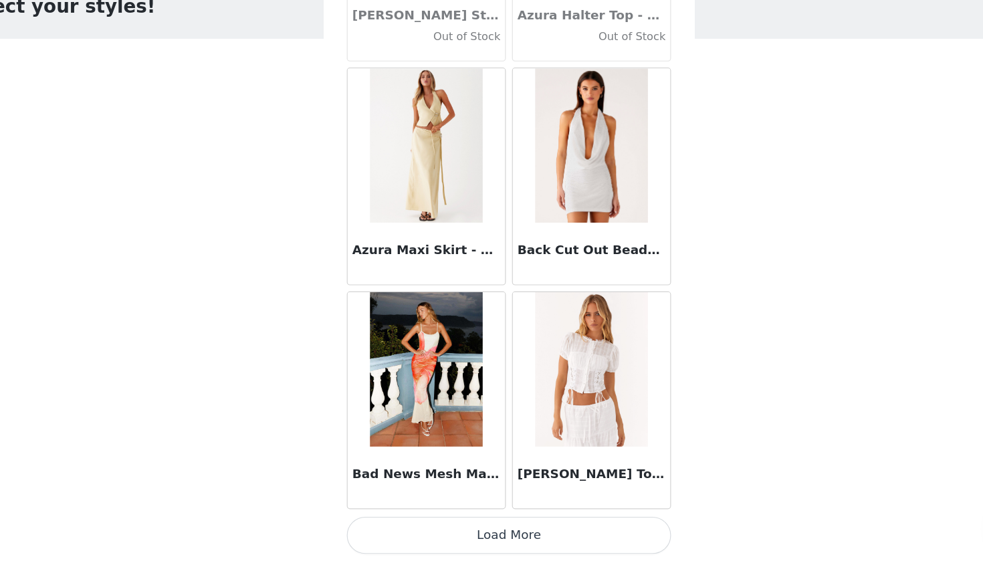
scroll to position [9246, 0]
click at [476, 522] on button "Load More" at bounding box center [491, 538] width 281 height 32
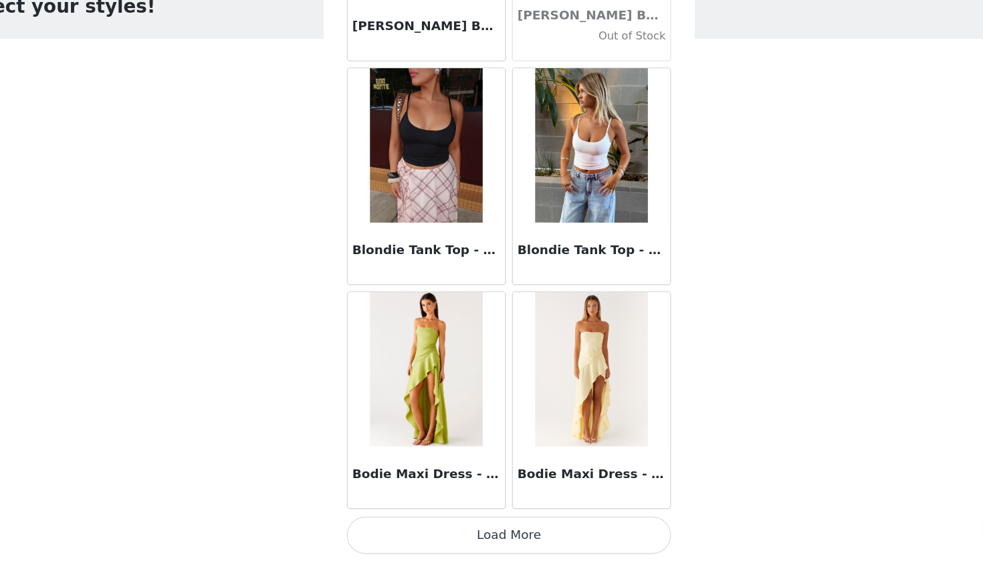
click at [473, 522] on button "Load More" at bounding box center [491, 538] width 281 height 32
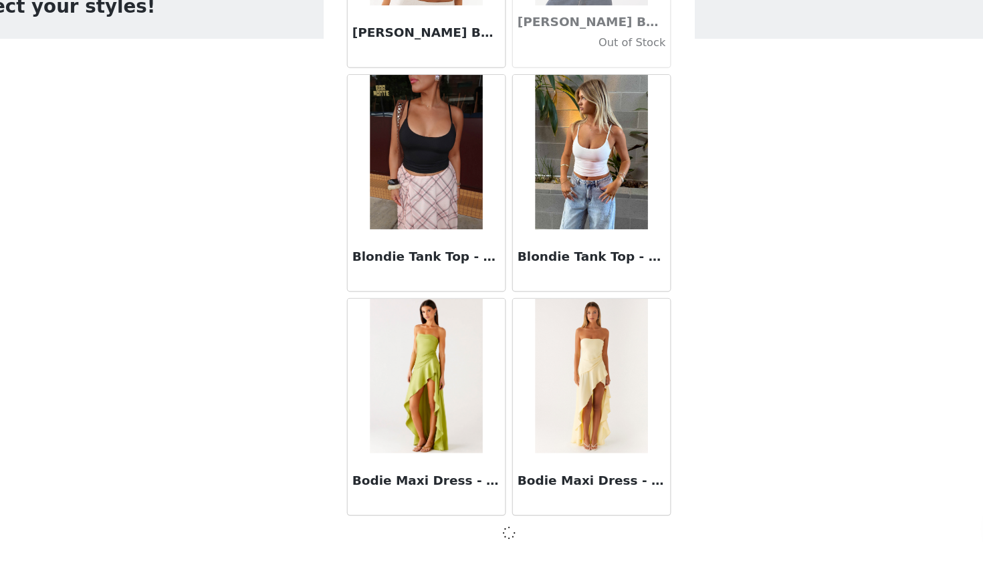
scroll to position [11180, 0]
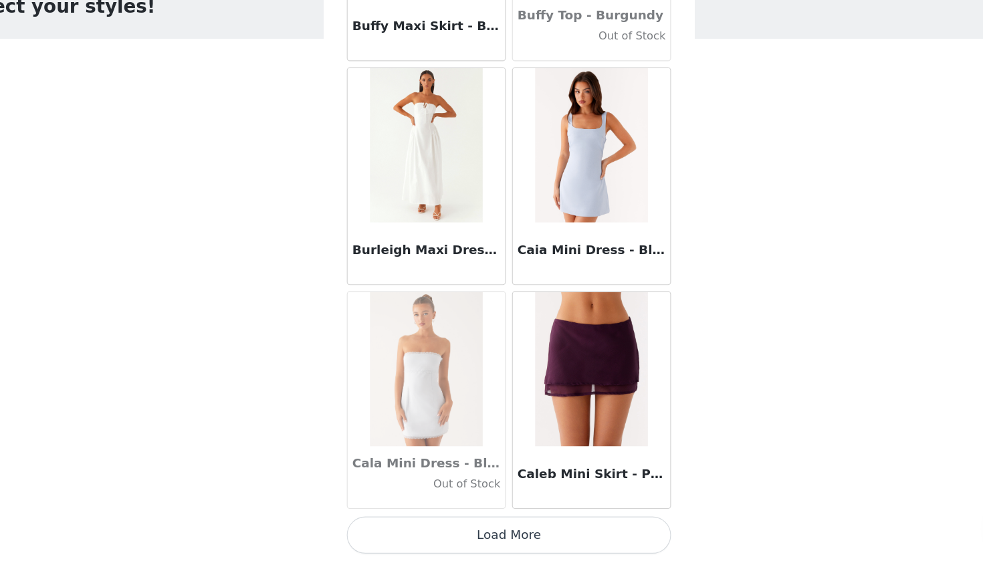
click at [472, 522] on button "Load More" at bounding box center [491, 538] width 281 height 32
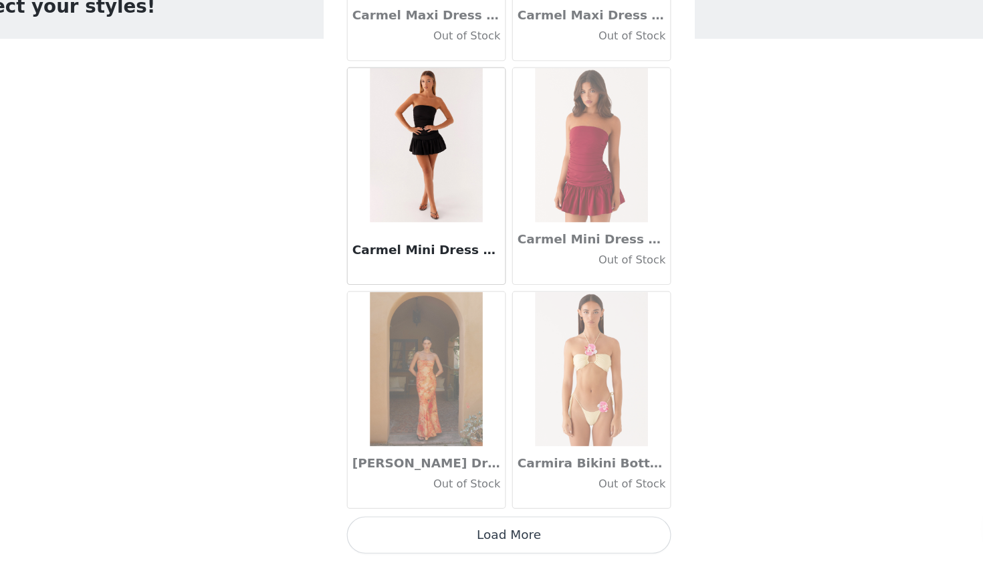
click at [472, 522] on button "Load More" at bounding box center [491, 538] width 281 height 32
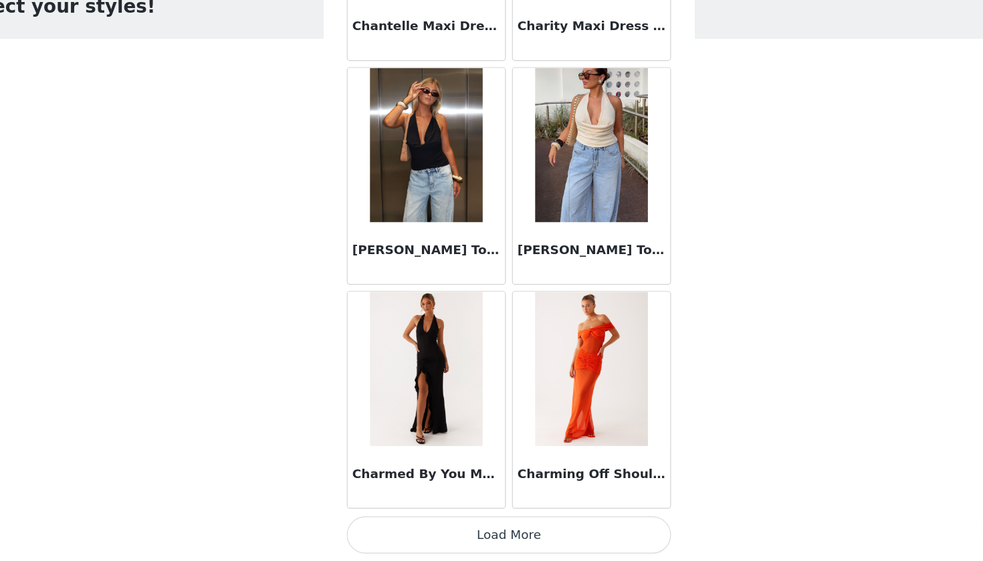
scroll to position [2, 0]
click at [475, 522] on button "Load More" at bounding box center [491, 538] width 281 height 32
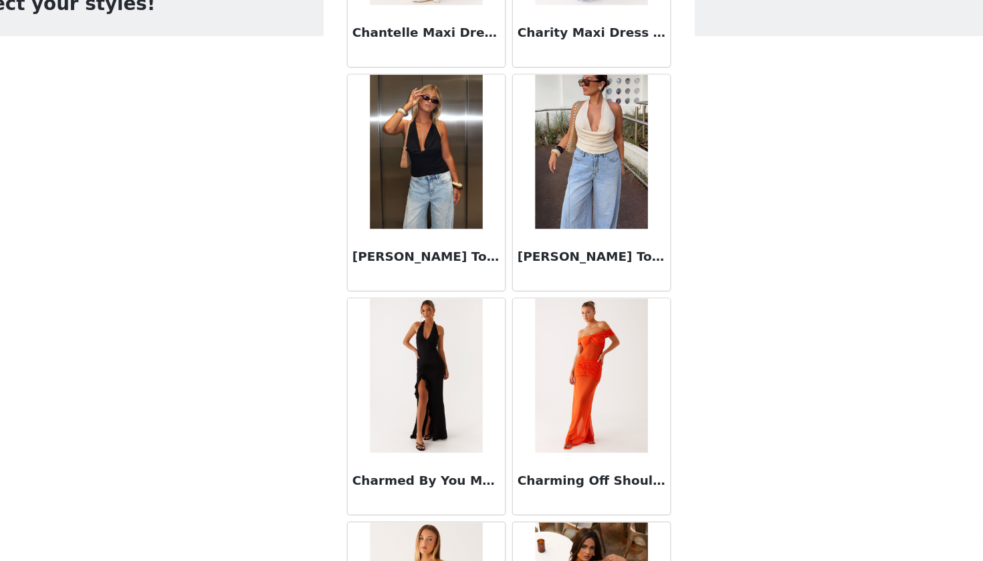
click at [680, 377] on div "STEP 1 OF 5 Select your styles! Please note that the sizes are in AU Sizes 2/3 …" at bounding box center [491, 261] width 983 height 449
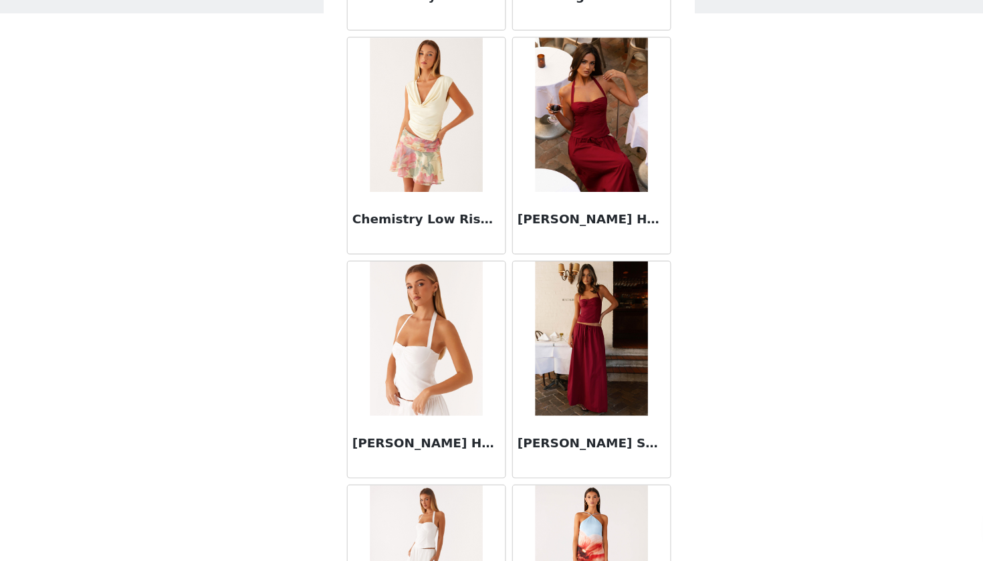
scroll to position [17434, 0]
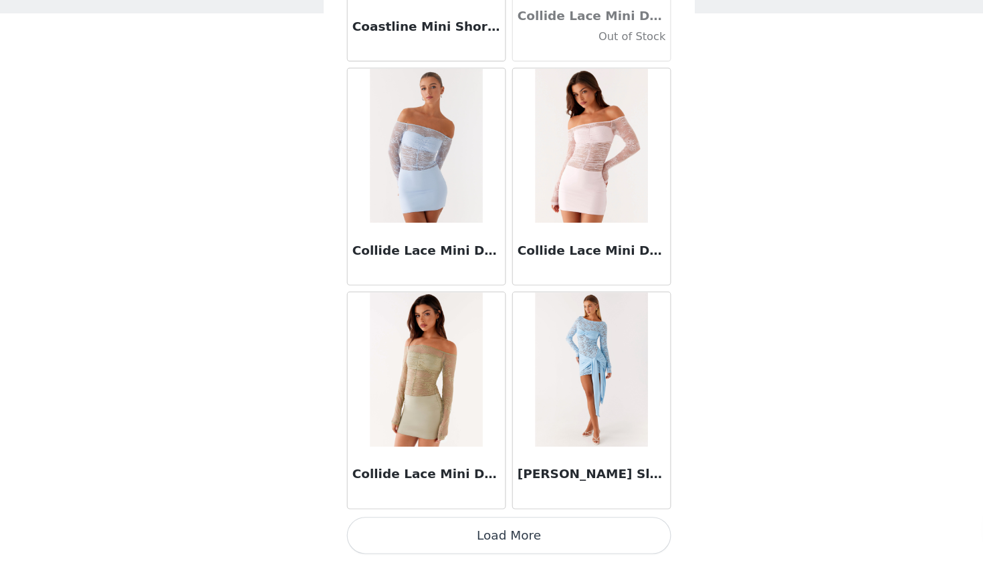
click at [480, 522] on button "Load More" at bounding box center [491, 538] width 281 height 32
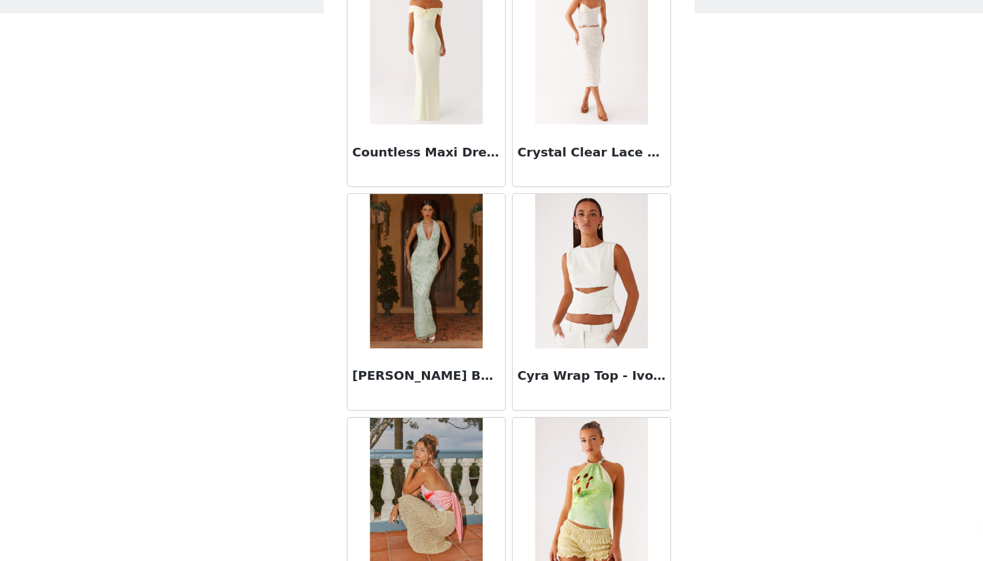
scroll to position [20027, 0]
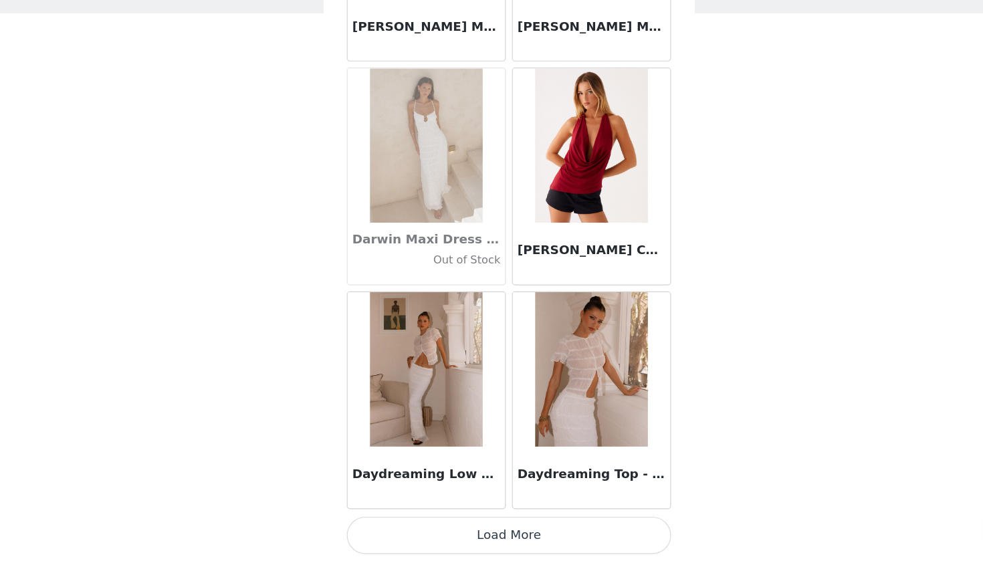
click at [478, 522] on button "Load More" at bounding box center [491, 538] width 281 height 32
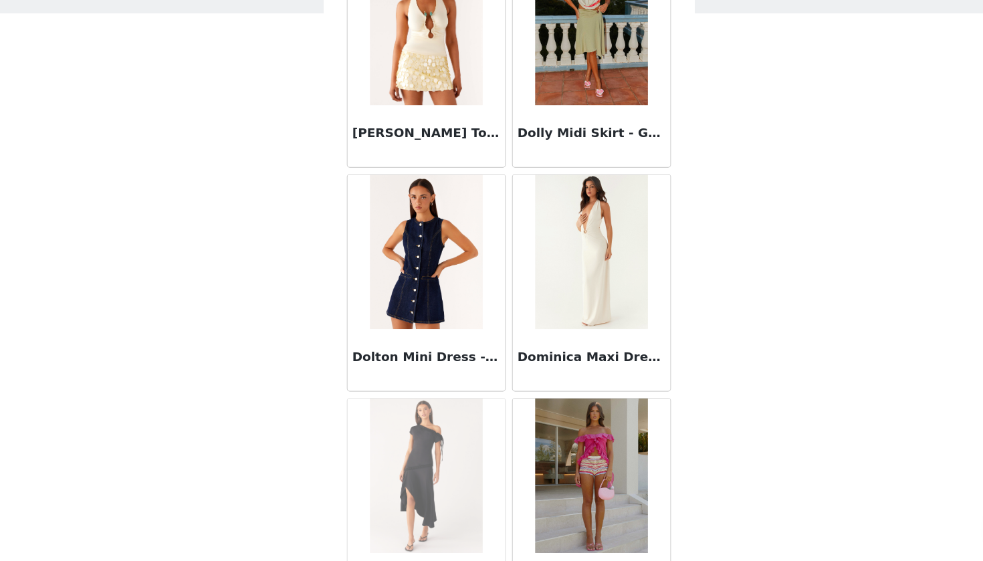
scroll to position [22554, 0]
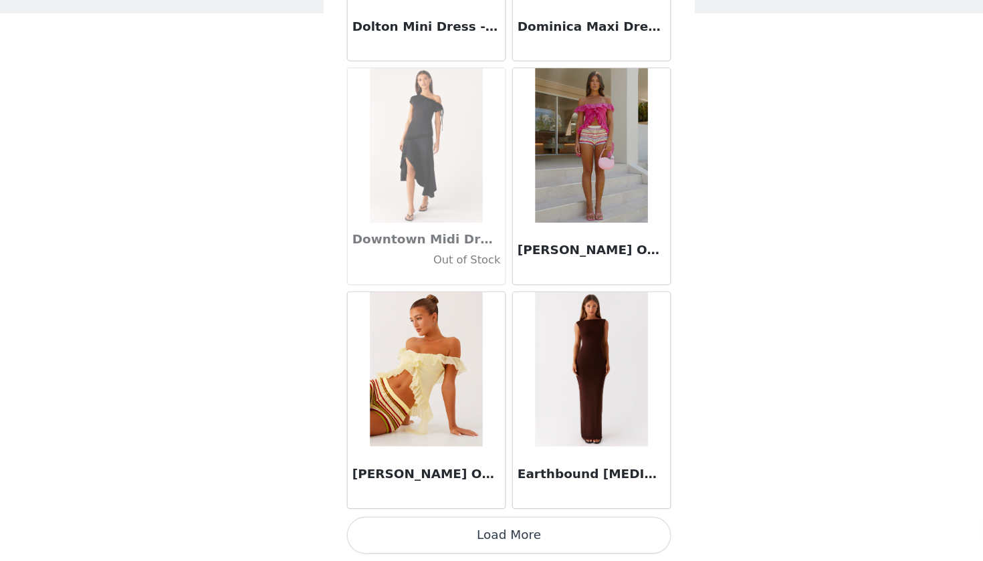
click at [460, 522] on button "Load More" at bounding box center [491, 538] width 281 height 32
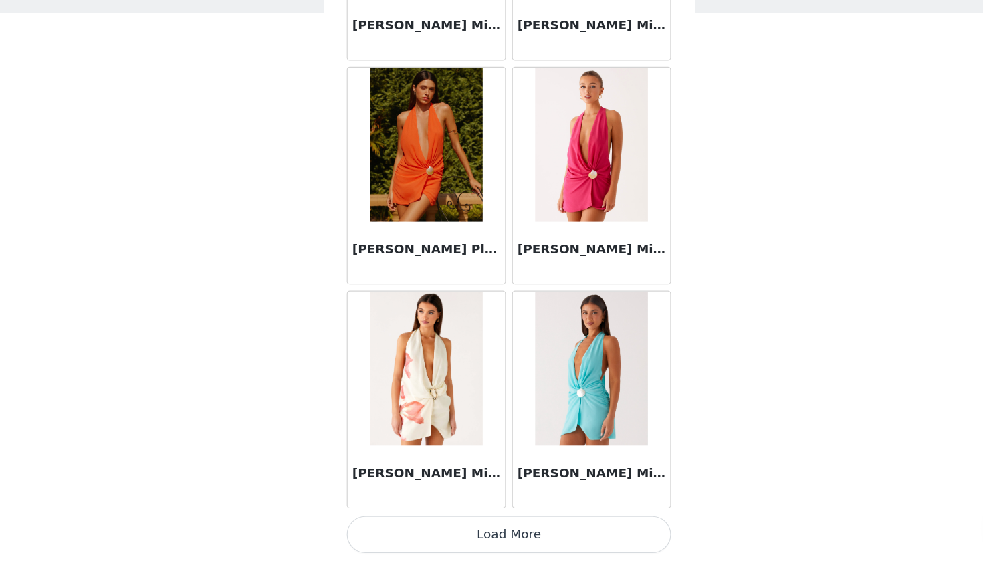
scroll to position [22, 0]
click at [459, 522] on button "Load More" at bounding box center [491, 538] width 281 height 32
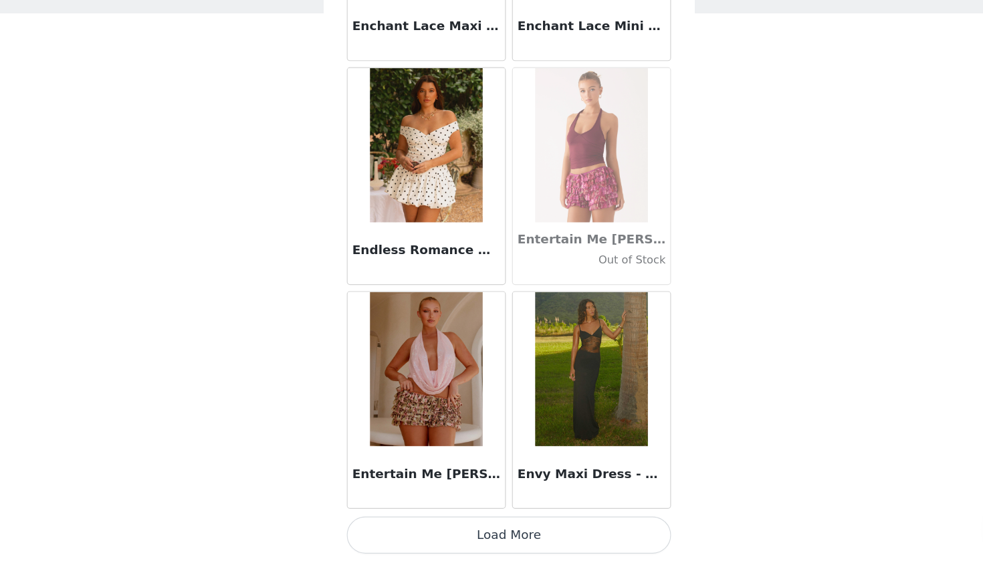
click at [456, 522] on button "Load More" at bounding box center [491, 538] width 281 height 32
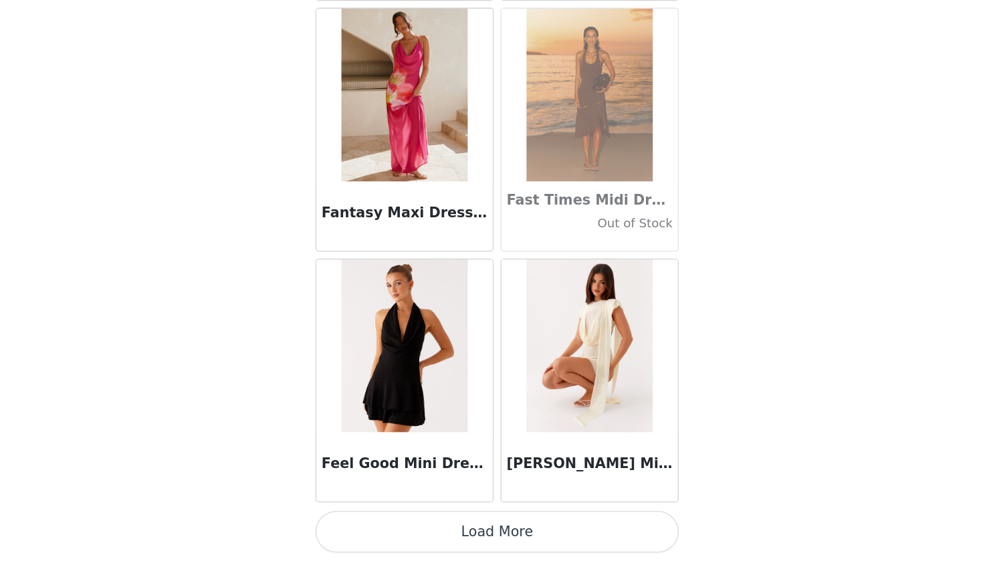
click at [452, 522] on button "Load More" at bounding box center [491, 538] width 281 height 32
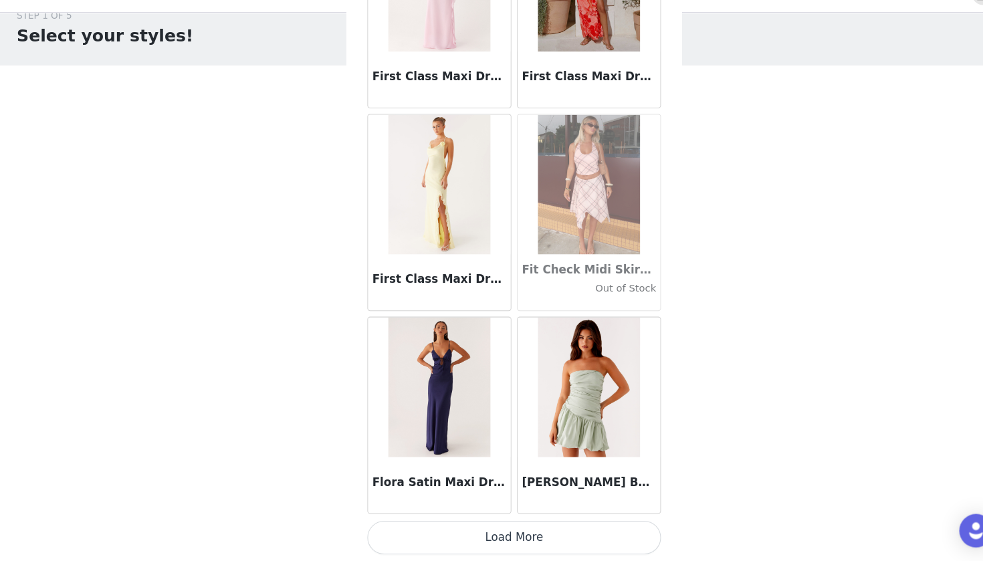
click at [555, 522] on button "Load More" at bounding box center [491, 538] width 281 height 32
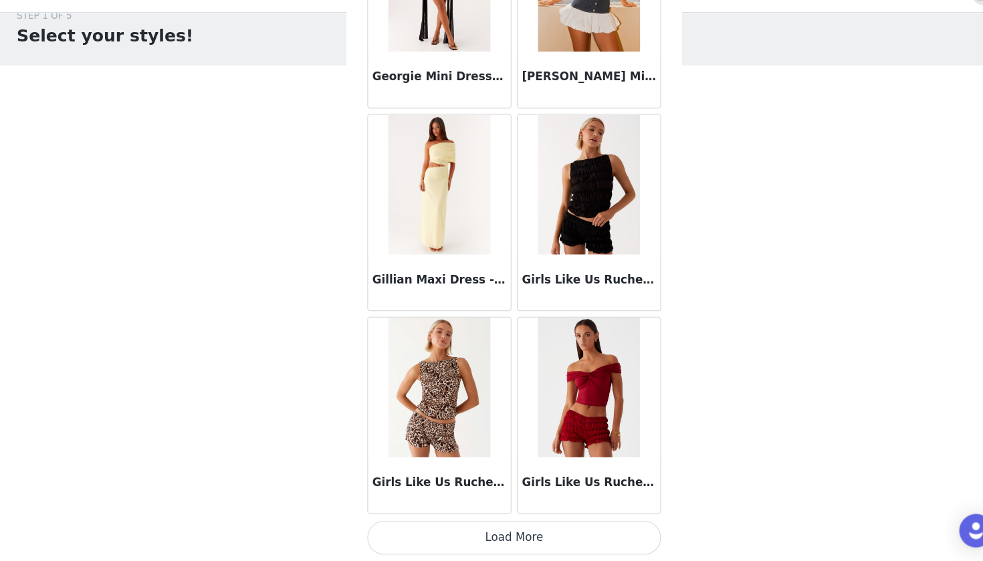
scroll to position [32525, 0]
click at [544, 522] on button "Load More" at bounding box center [491, 538] width 281 height 32
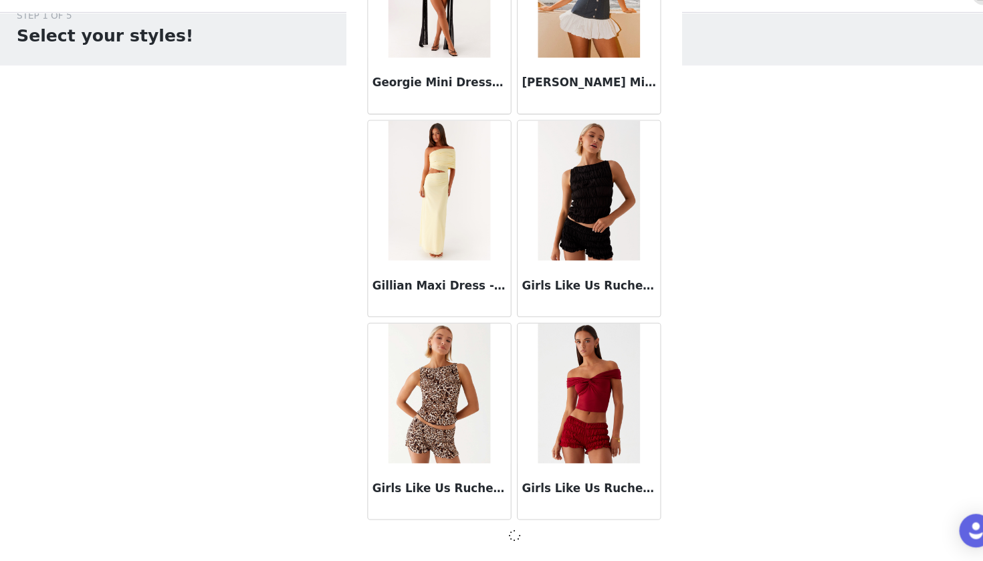
scroll to position [32519, 0]
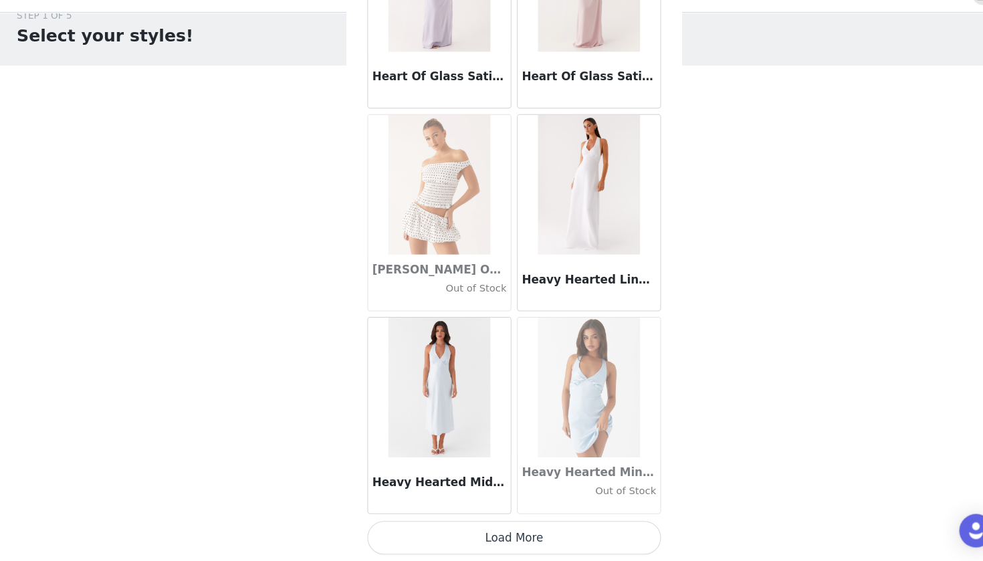
click at [543, 528] on button "Load More" at bounding box center [491, 538] width 281 height 32
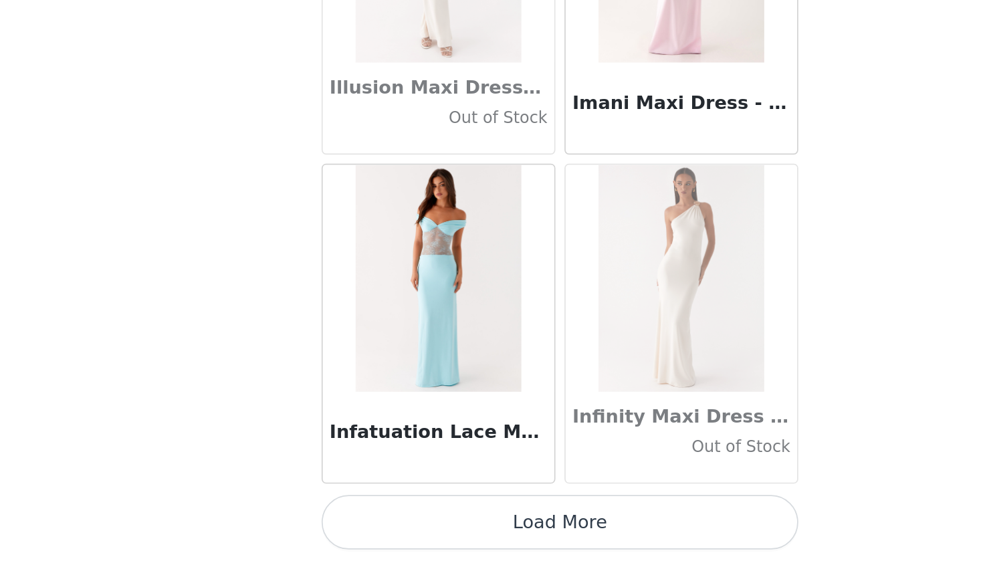
scroll to position [22, 0]
click at [393, 522] on button "Load More" at bounding box center [491, 538] width 281 height 32
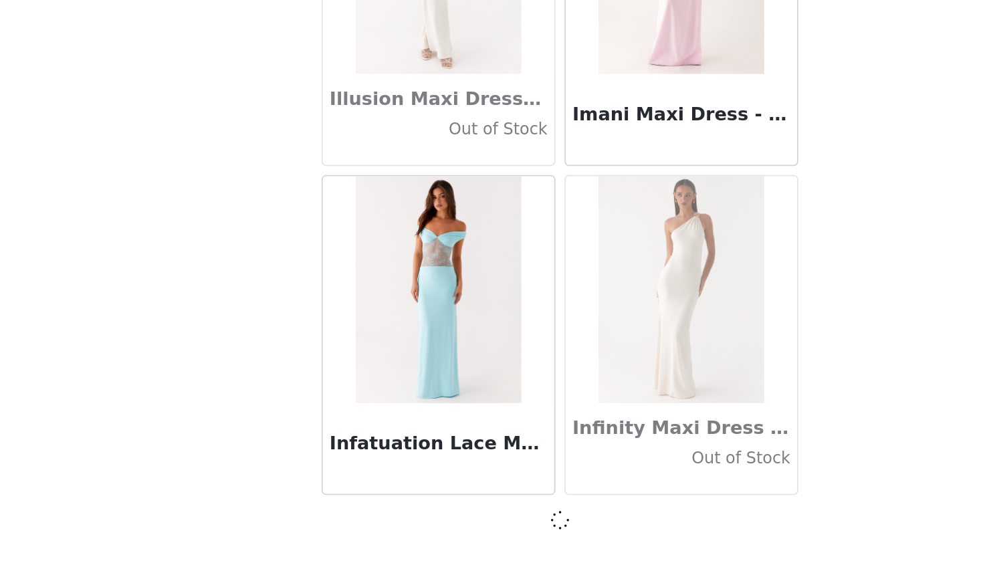
scroll to position [36399, 0]
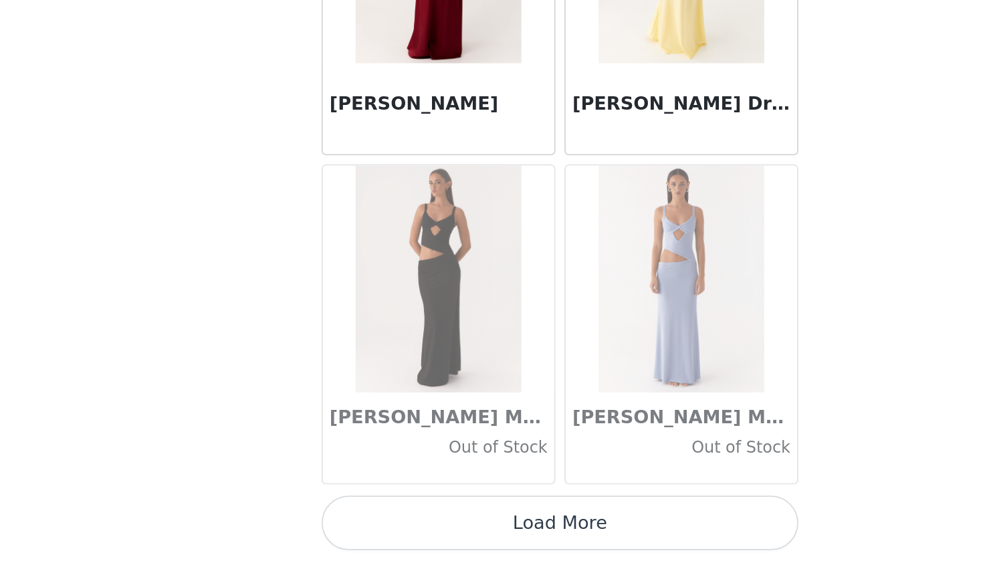
click at [390, 522] on button "Load More" at bounding box center [491, 538] width 281 height 32
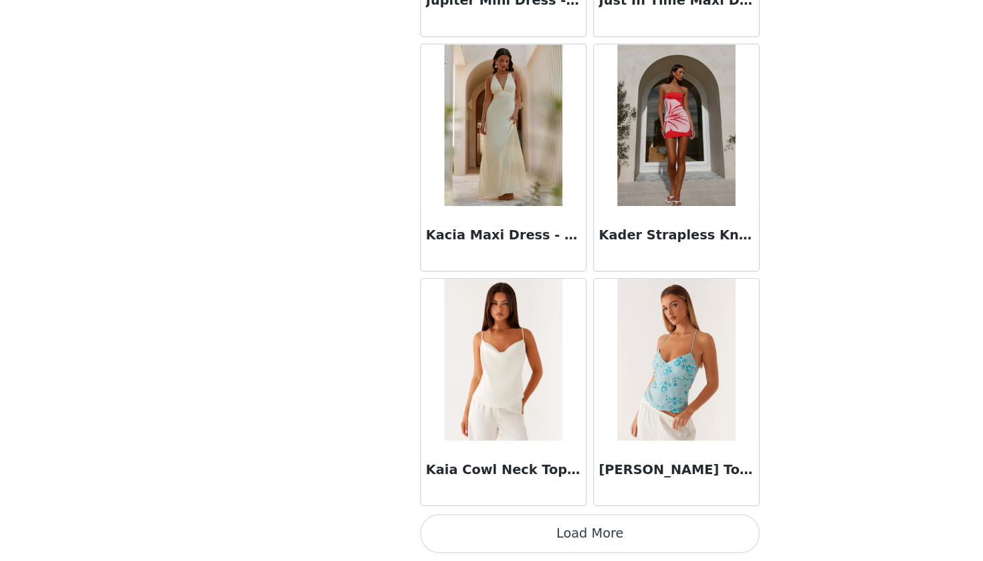
scroll to position [22, 0]
click at [545, 522] on button "Load More" at bounding box center [491, 538] width 281 height 32
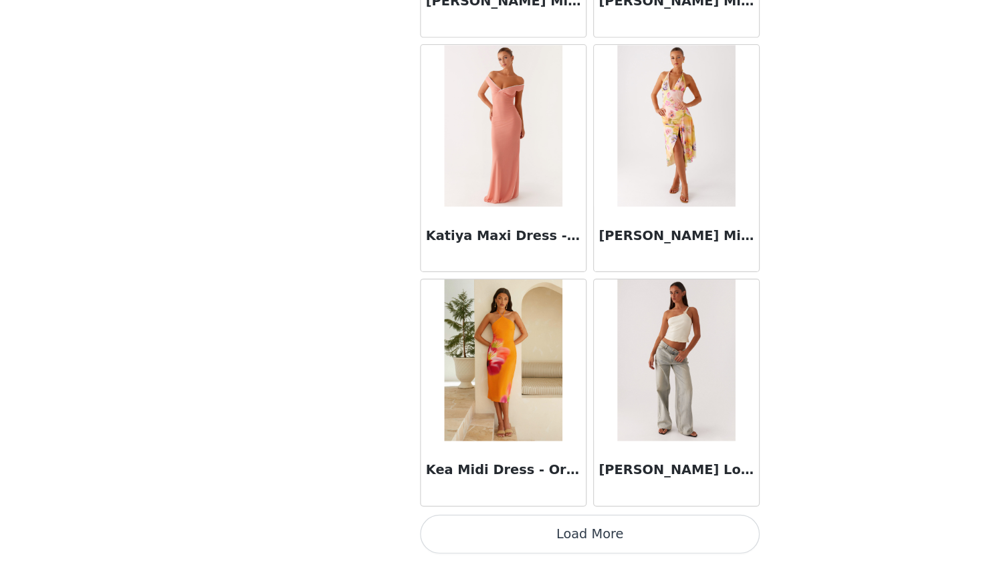
scroll to position [42225, 0]
click at [548, 522] on button "Load More" at bounding box center [491, 538] width 281 height 32
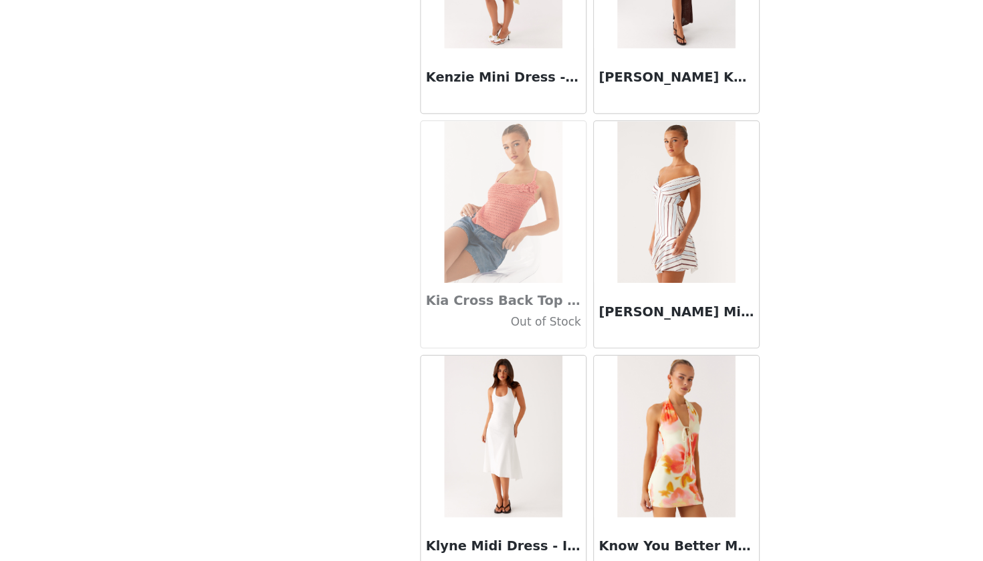
scroll to position [43349, 0]
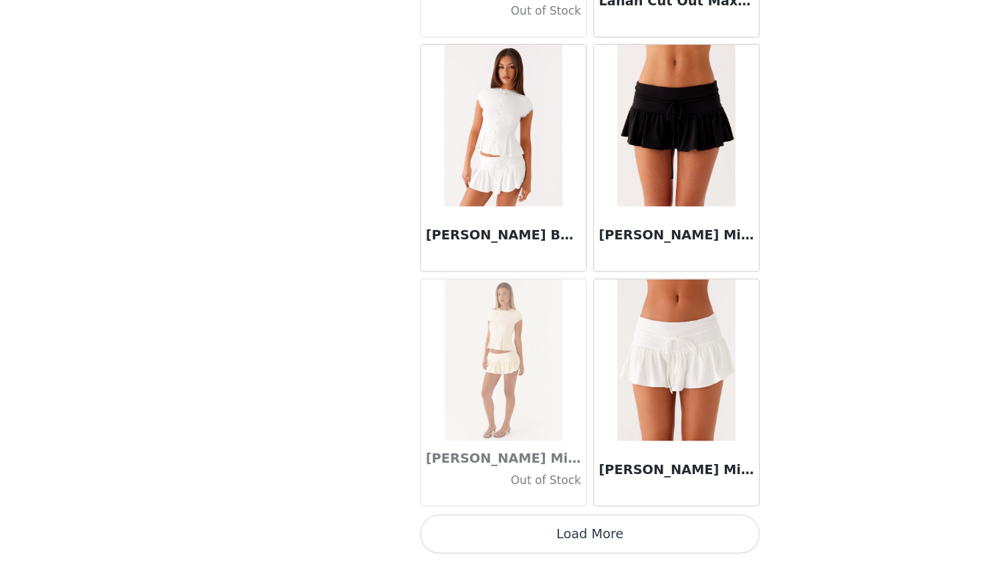
click at [553, 522] on button "Load More" at bounding box center [491, 538] width 281 height 32
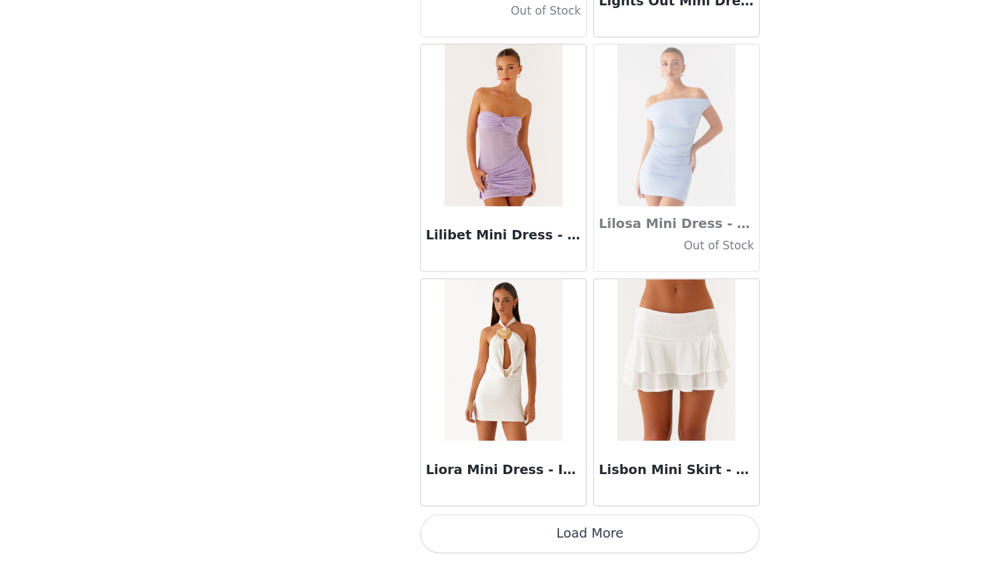
scroll to position [46105, 0]
click at [553, 522] on button "Load More" at bounding box center [491, 538] width 281 height 32
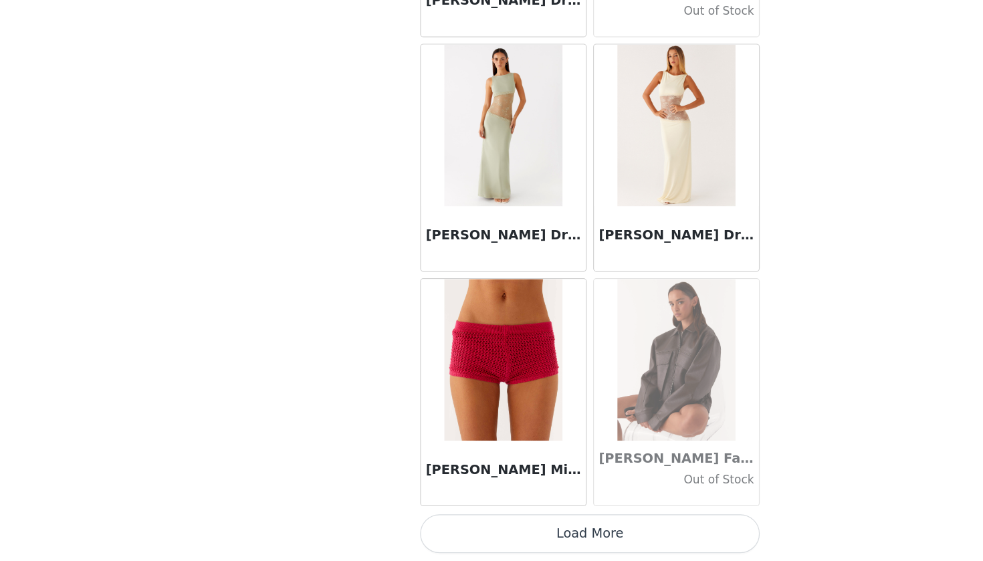
click at [542, 522] on button "Load More" at bounding box center [491, 538] width 281 height 32
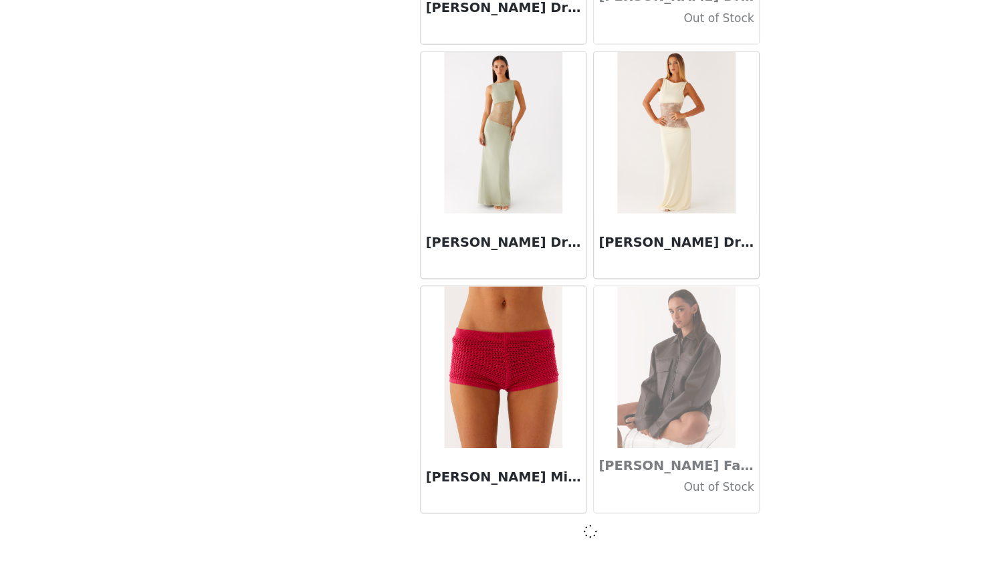
scroll to position [48039, 0]
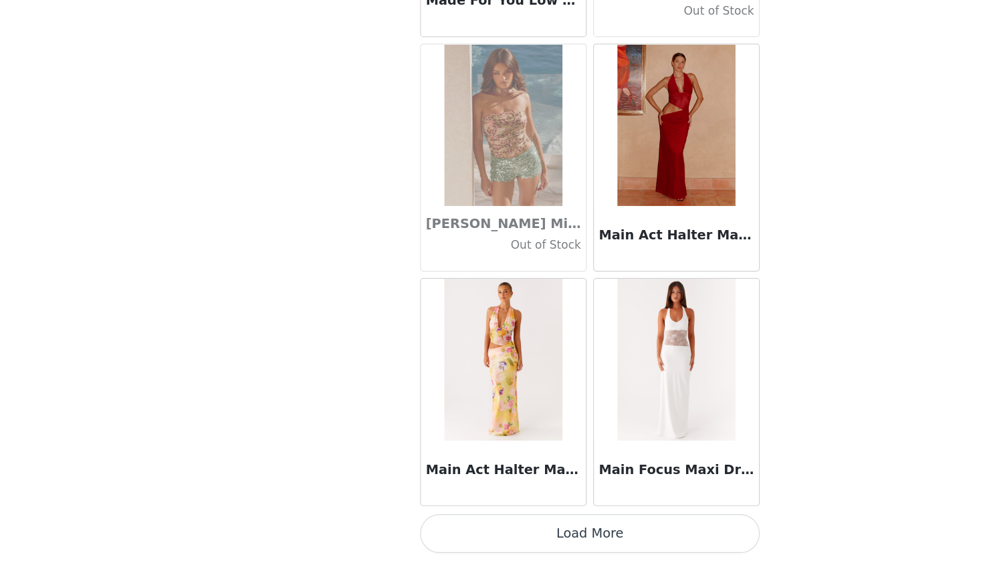
click at [543, 522] on button "Load More" at bounding box center [491, 538] width 281 height 32
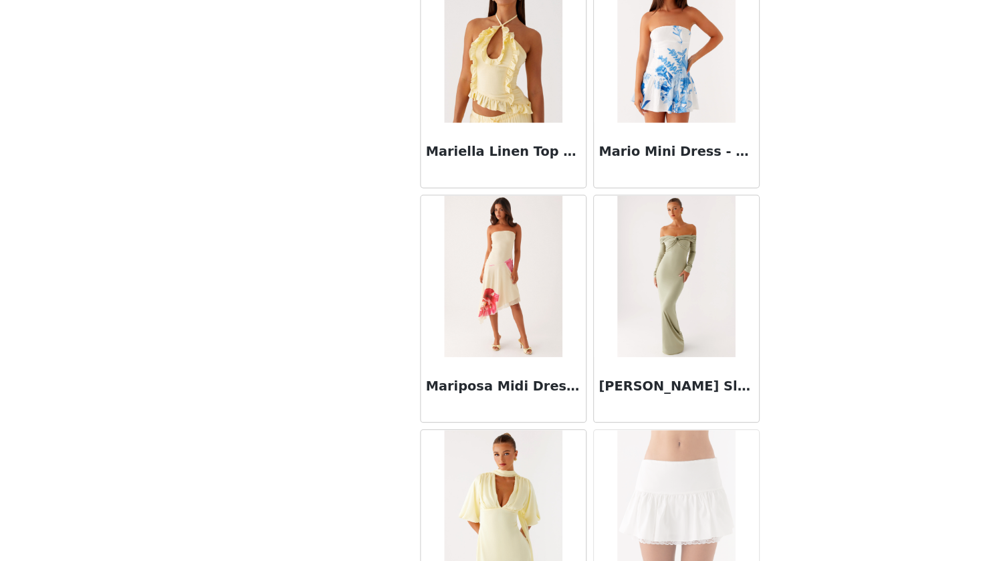
scroll to position [51608, 0]
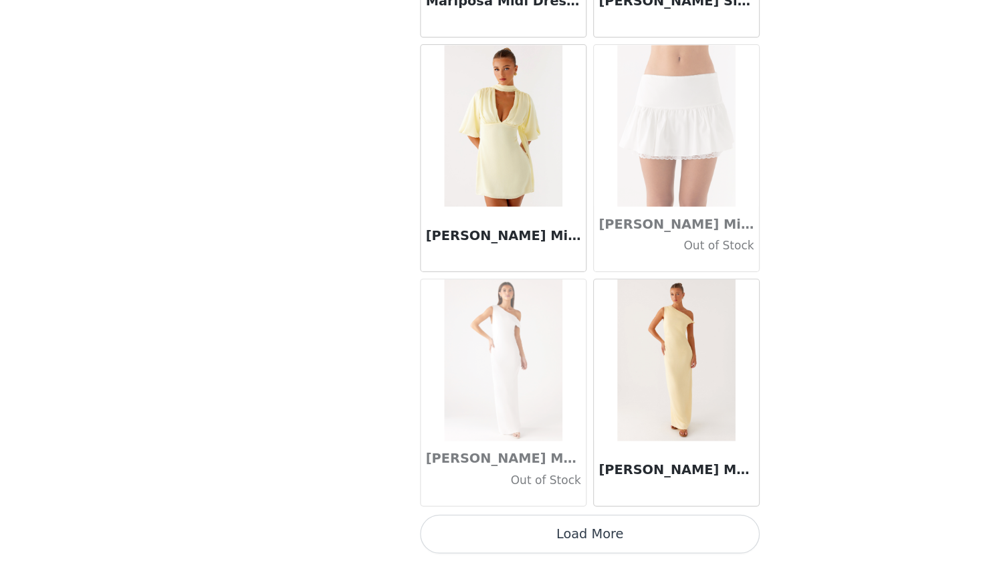
click at [541, 522] on button "Load More" at bounding box center [491, 538] width 281 height 32
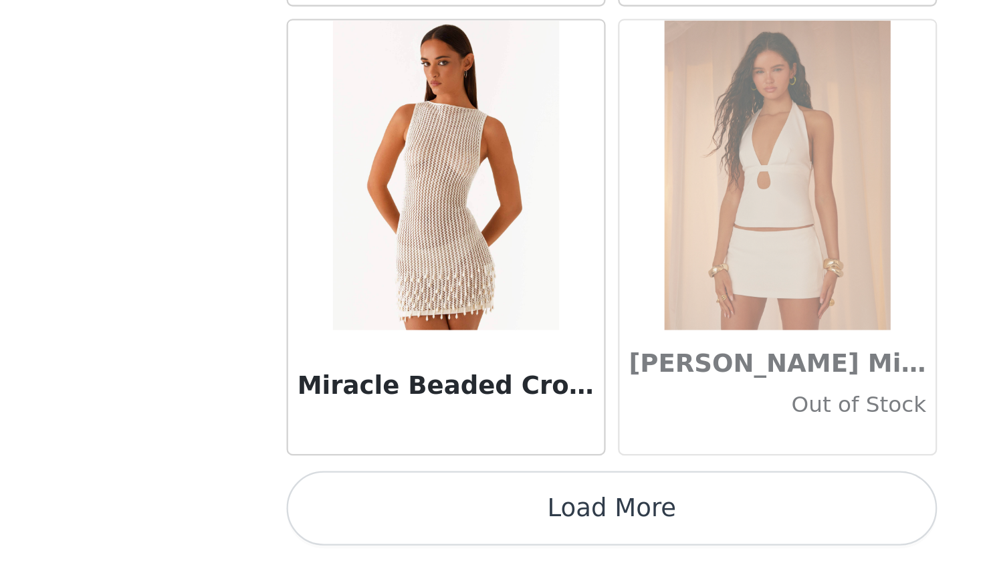
scroll to position [22, 0]
click at [351, 522] on button "Load More" at bounding box center [491, 538] width 281 height 32
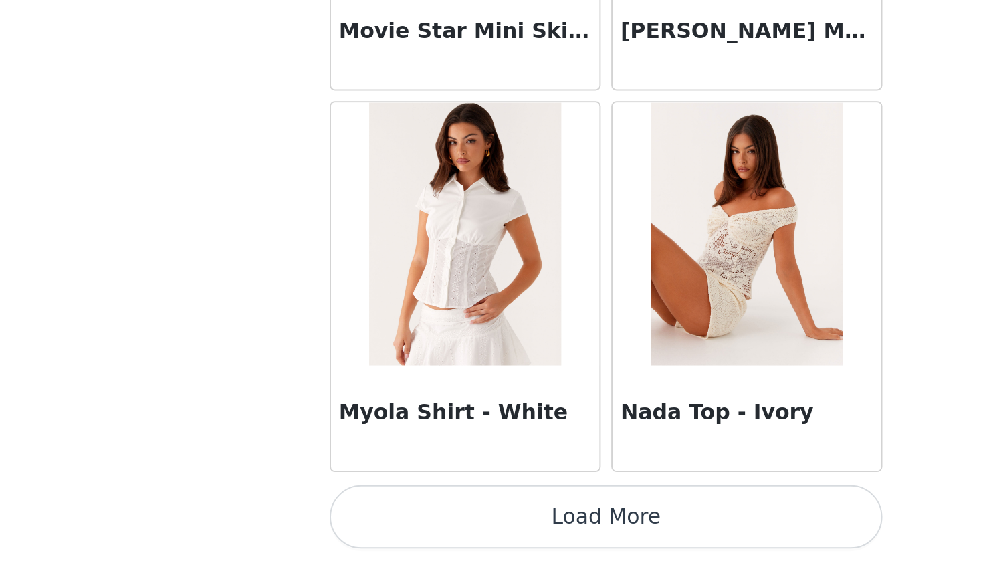
click at [351, 522] on button "Load More" at bounding box center [491, 538] width 281 height 32
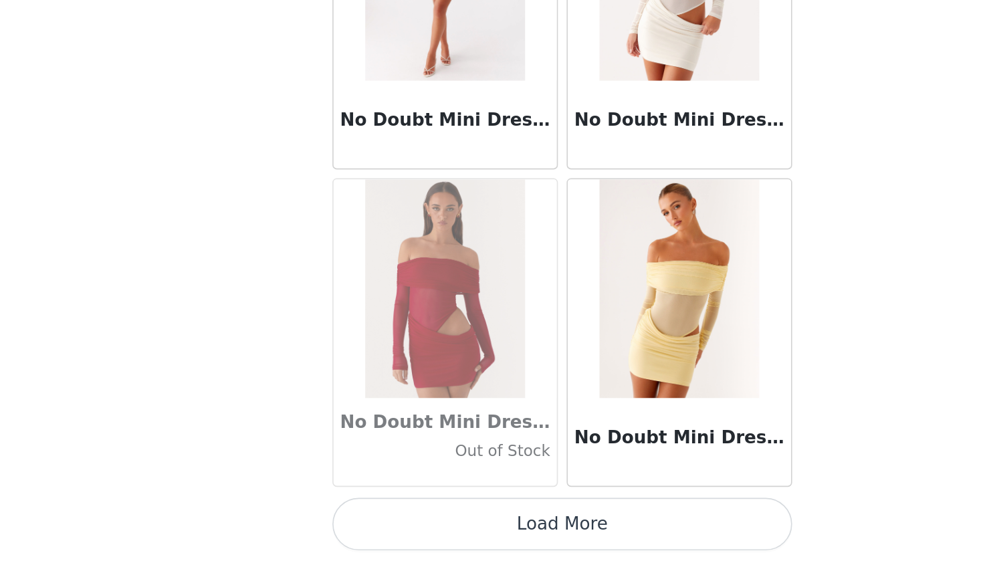
click at [351, 522] on button "Load More" at bounding box center [491, 538] width 281 height 32
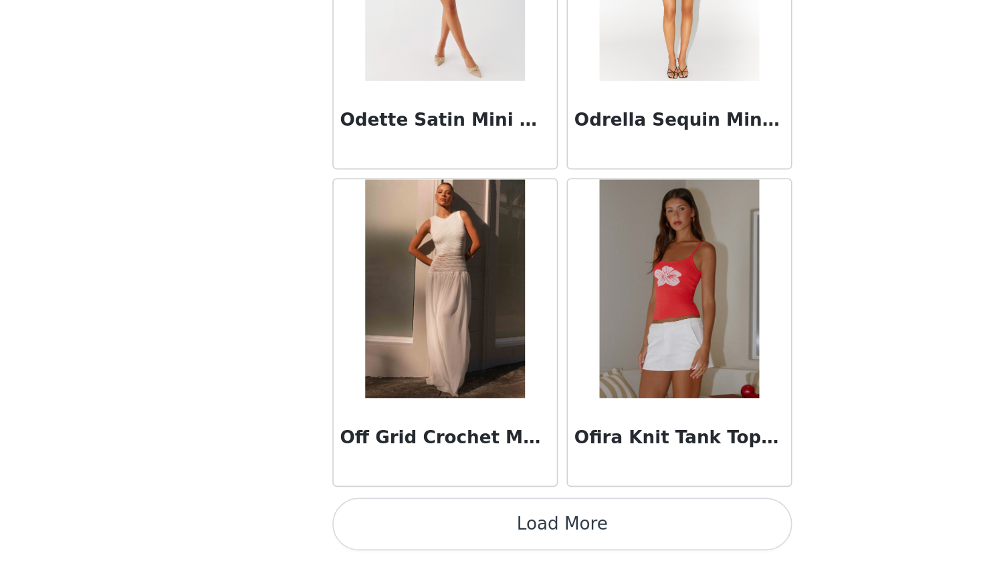
click at [363, 522] on button "Load More" at bounding box center [491, 538] width 281 height 32
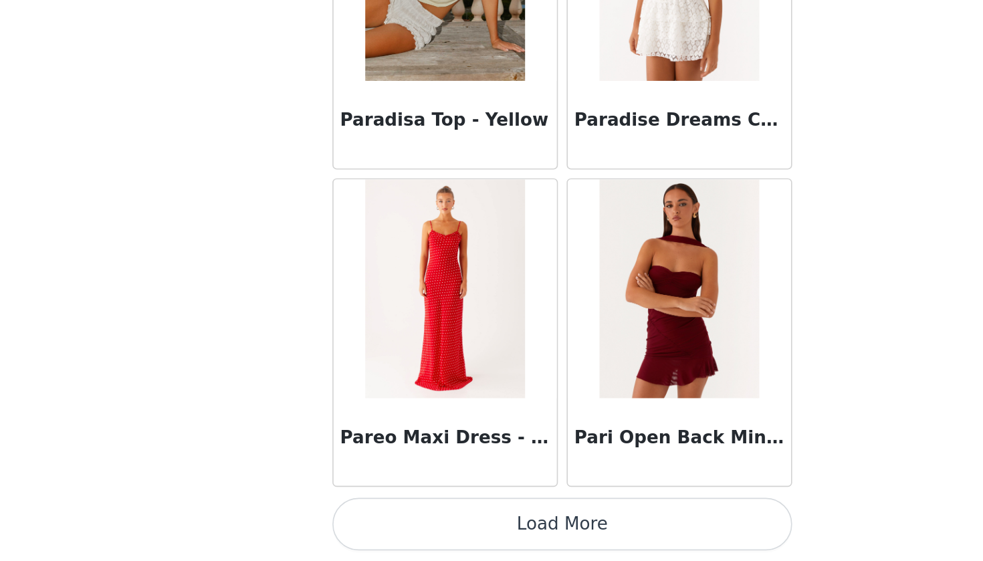
scroll to position [61625, 0]
click at [358, 522] on button "Load More" at bounding box center [491, 538] width 281 height 32
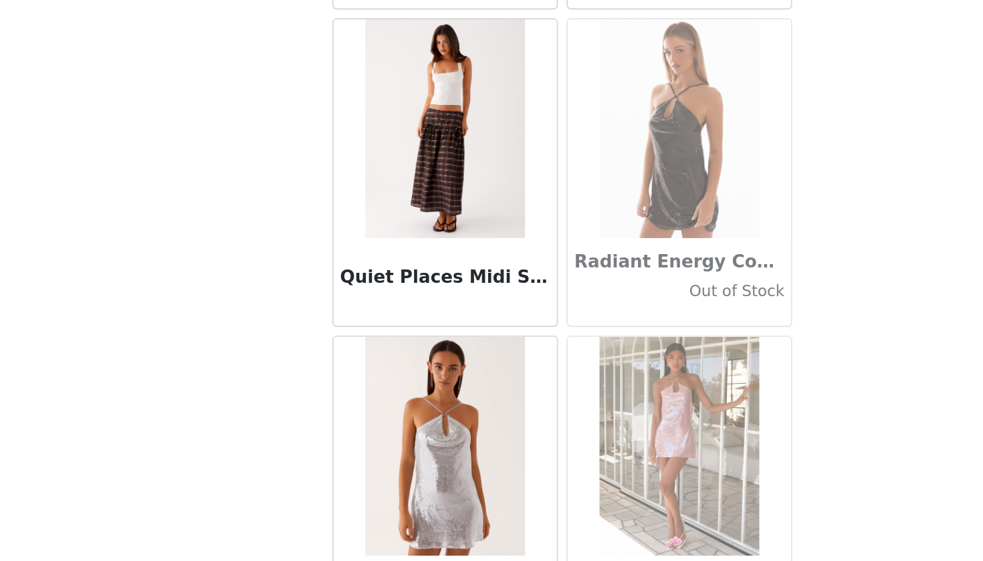
scroll to position [63368, 0]
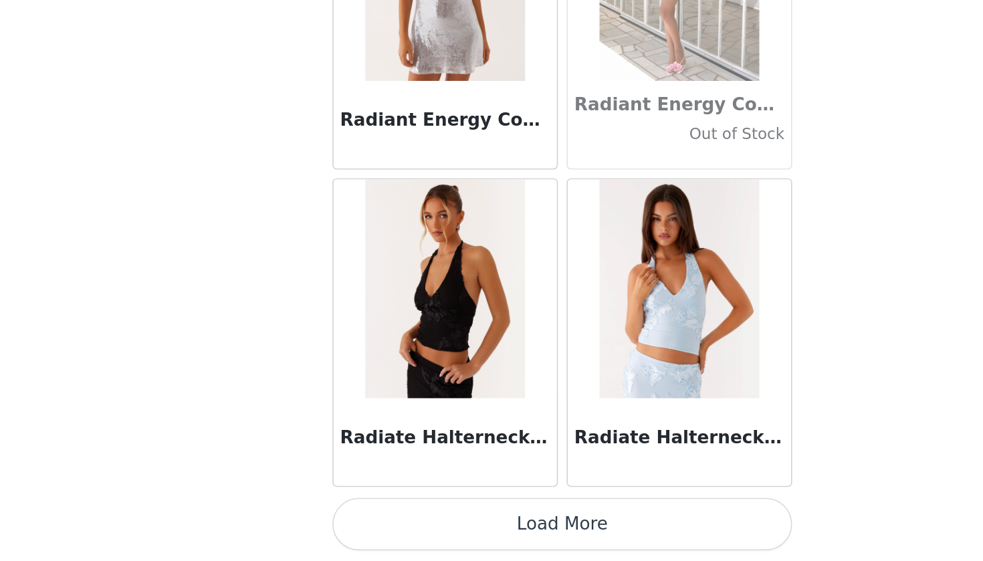
click at [353, 522] on button "Load More" at bounding box center [491, 538] width 281 height 32
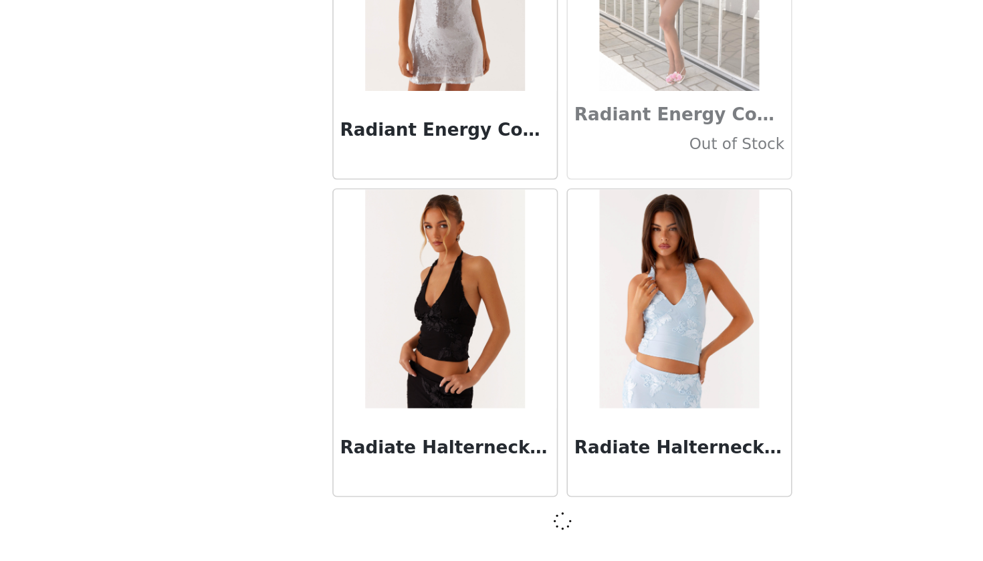
scroll to position [63559, 0]
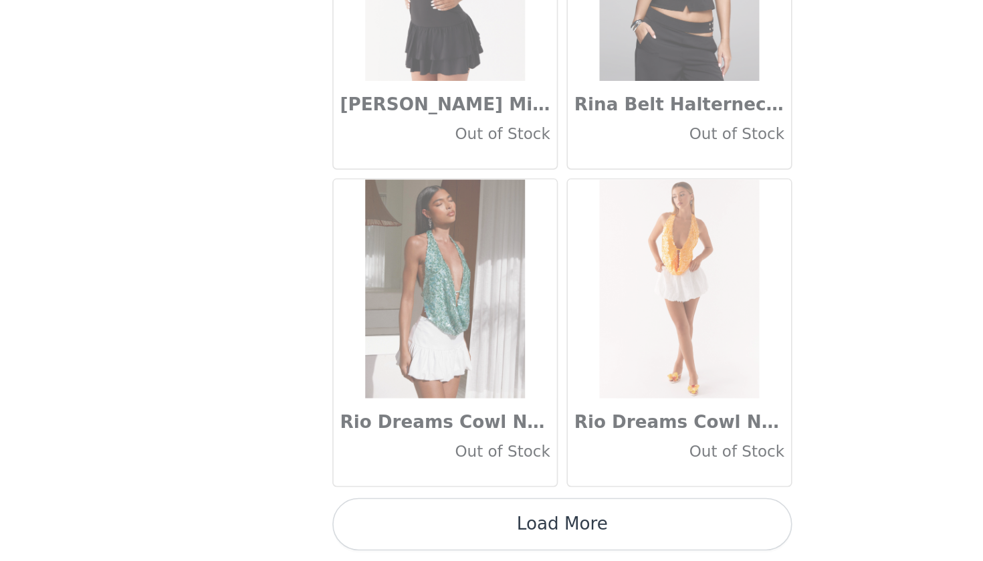
click at [352, 522] on button "Load More" at bounding box center [491, 538] width 281 height 32
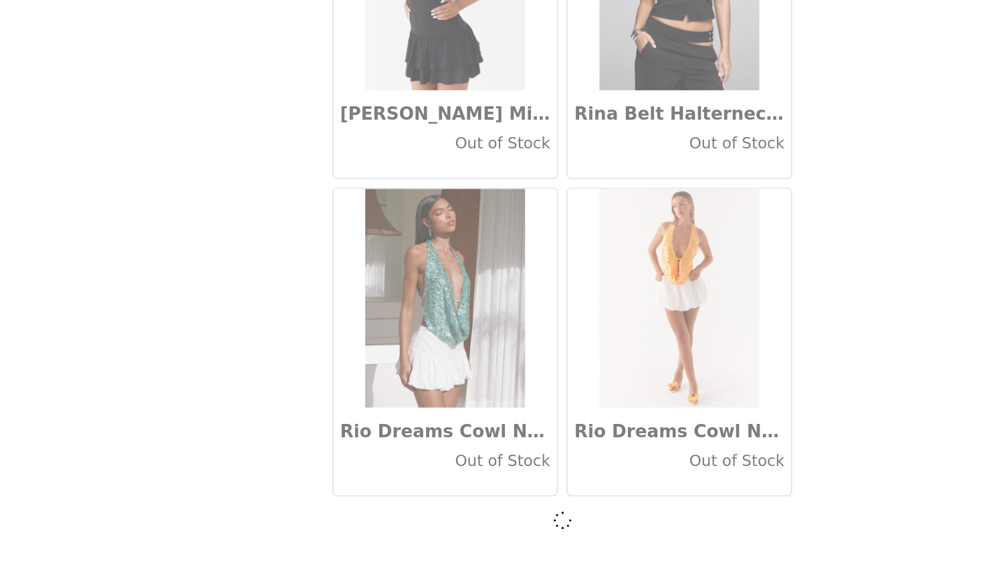
scroll to position [65499, 0]
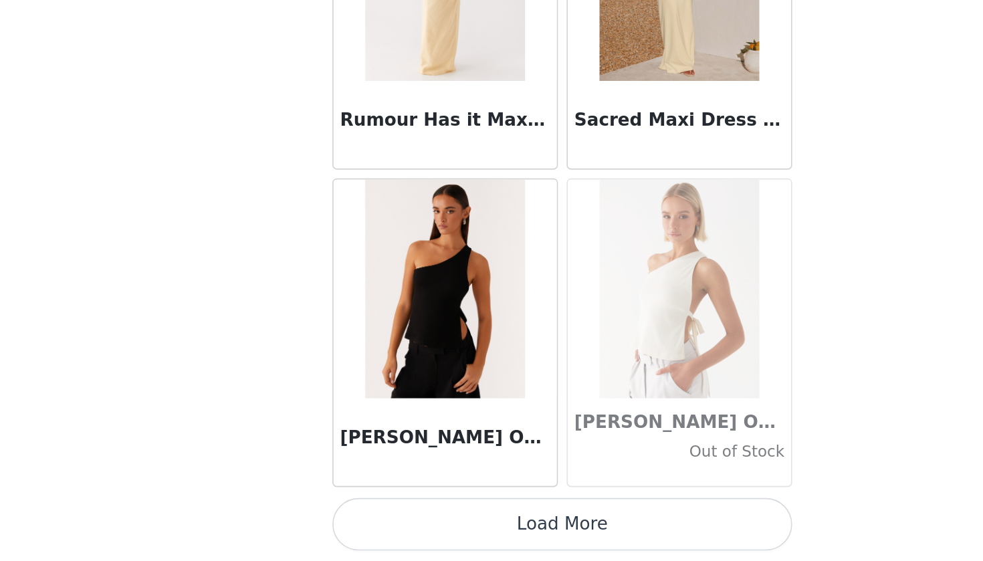
click at [351, 522] on button "Load More" at bounding box center [491, 538] width 281 height 32
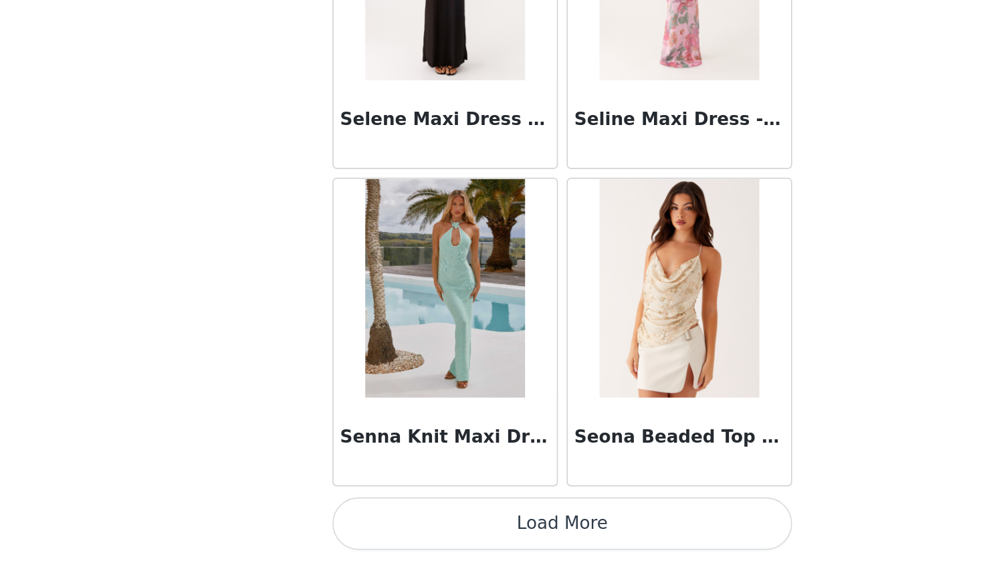
scroll to position [22, 0]
click at [404, 522] on button "Load More" at bounding box center [491, 538] width 281 height 32
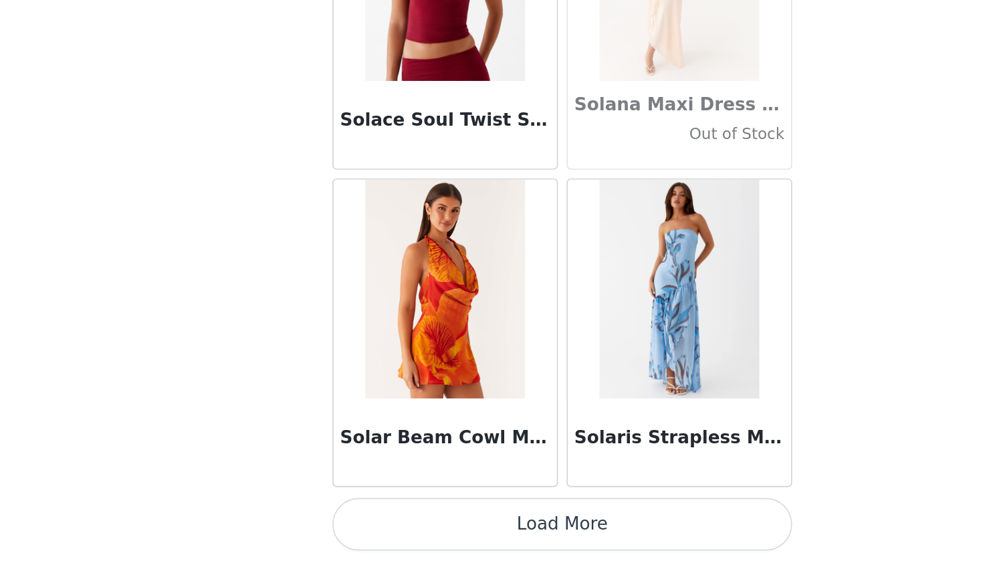
click at [391, 522] on button "Load More" at bounding box center [491, 538] width 281 height 32
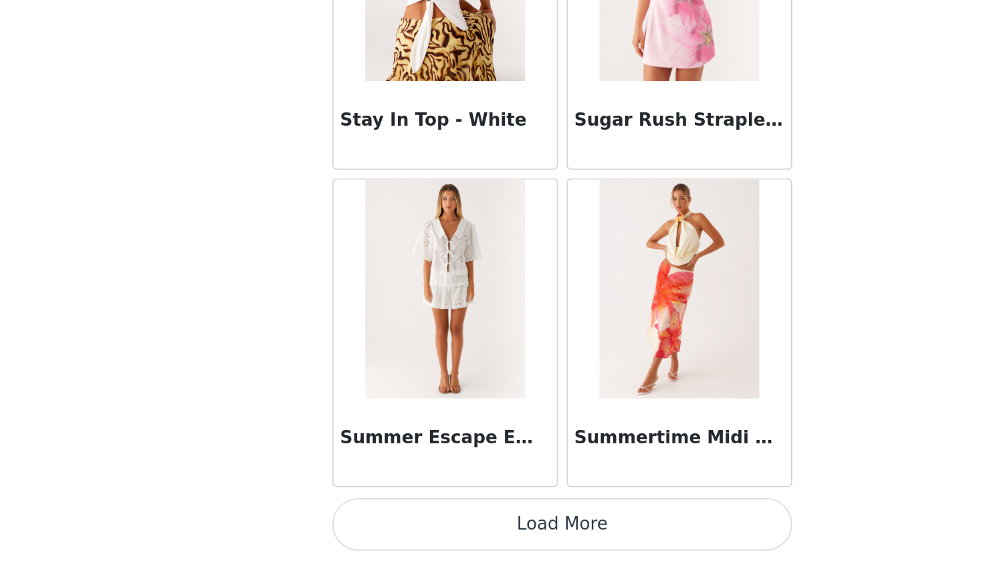
click at [380, 522] on button "Load More" at bounding box center [491, 538] width 281 height 32
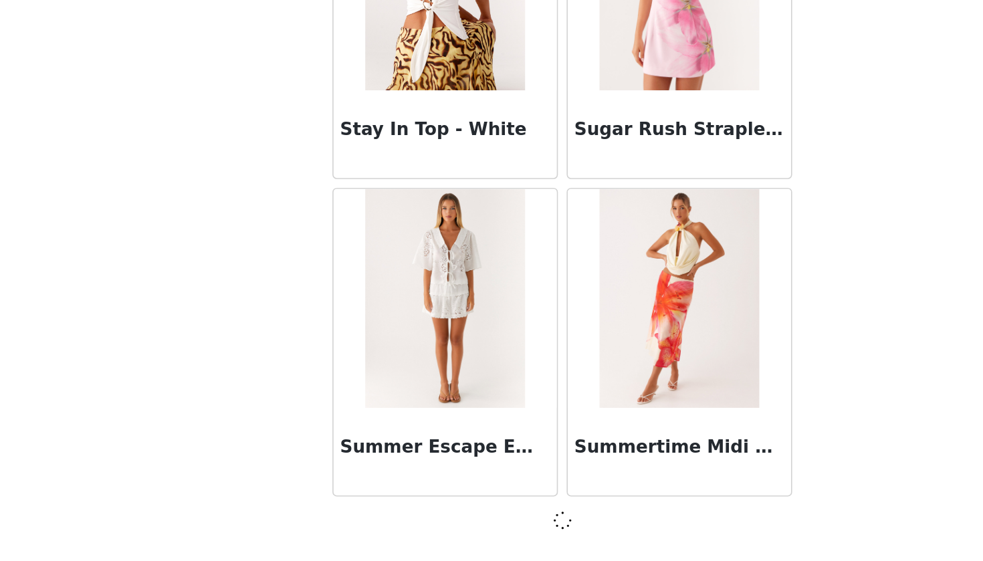
scroll to position [73259, 0]
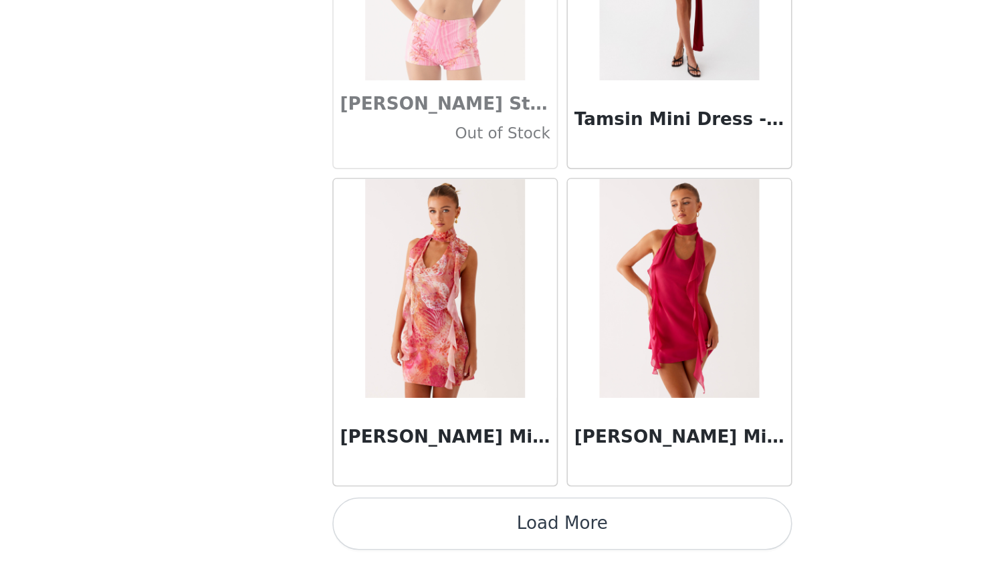
click at [373, 522] on button "Load More" at bounding box center [491, 538] width 281 height 32
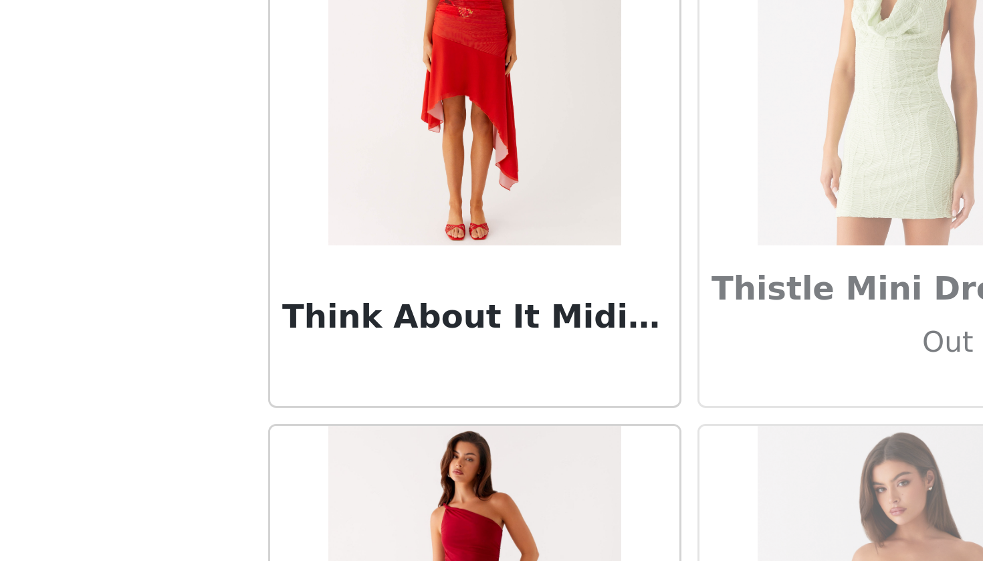
scroll to position [76251, 0]
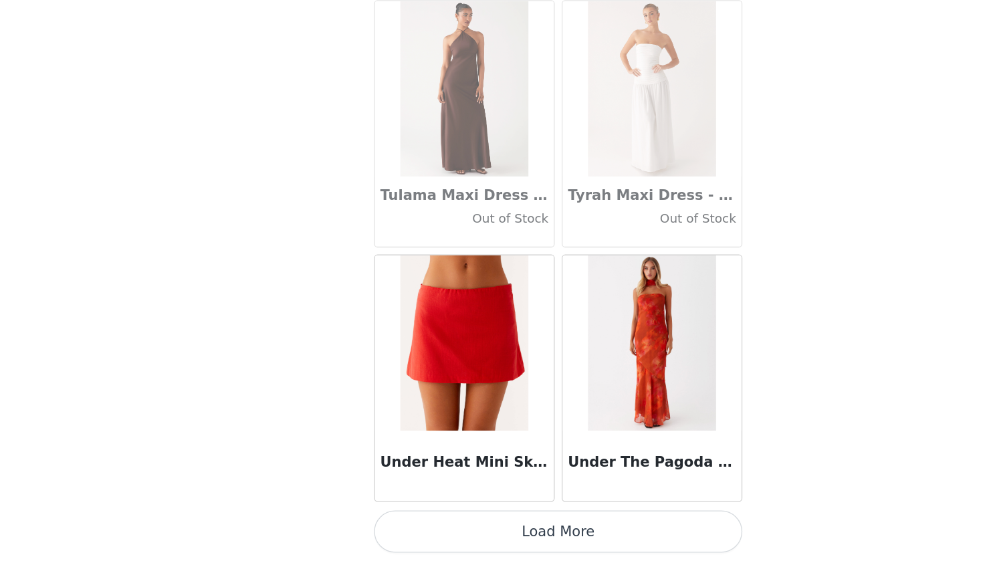
click at [444, 522] on button "Load More" at bounding box center [491, 538] width 281 height 32
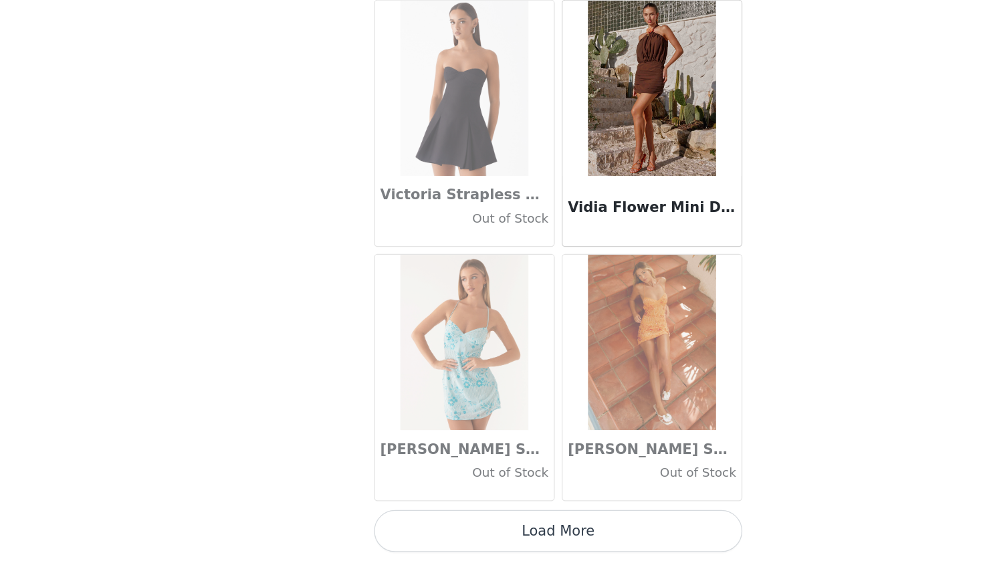
scroll to position [22, 0]
click at [470, 522] on button "Load More" at bounding box center [491, 538] width 281 height 32
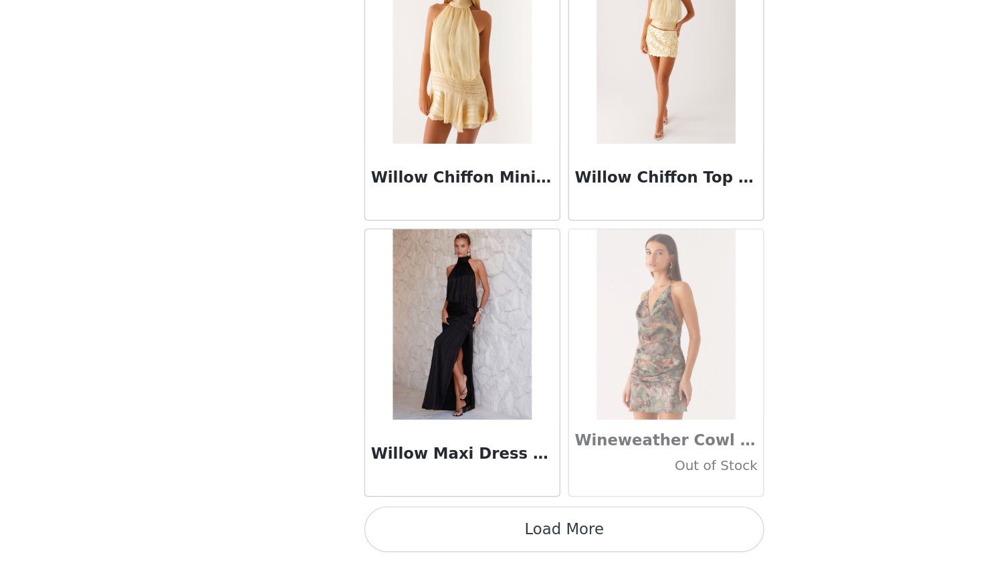
click at [440, 522] on button "Load More" at bounding box center [491, 538] width 281 height 32
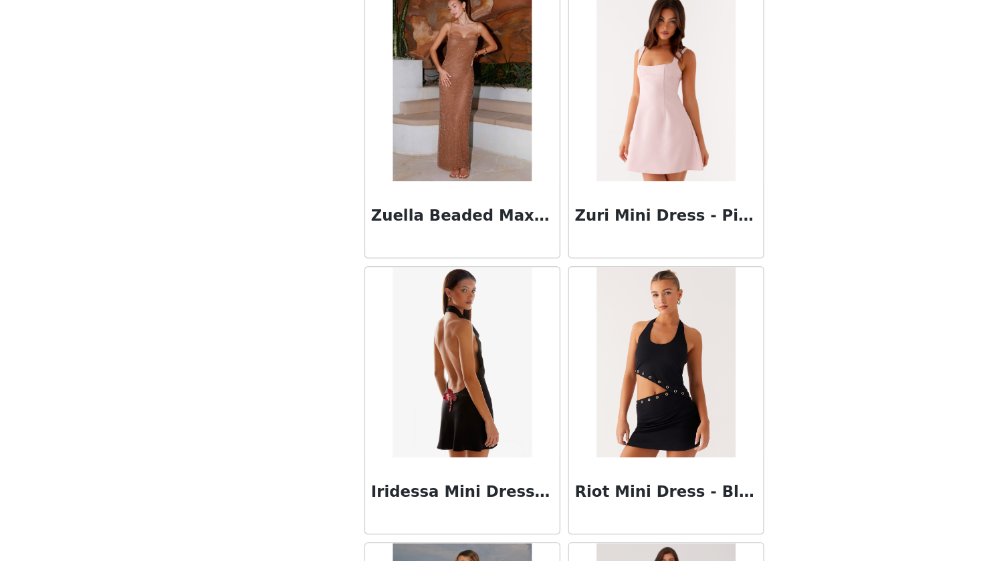
scroll to position [82746, 0]
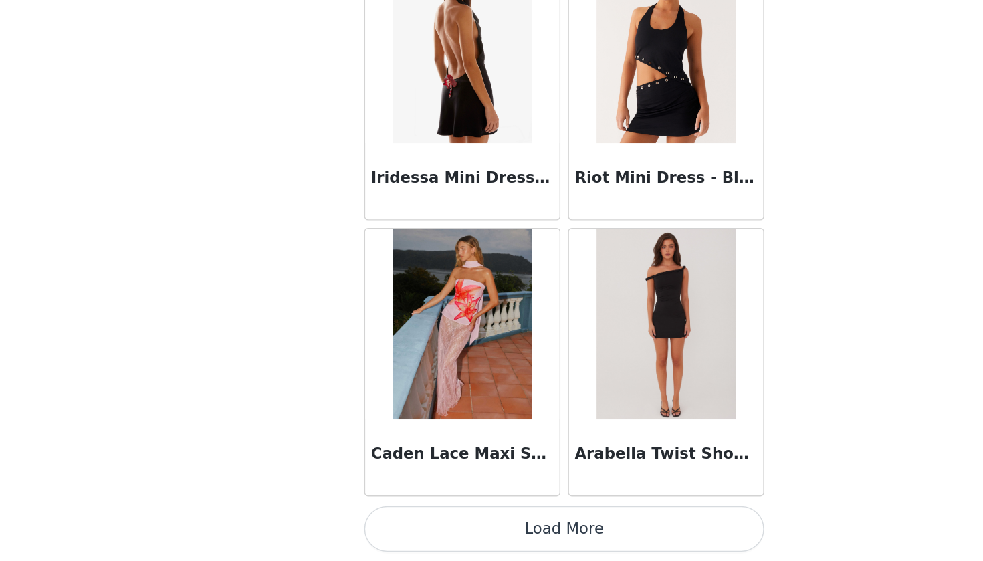
click at [450, 522] on button "Load More" at bounding box center [491, 538] width 281 height 32
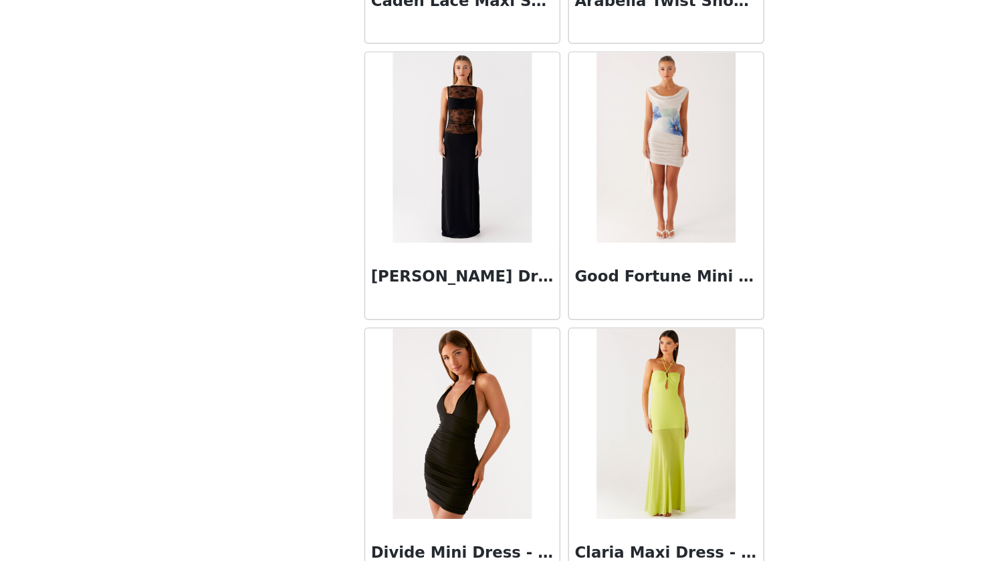
scroll to position [83285, 0]
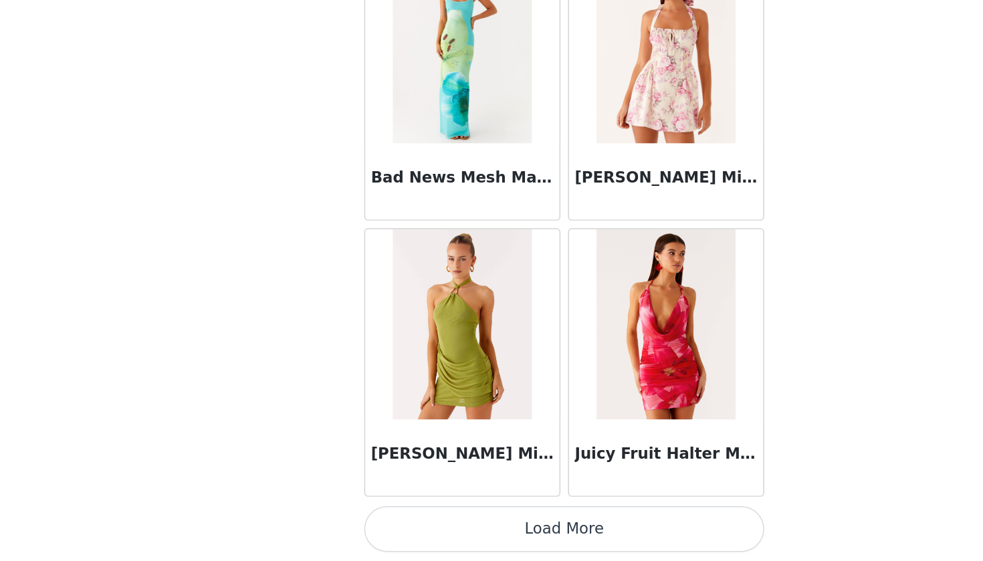
click at [448, 522] on button "Load More" at bounding box center [491, 538] width 281 height 32
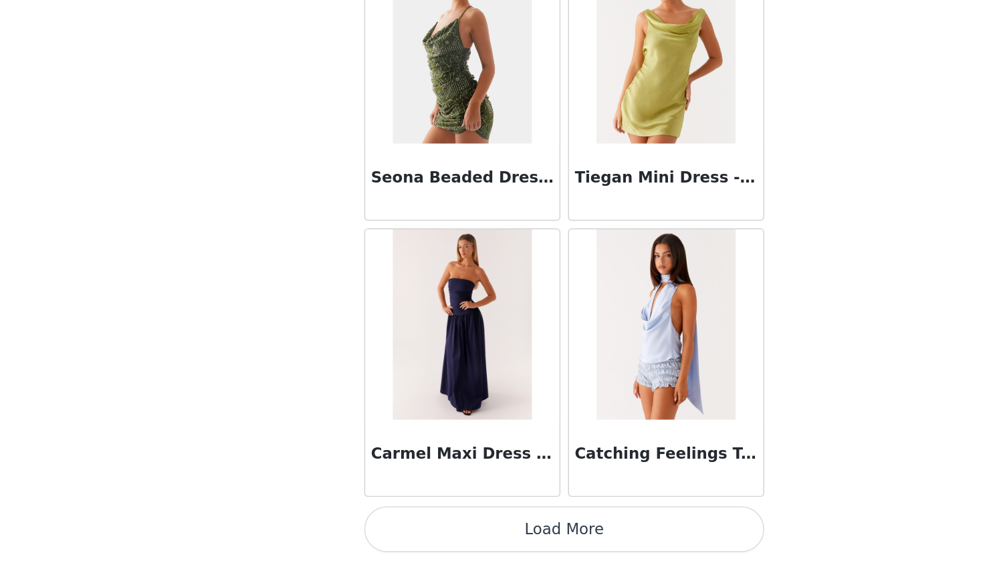
scroll to position [86845, 0]
click at [442, 522] on button "Load More" at bounding box center [491, 538] width 281 height 32
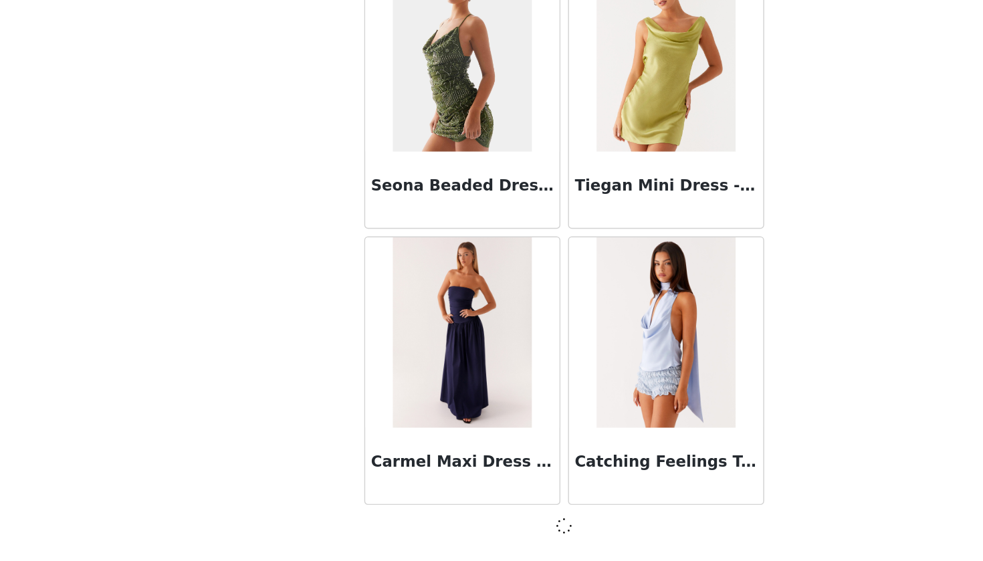
scroll to position [22, 0]
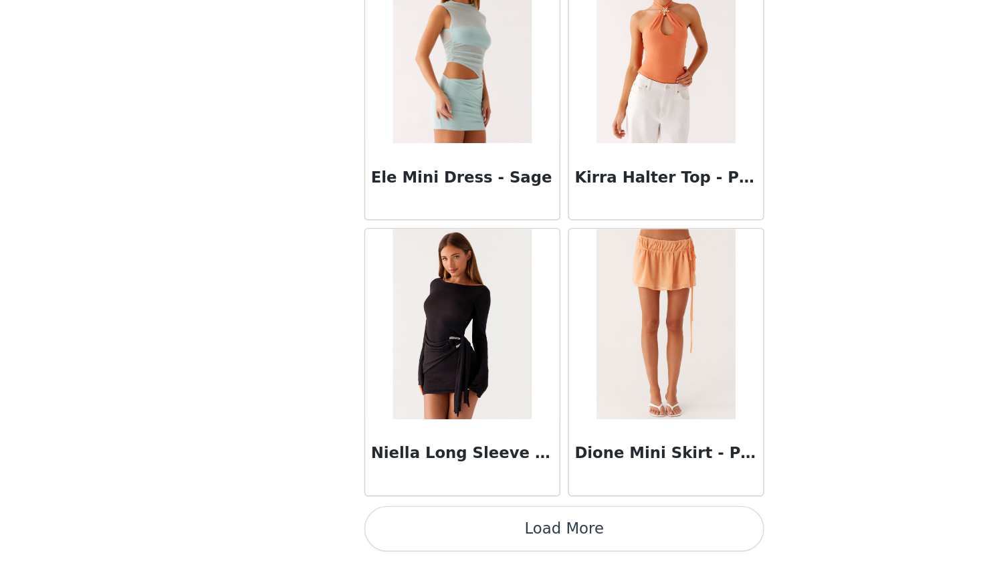
click at [433, 522] on button "Load More" at bounding box center [491, 538] width 281 height 32
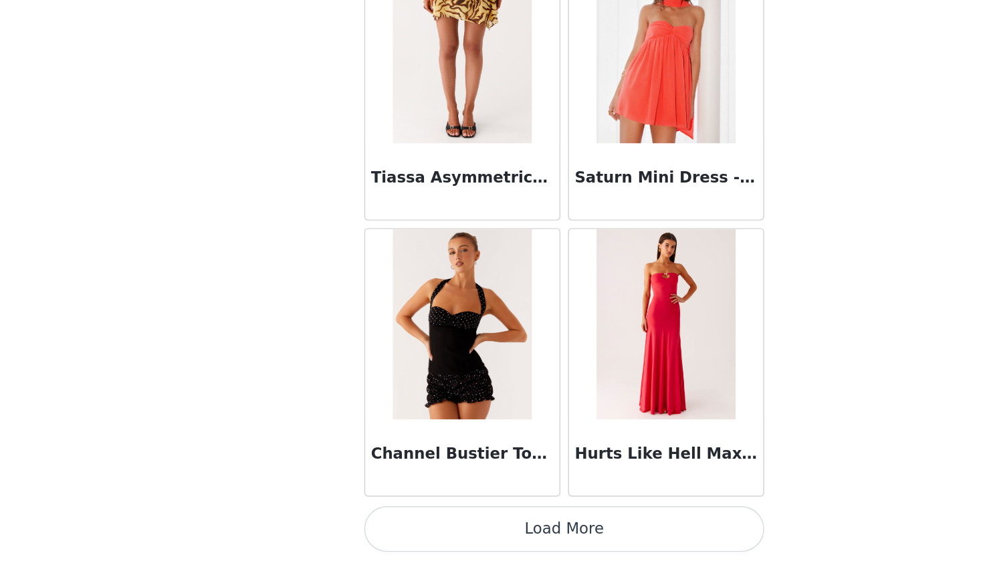
scroll to position [90725, 0]
click at [446, 522] on button "Load More" at bounding box center [491, 538] width 281 height 32
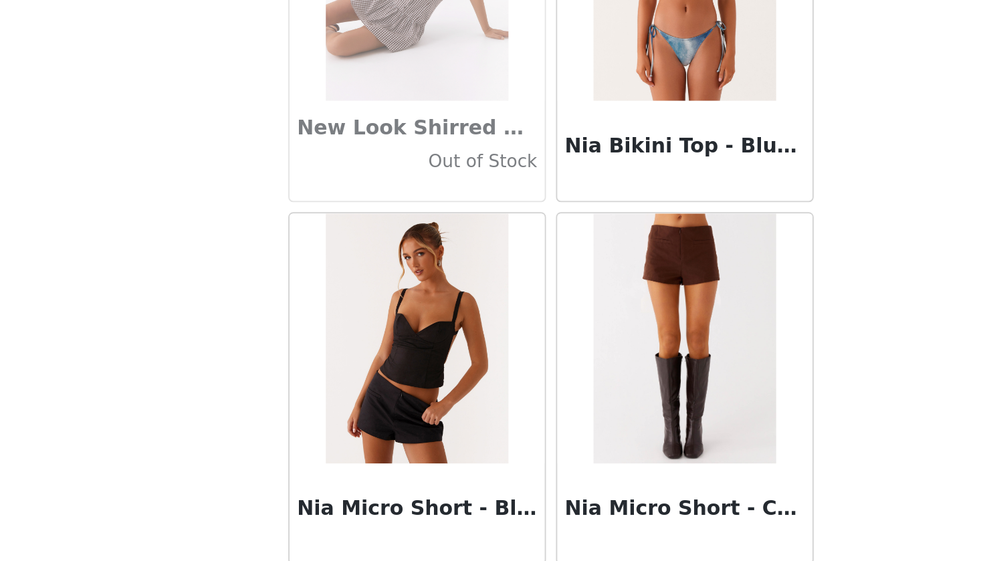
scroll to position [56921, 0]
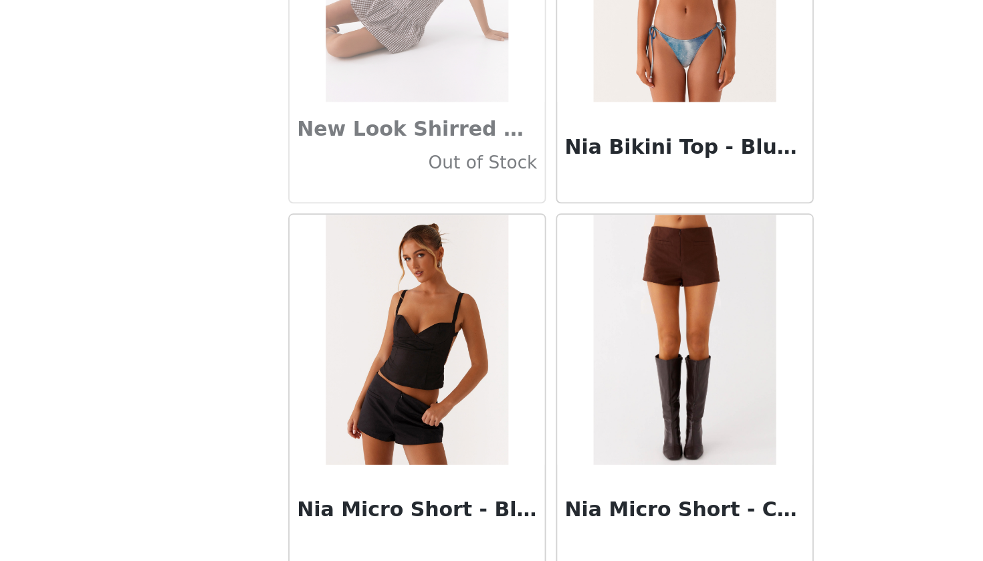
click at [514, 376] on img at bounding box center [562, 443] width 97 height 134
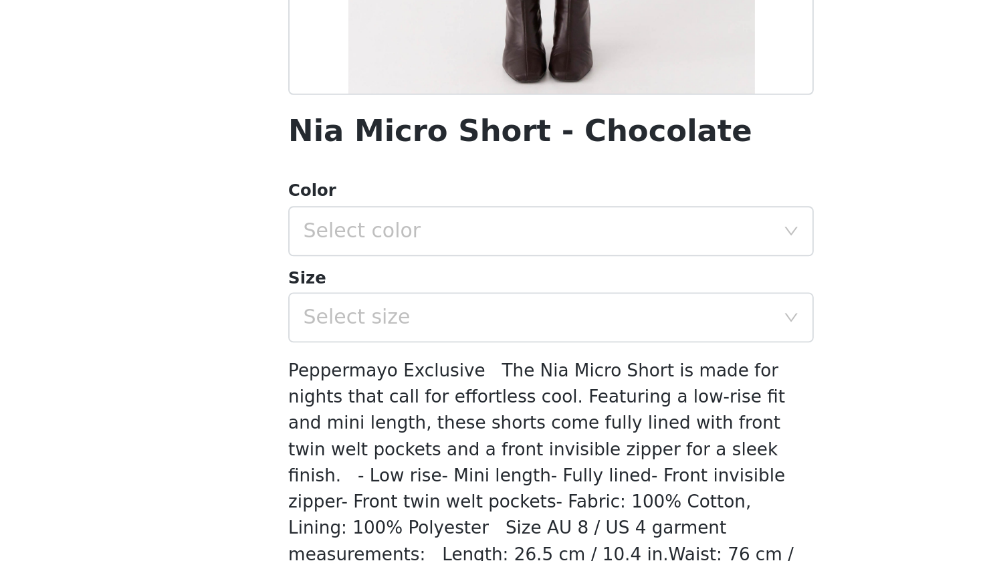
scroll to position [58, 0]
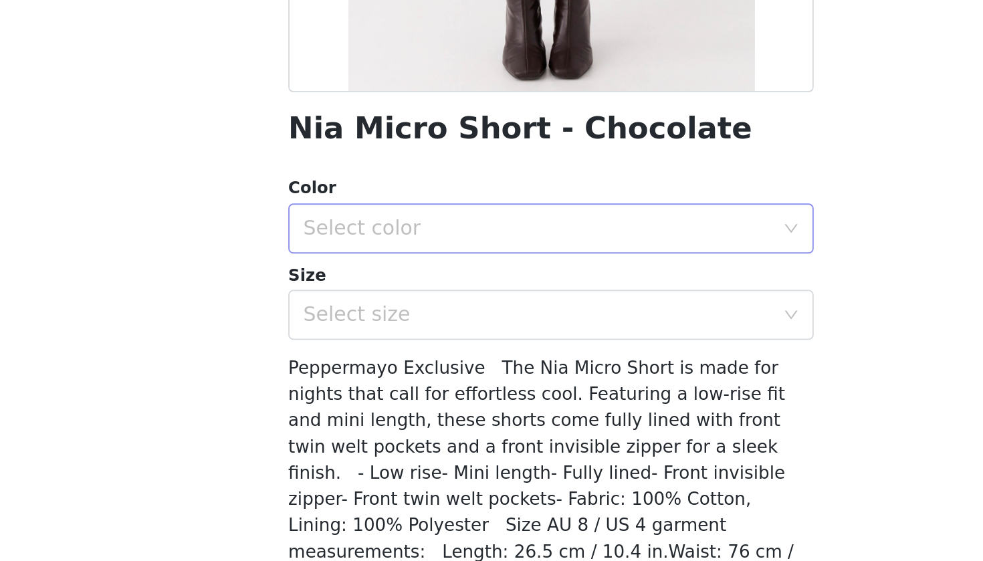
click at [359, 377] on div "Select color" at bounding box center [484, 383] width 250 height 13
click at [351, 401] on li "Chocolate" at bounding box center [491, 411] width 281 height 21
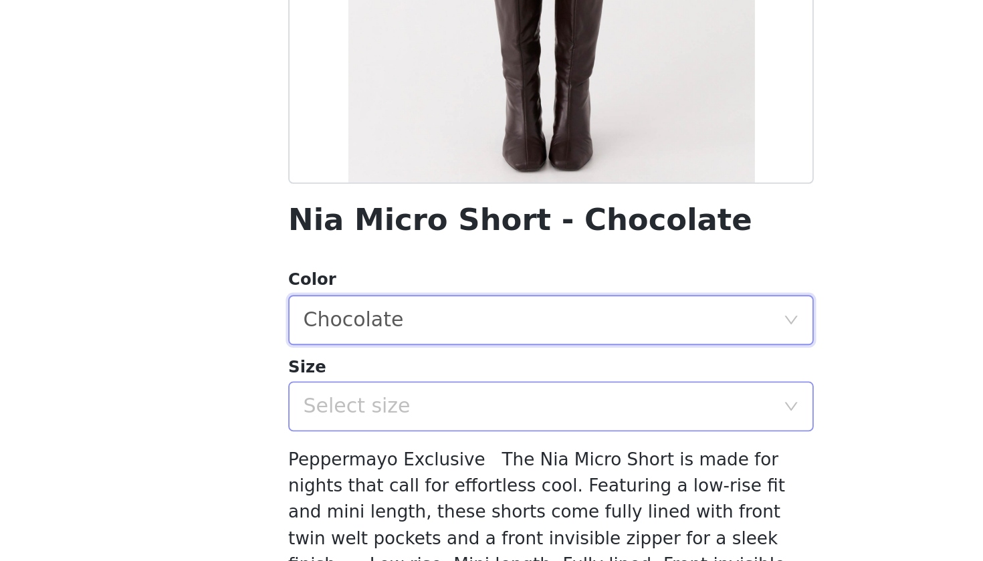
scroll to position [13, 0]
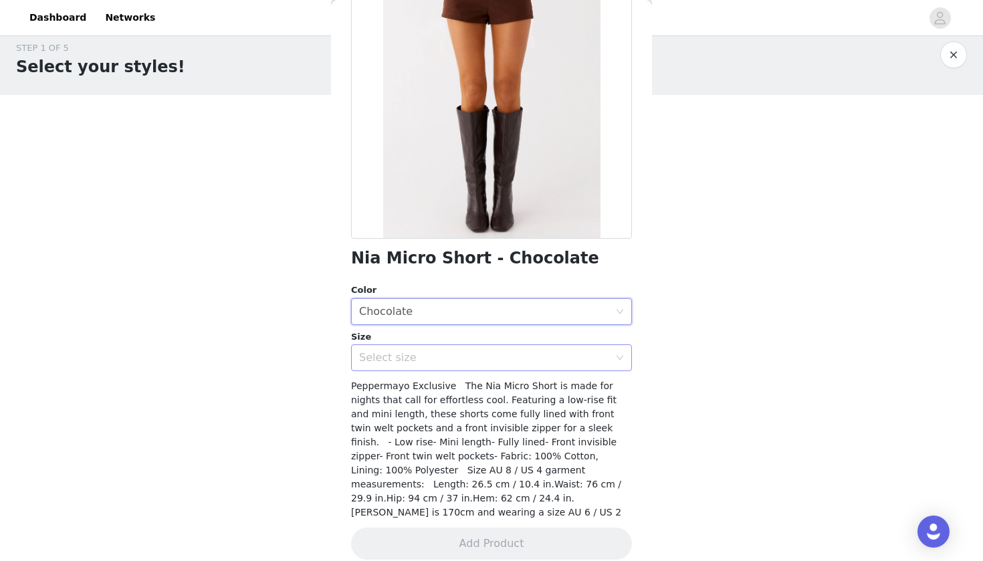
click at [524, 365] on div "Select size" at bounding box center [487, 357] width 256 height 25
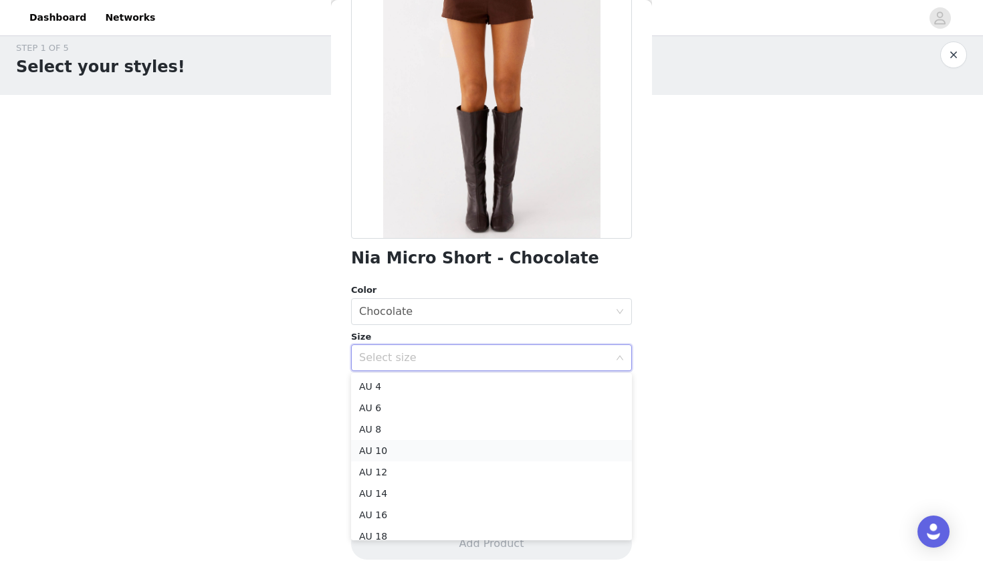
click at [494, 446] on li "AU 10" at bounding box center [491, 450] width 281 height 21
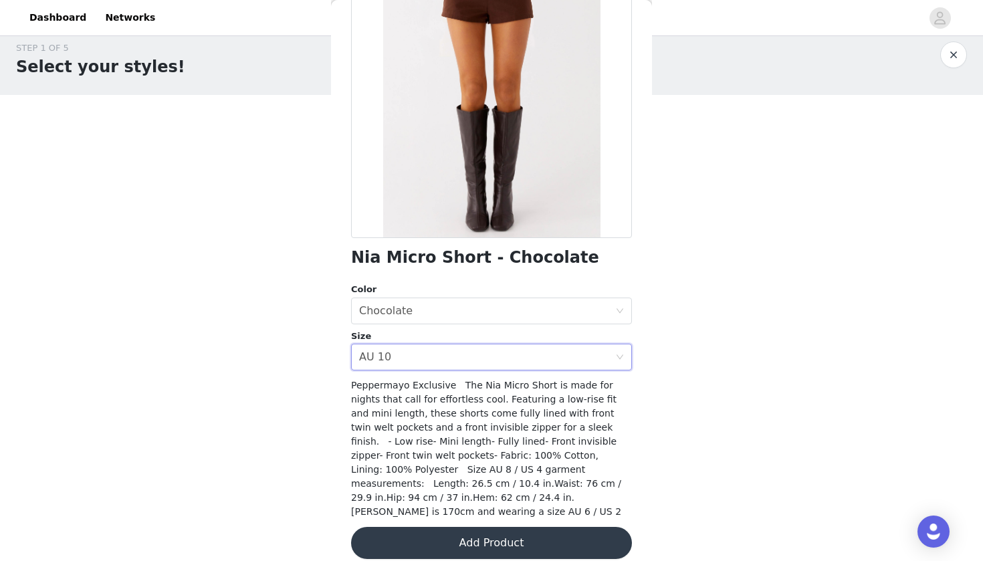
scroll to position [129, 0]
click at [517, 535] on button "Add Product" at bounding box center [491, 544] width 281 height 32
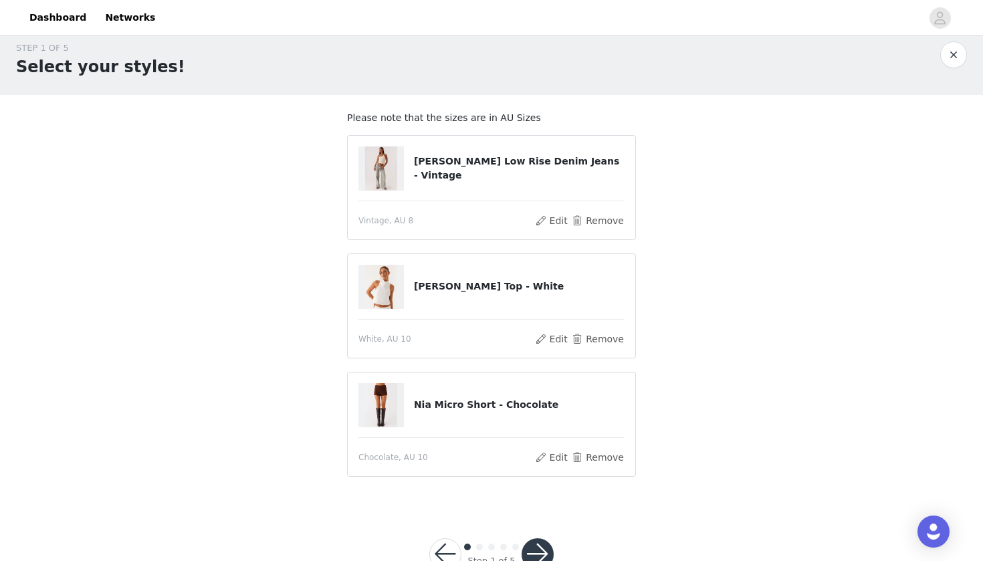
click at [377, 166] on img at bounding box center [381, 169] width 32 height 44
click at [557, 223] on button "Edit" at bounding box center [551, 221] width 34 height 16
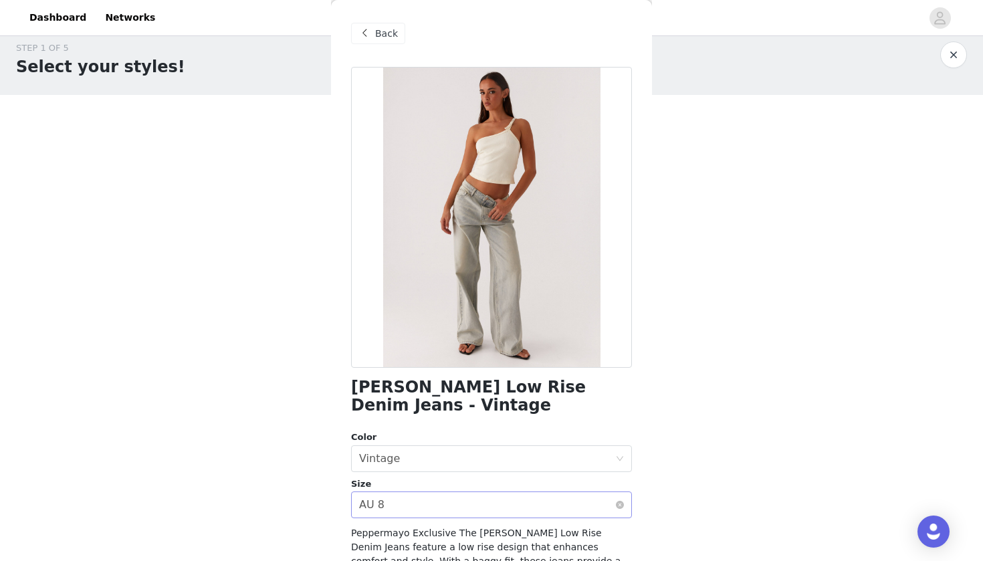
click at [472, 499] on div "Select size AU 8" at bounding box center [487, 504] width 256 height 25
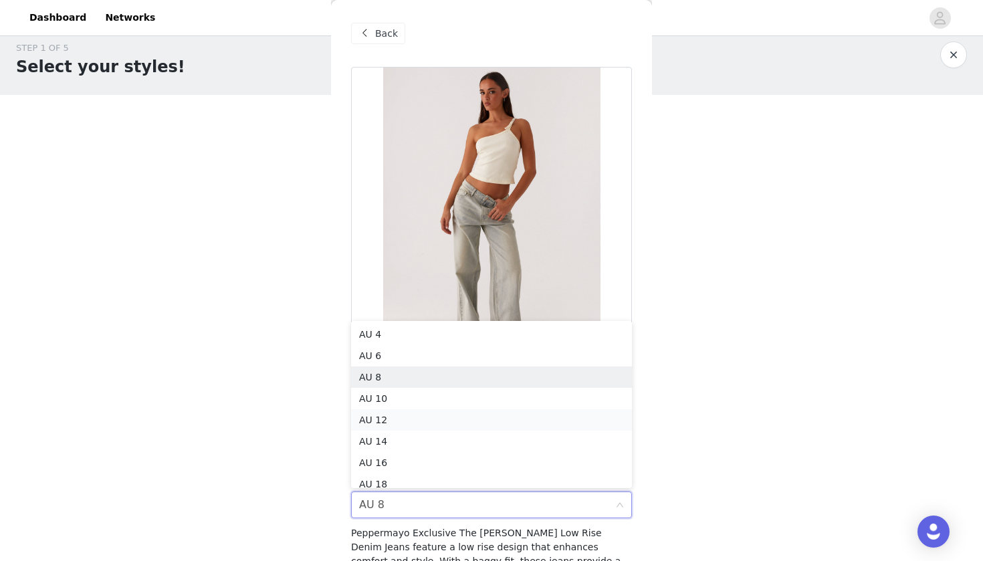
scroll to position [7, 0]
click at [445, 392] on li "AU 10" at bounding box center [491, 391] width 281 height 21
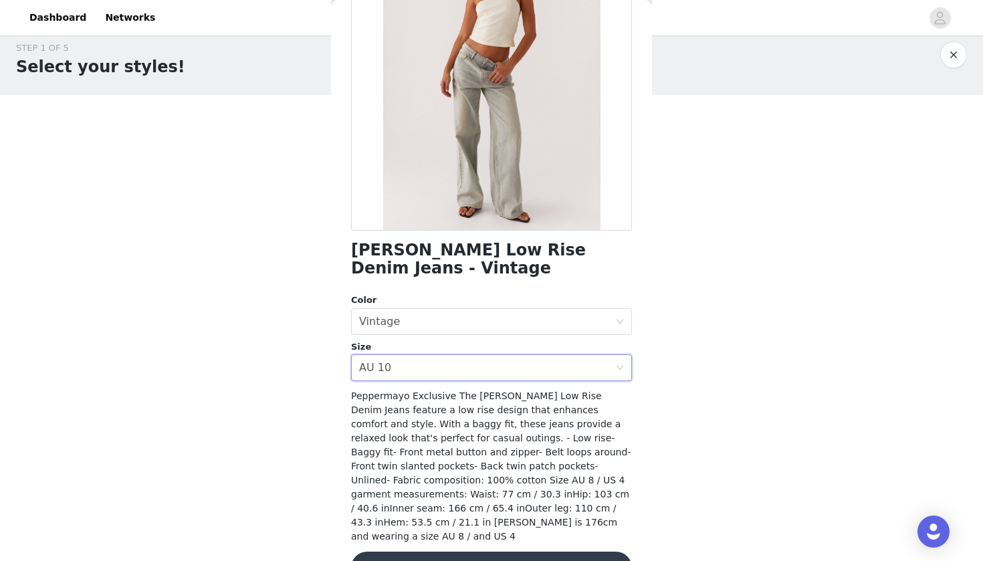
scroll to position [138, 0]
click at [456, 368] on div "Select size AU 10" at bounding box center [487, 367] width 256 height 25
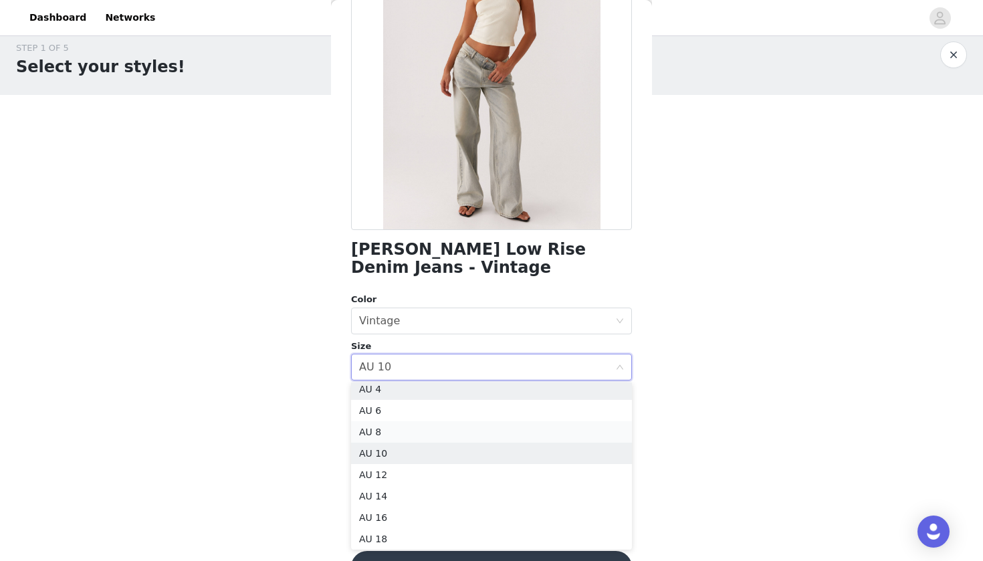
scroll to position [3, 0]
click at [431, 436] on li "AU 8" at bounding box center [491, 435] width 281 height 21
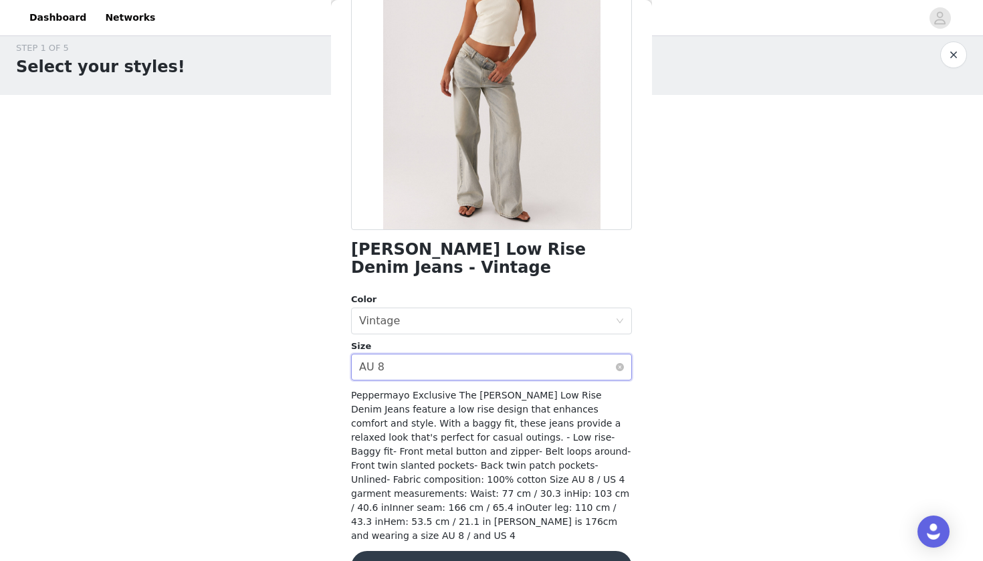
click at [504, 364] on div "Select size AU 8" at bounding box center [487, 367] width 256 height 25
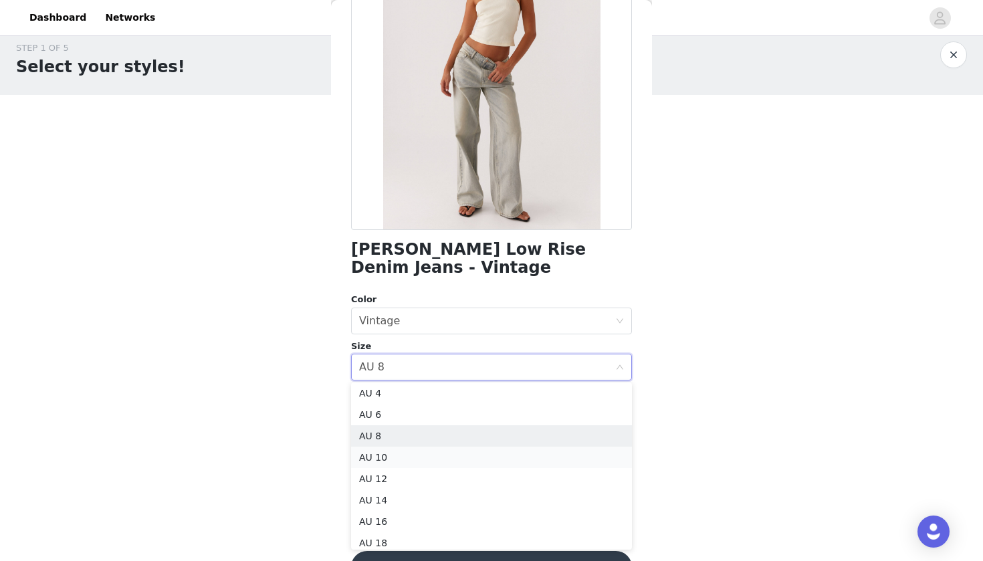
click at [464, 450] on li "AU 10" at bounding box center [491, 457] width 281 height 21
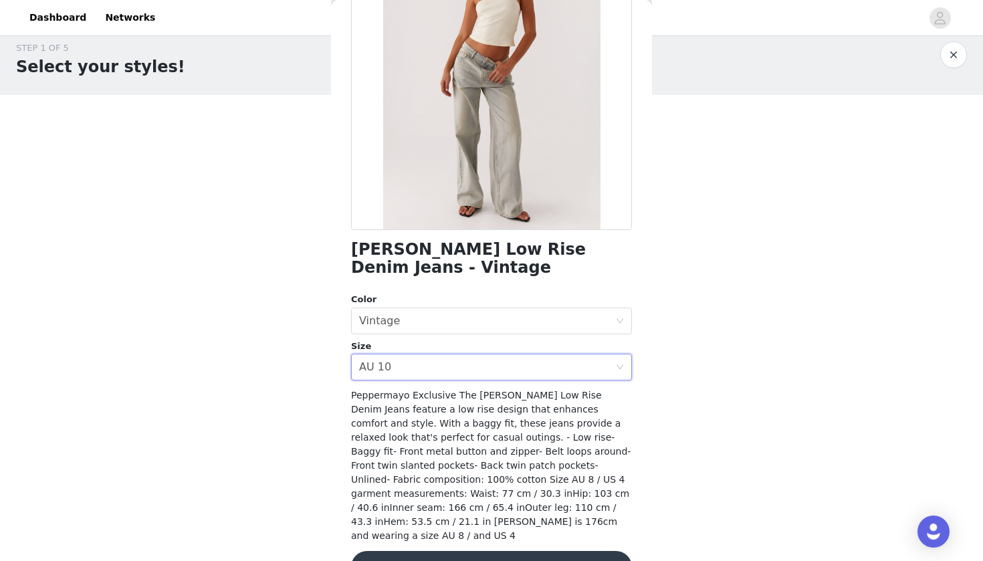
click at [482, 552] on button "Update Product" at bounding box center [491, 567] width 281 height 32
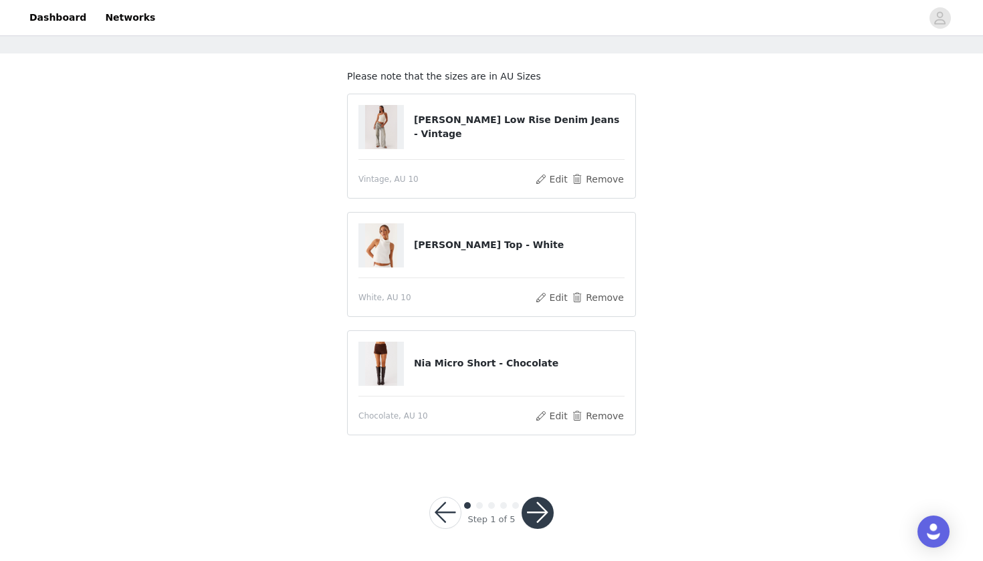
scroll to position [54, 0]
click at [538, 505] on button "button" at bounding box center [538, 514] width 32 height 32
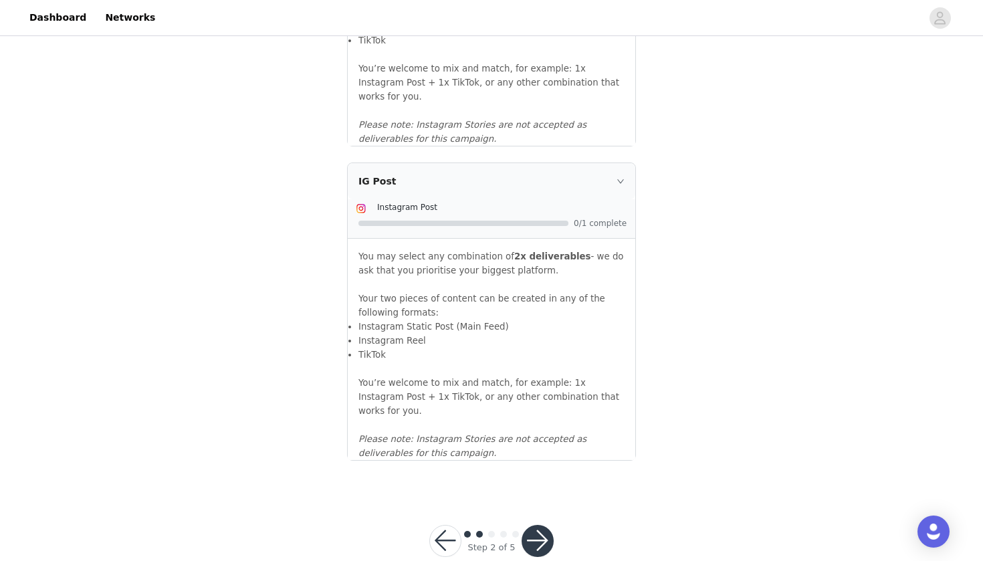
scroll to position [1414, 0]
click at [541, 526] on button "button" at bounding box center [538, 542] width 32 height 32
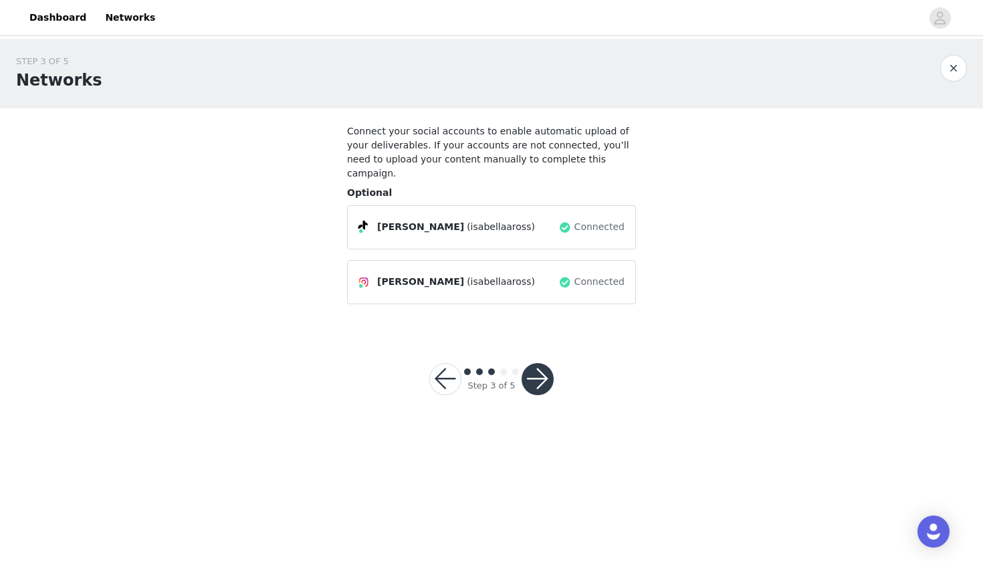
click at [541, 365] on button "button" at bounding box center [538, 379] width 32 height 32
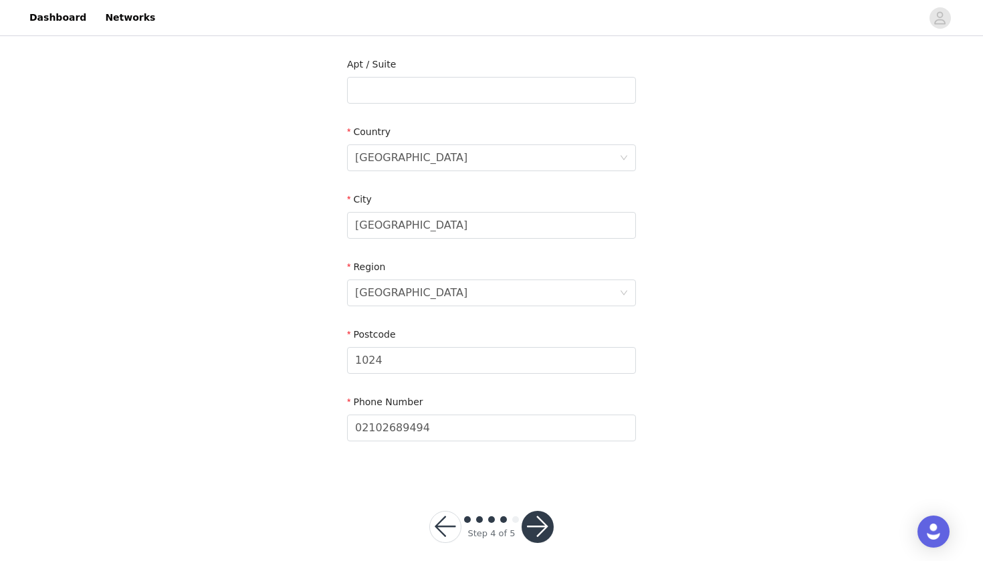
scroll to position [407, 0]
click at [543, 512] on button "button" at bounding box center [538, 528] width 32 height 32
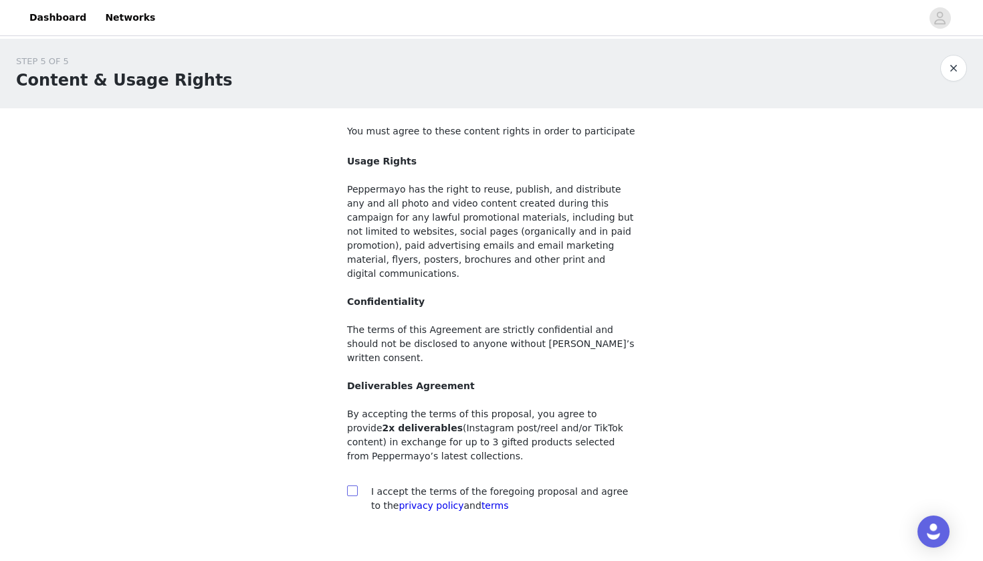
click at [356, 486] on span at bounding box center [352, 491] width 11 height 11
click at [356, 486] on input "checkbox" at bounding box center [351, 490] width 9 height 9
checkbox input "true"
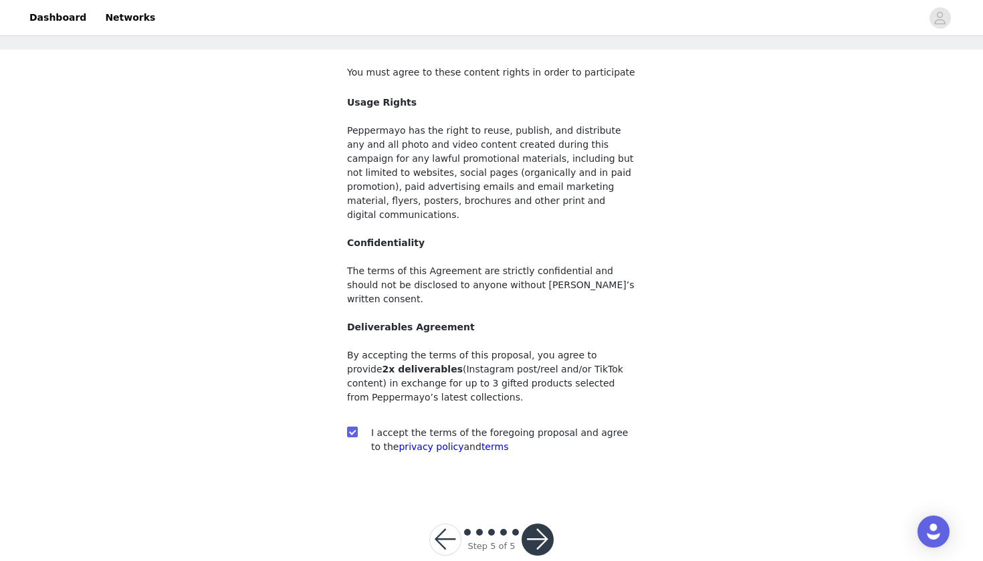
scroll to position [57, 0]
click at [546, 526] on button "button" at bounding box center [538, 542] width 32 height 32
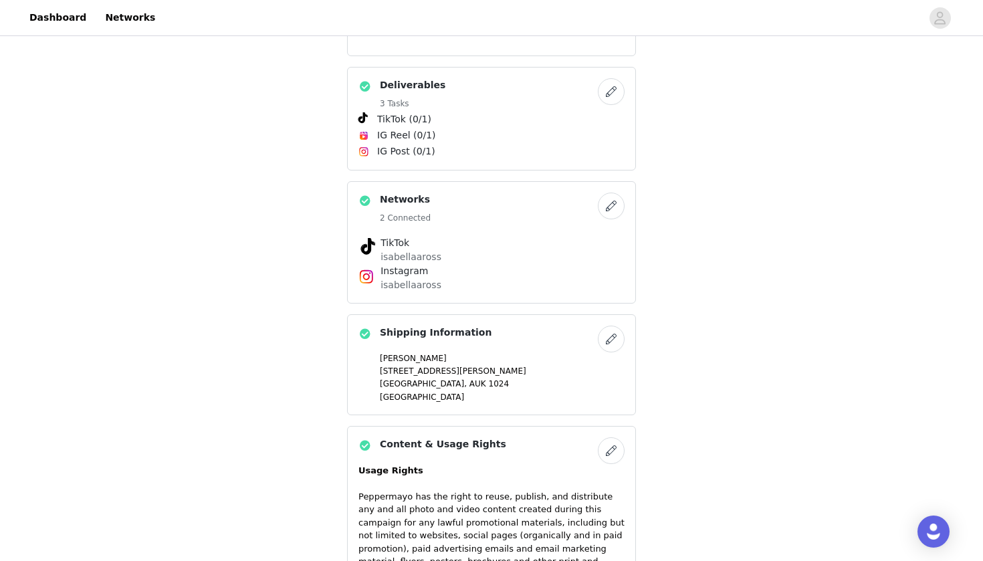
scroll to position [654, 0]
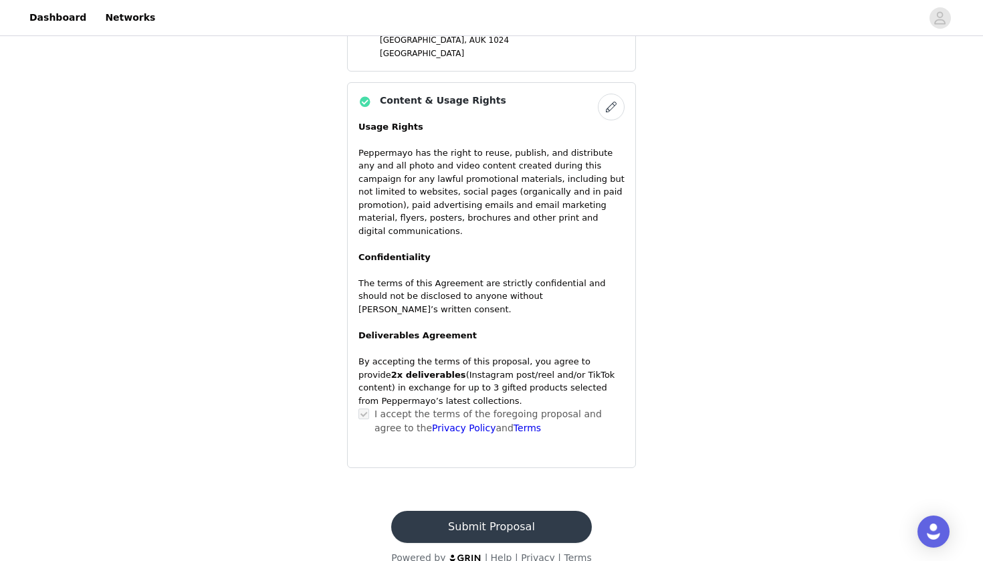
click at [539, 511] on button "Submit Proposal" at bounding box center [491, 527] width 200 height 32
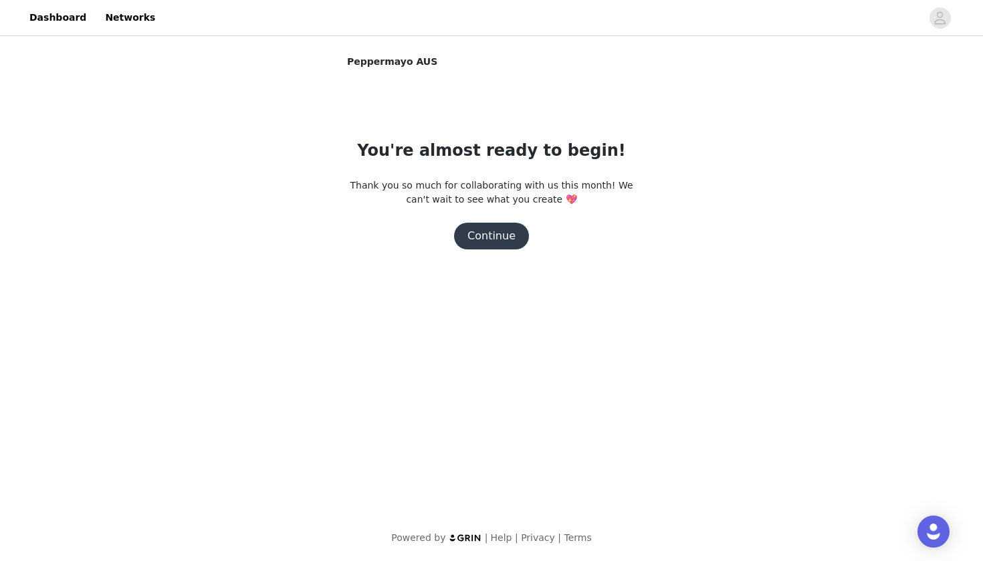
click at [511, 243] on button "Continue" at bounding box center [491, 236] width 75 height 27
